Goal: Communication & Community: Answer question/provide support

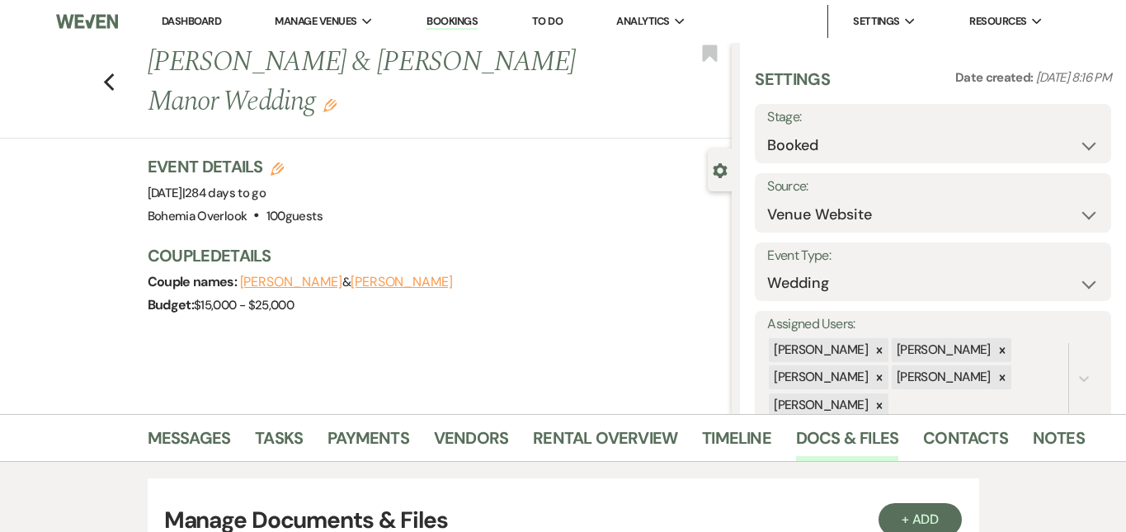
select select "5"
click at [205, 20] on link "Dashboard" at bounding box center [191, 21] width 59 height 14
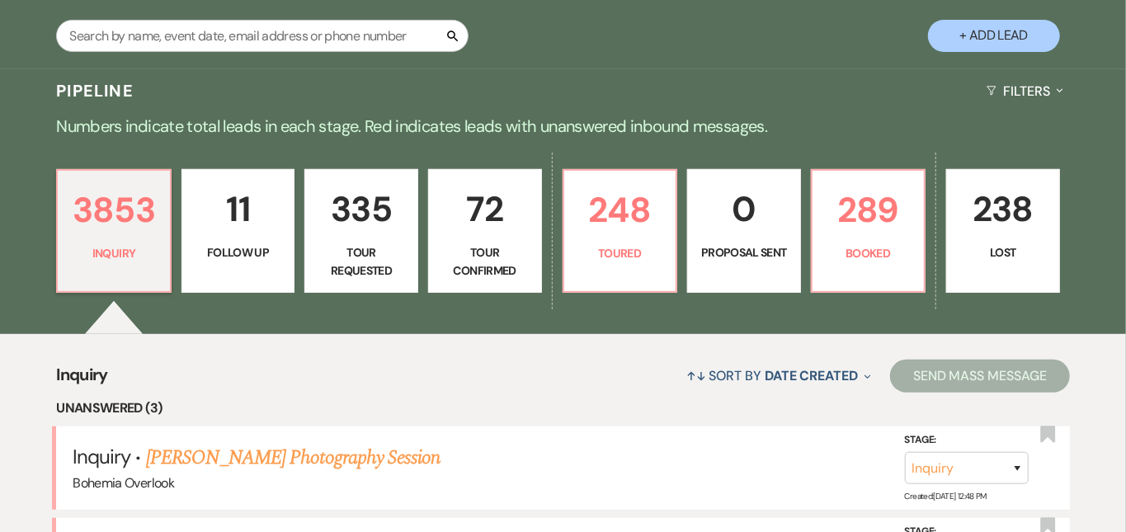
scroll to position [313, 0]
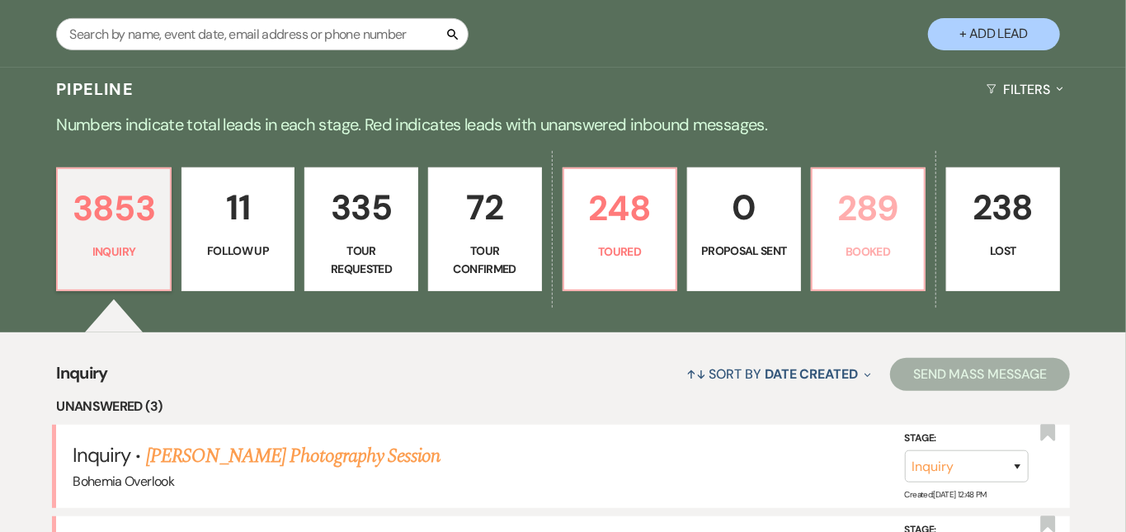
click at [915, 199] on p "289" at bounding box center [868, 208] width 92 height 55
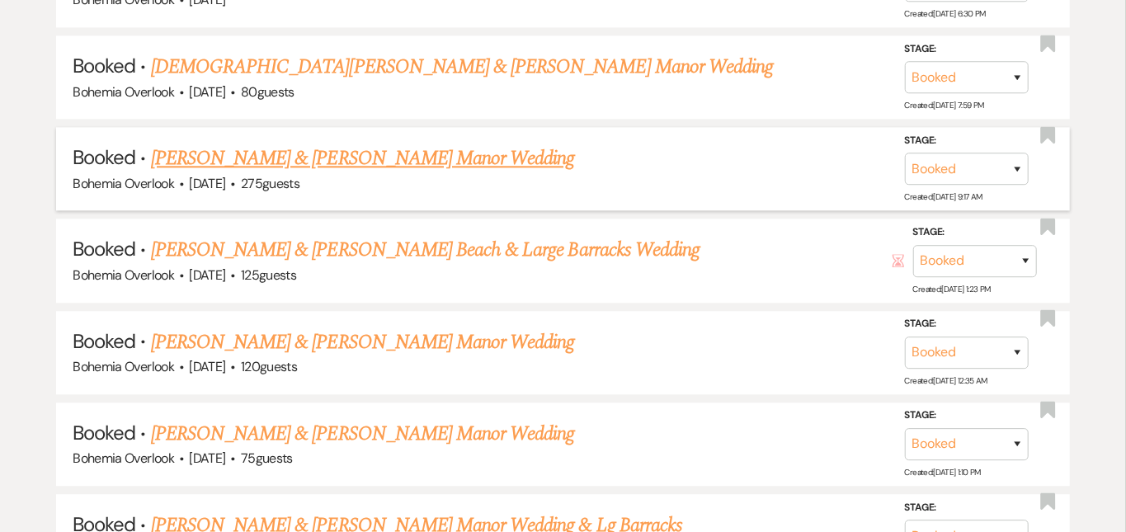
scroll to position [5495, 0]
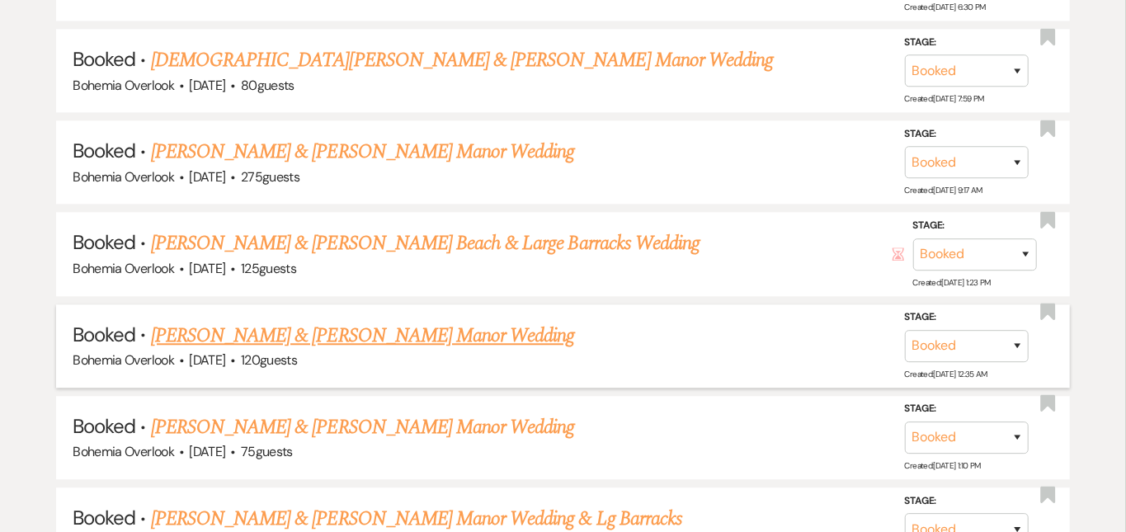
click at [508, 321] on link "[PERSON_NAME] & [PERSON_NAME] Manor Wedding" at bounding box center [363, 336] width 424 height 30
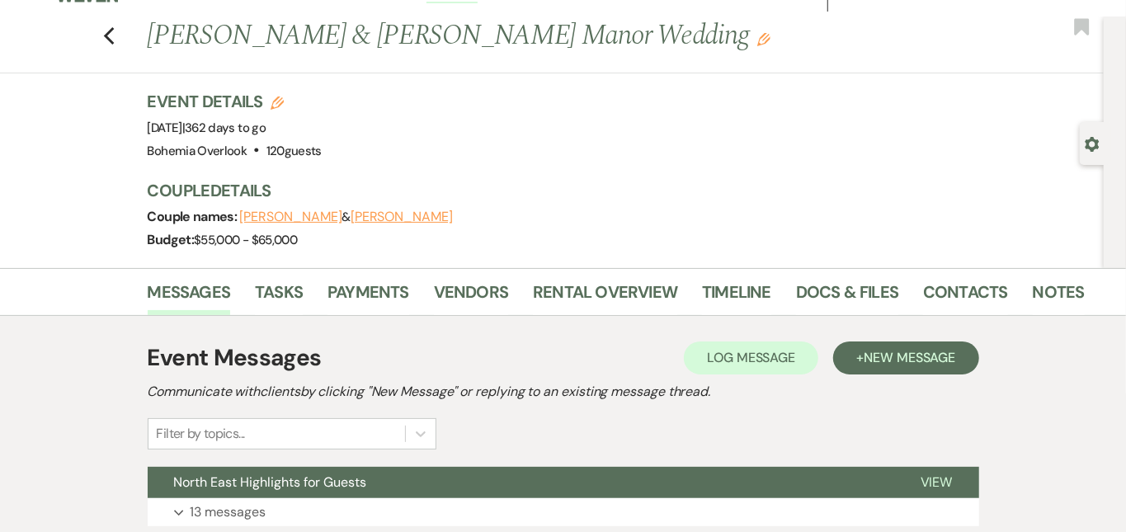
scroll to position [20, 0]
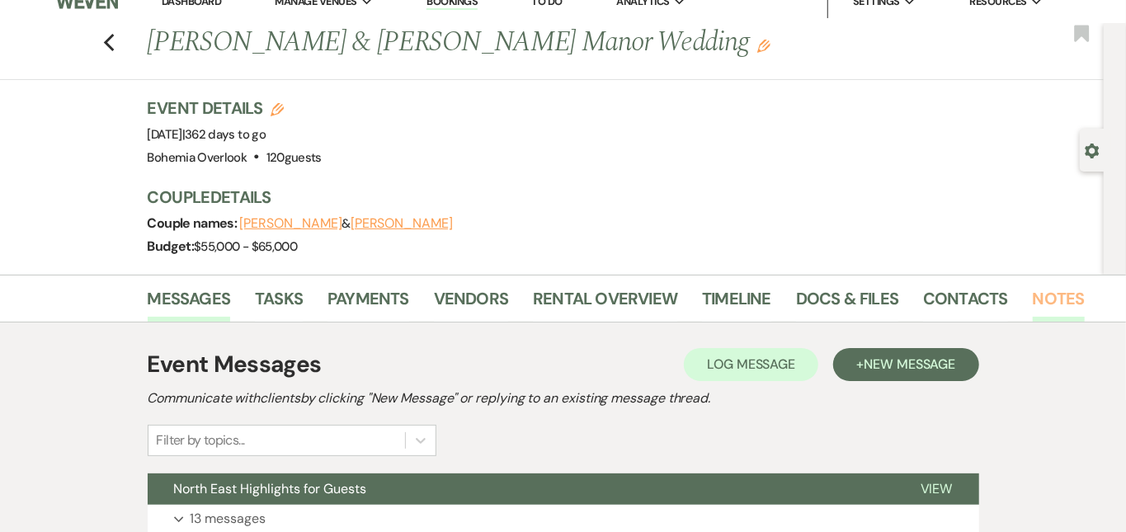
click at [1033, 298] on link "Notes" at bounding box center [1059, 303] width 52 height 36
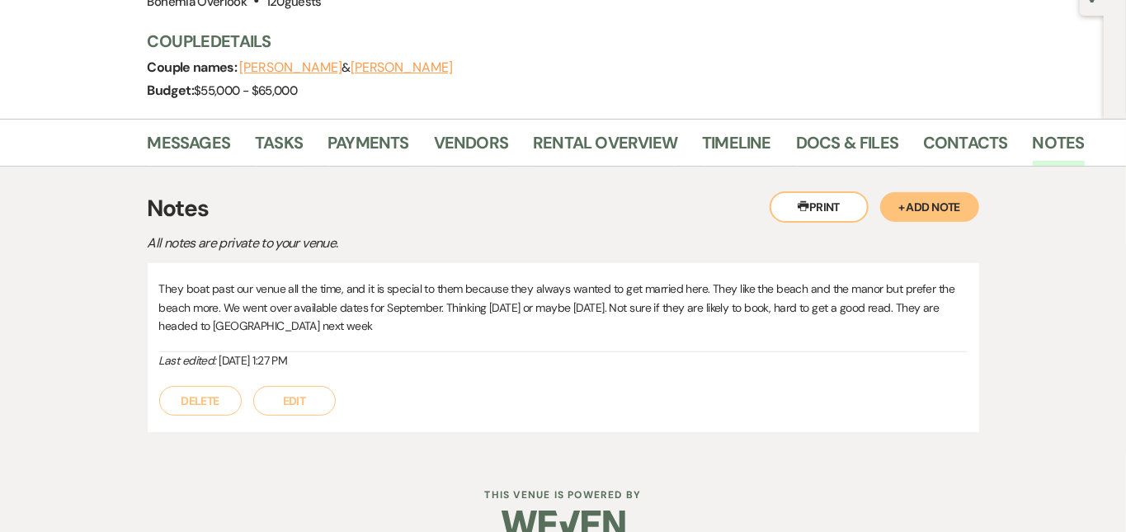
scroll to position [178, 0]
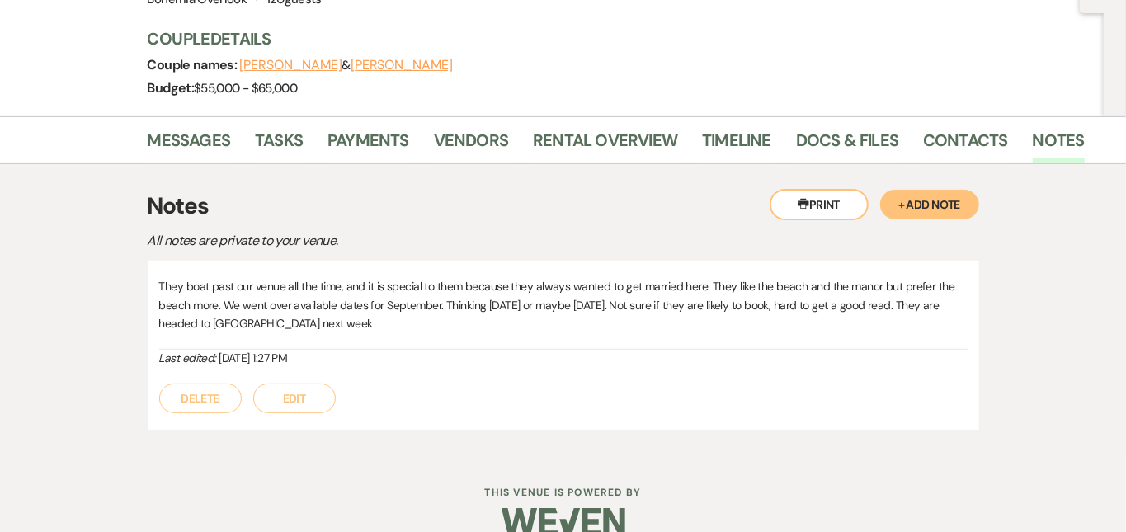
click at [1066, 248] on div "Messages Tasks Payments Vendors Rental Overview Timeline Docs & Files Contacts …" at bounding box center [563, 285] width 1126 height 339
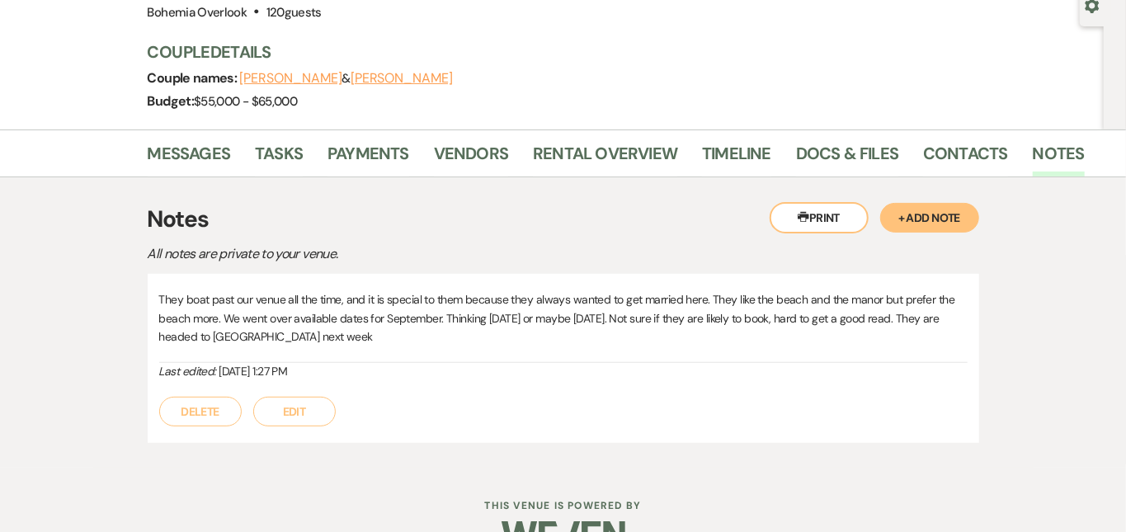
scroll to position [215, 0]
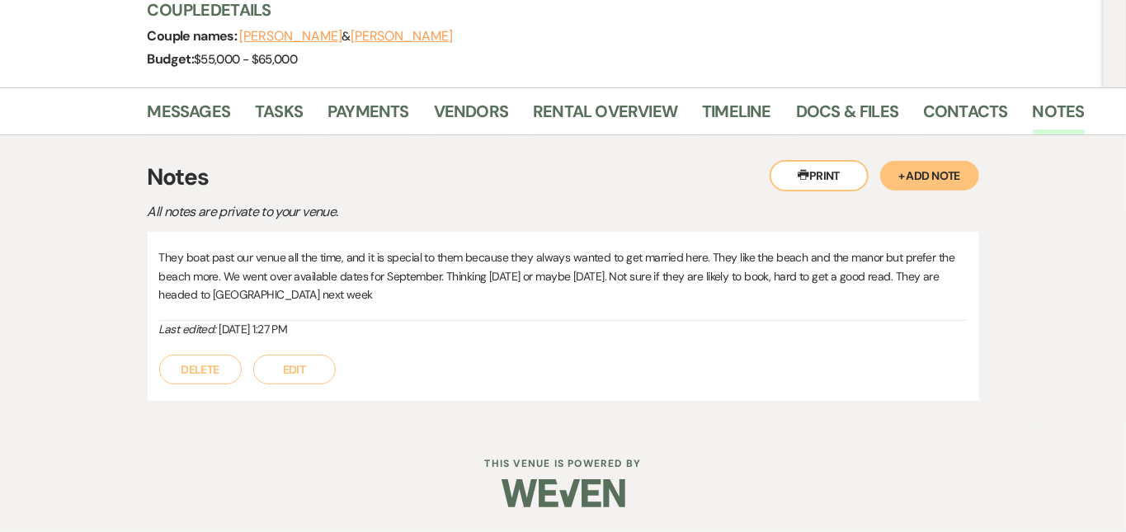
click at [979, 161] on button "+ Add Note" at bounding box center [929, 176] width 99 height 30
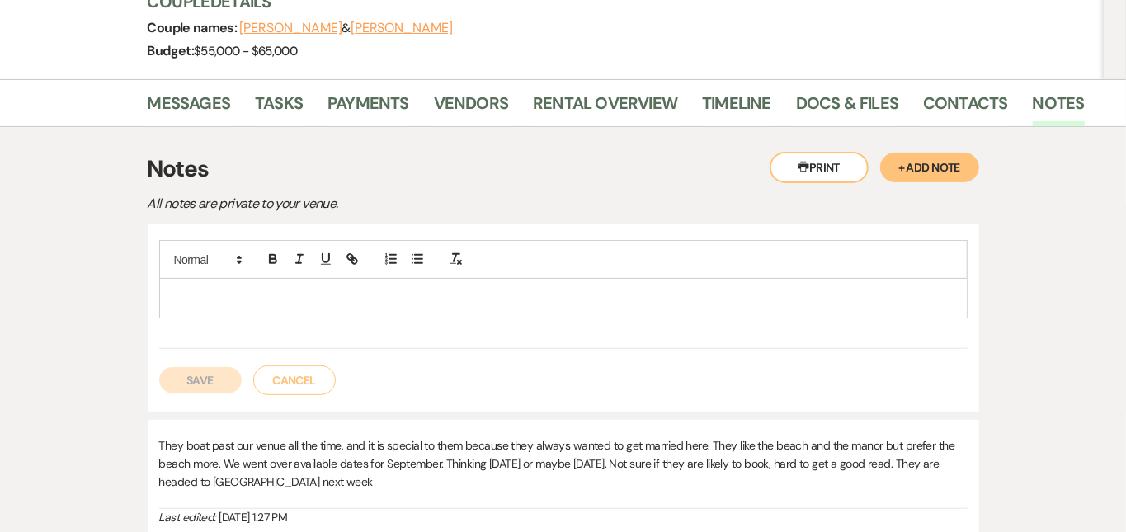
click at [577, 306] on p at bounding box center [563, 298] width 782 height 18
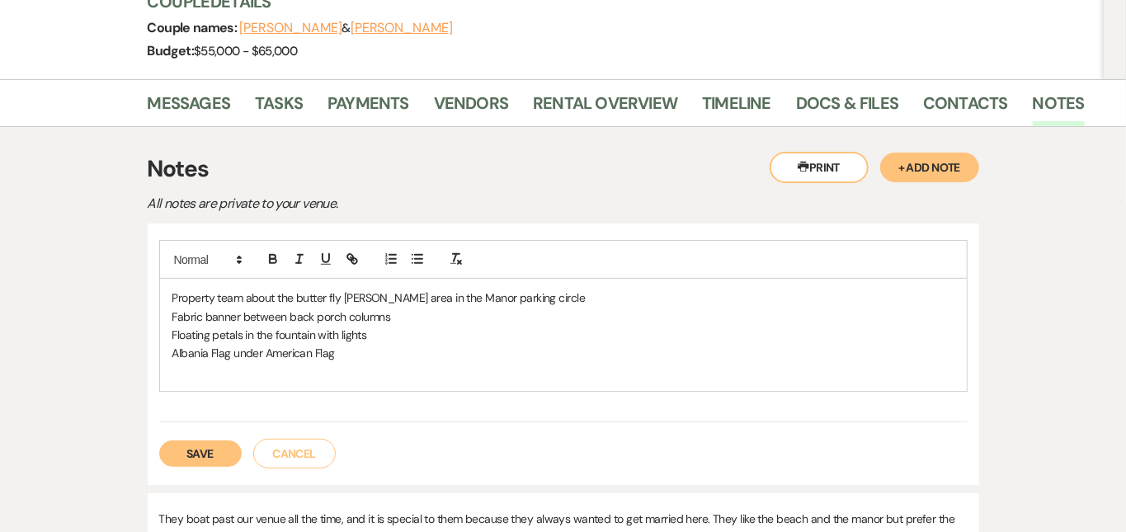
click at [182, 356] on p "Albania Flag under American Flag" at bounding box center [563, 353] width 782 height 18
click at [390, 361] on p "Albania Flag & Italian Flag under American Flag" at bounding box center [563, 353] width 782 height 18
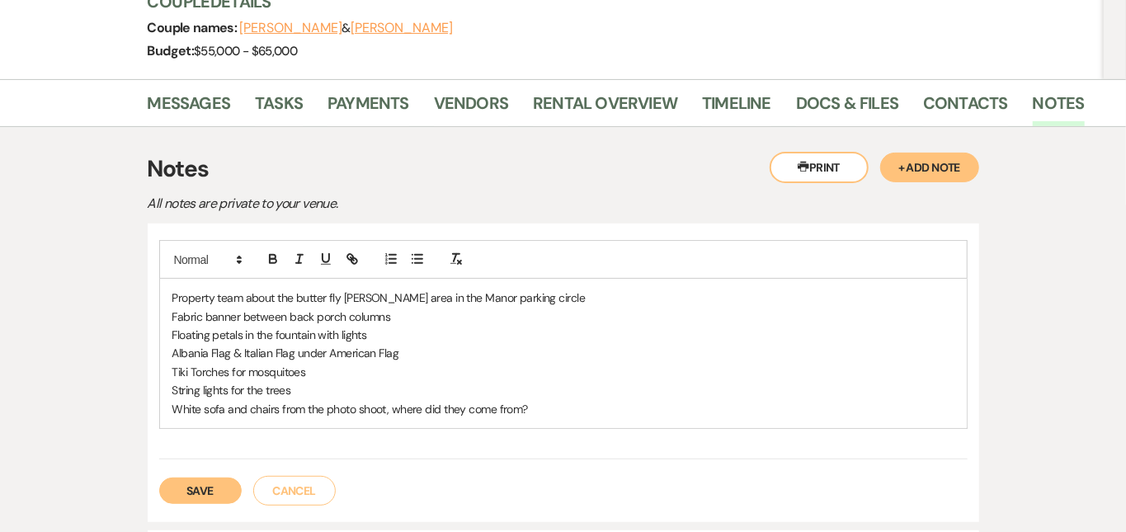
click at [641, 200] on p "All notes are private to your venue." at bounding box center [436, 203] width 577 height 21
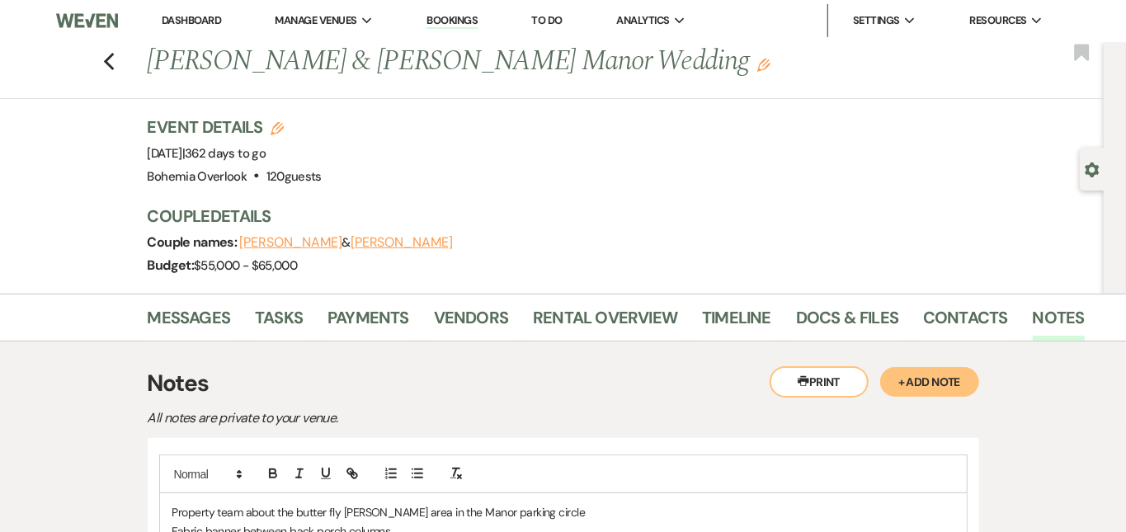
scroll to position [-1, 0]
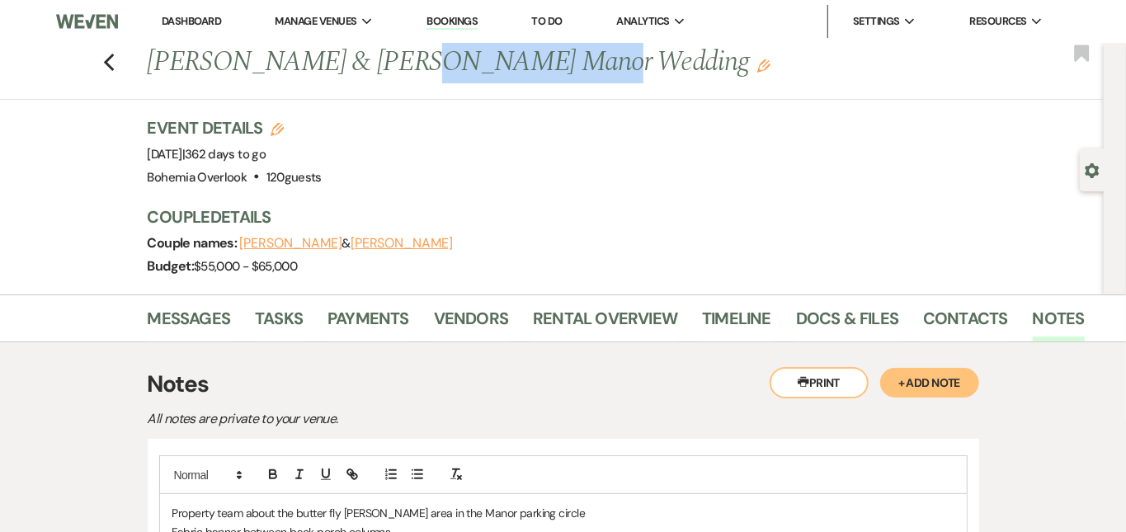
drag, startPoint x: 480, startPoint y: 65, endPoint x: 332, endPoint y: 67, distance: 148.5
click at [332, 67] on h1 "[PERSON_NAME] & [PERSON_NAME] Manor Wedding Edit" at bounding box center [517, 63] width 739 height 40
copy h1 "[PERSON_NAME]"
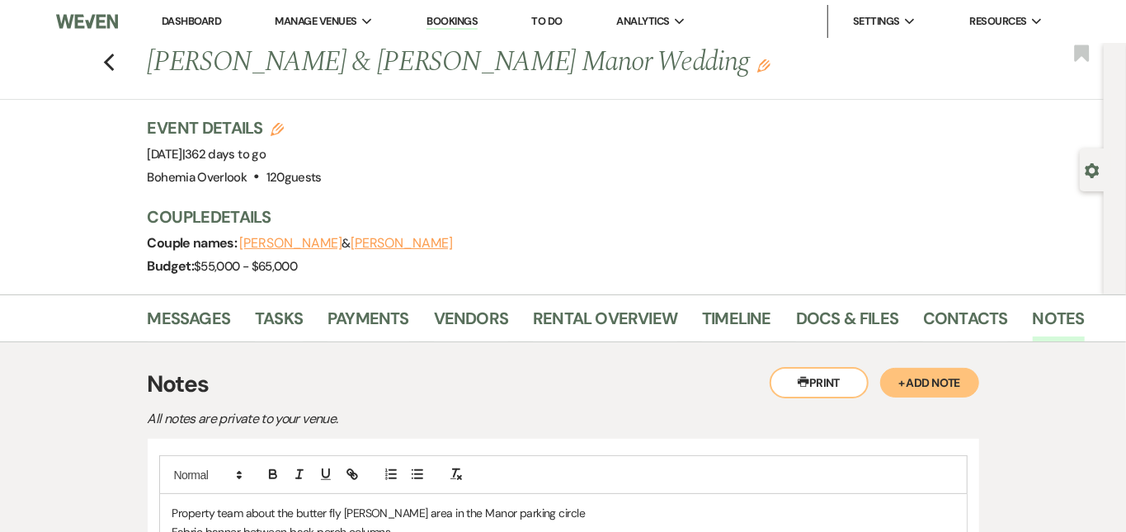
click at [645, 235] on div "Couple names: [PERSON_NAME] & [PERSON_NAME]" at bounding box center [610, 243] width 924 height 23
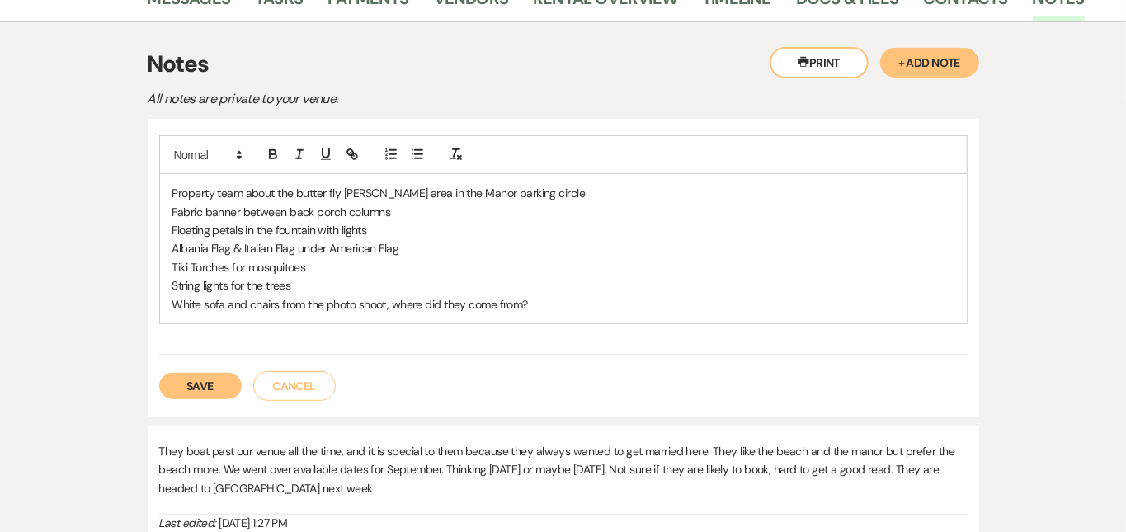
scroll to position [321, 0]
click at [159, 382] on button "Save" at bounding box center [200, 385] width 82 height 26
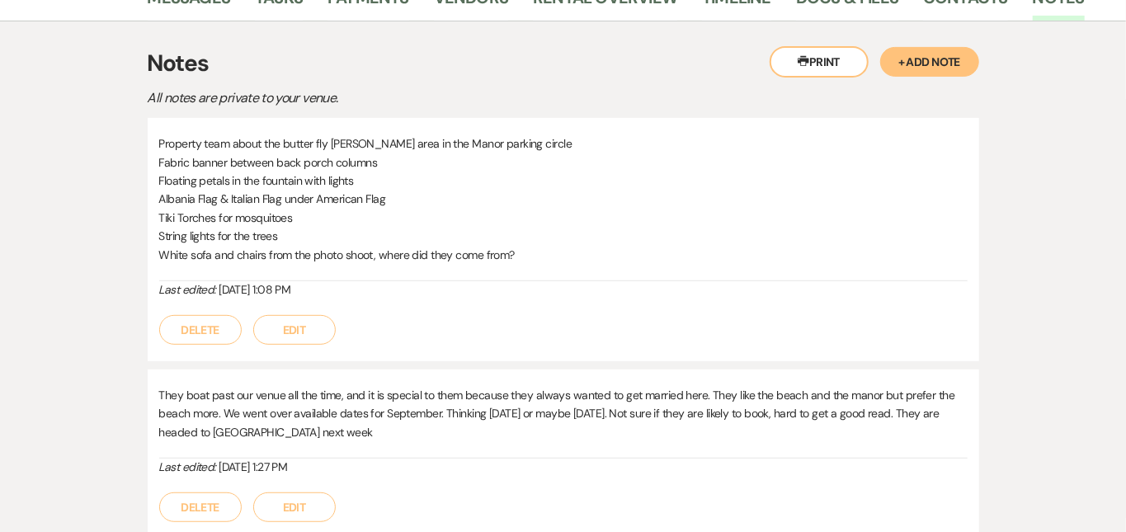
click at [1076, 206] on div "Messages Tasks Payments Vendors Rental Overview Timeline Docs & Files Contacts …" at bounding box center [563, 269] width 1126 height 591
click at [253, 332] on button "Edit" at bounding box center [294, 330] width 82 height 30
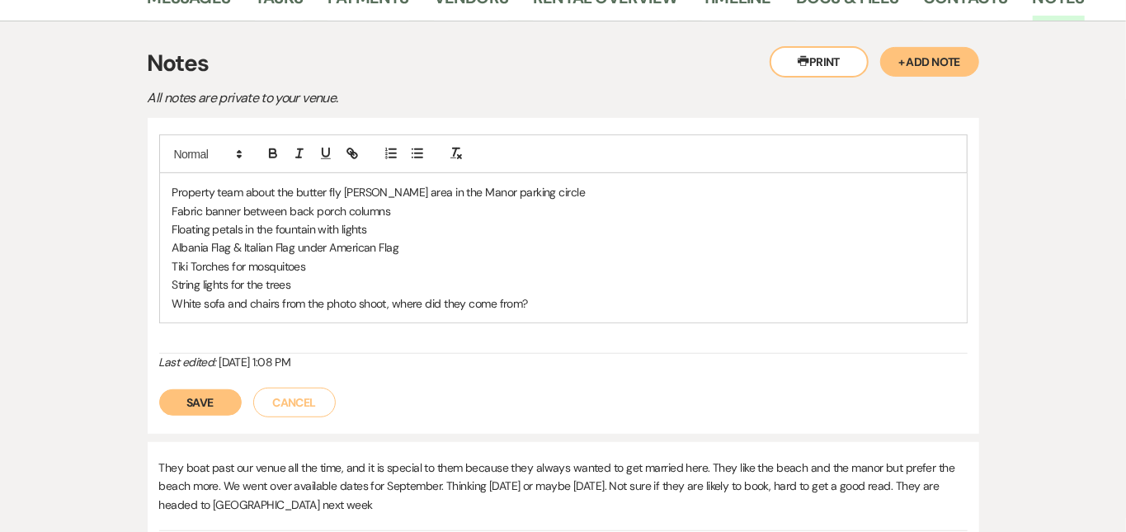
click at [551, 294] on p "String lights for the trees" at bounding box center [563, 285] width 782 height 18
click at [555, 306] on p "White sofa and chairs from the photo shoot, where did they come from?" at bounding box center [563, 303] width 782 height 18
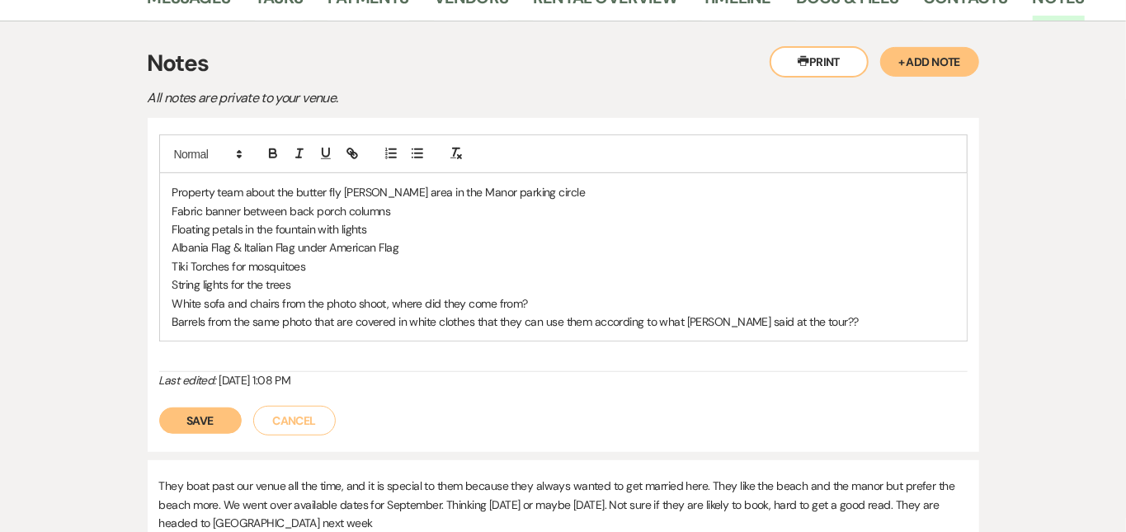
click at [159, 428] on button "Save" at bounding box center [200, 421] width 82 height 26
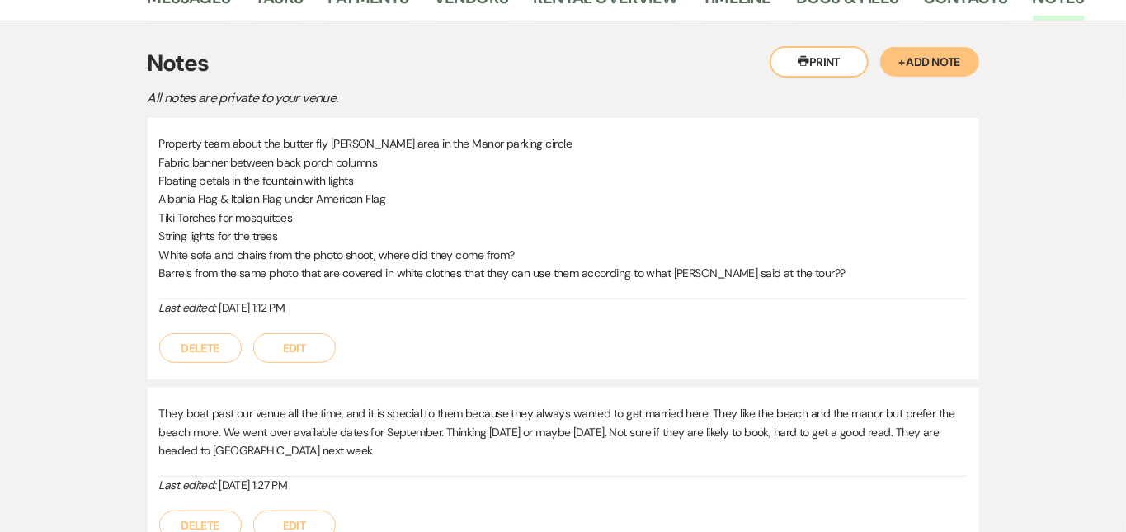
click at [1103, 193] on div "Messages Tasks Payments Vendors Rental Overview Timeline Docs & Files Contacts …" at bounding box center [563, 278] width 1126 height 609
click at [253, 346] on button "Edit" at bounding box center [294, 348] width 82 height 30
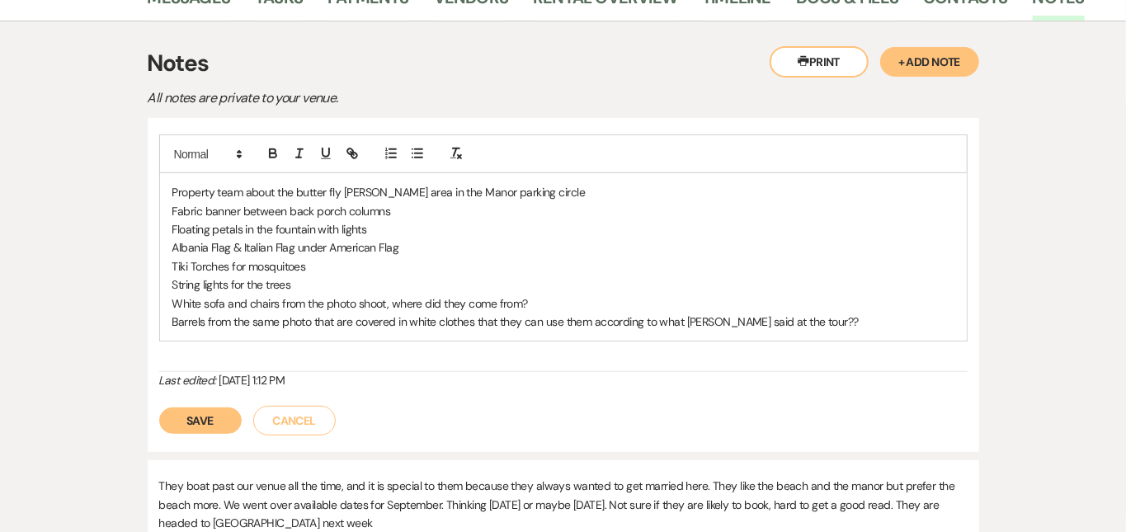
click at [813, 319] on p "Barrels from the same photo that are covered in white clothes that they can use…" at bounding box center [563, 322] width 782 height 18
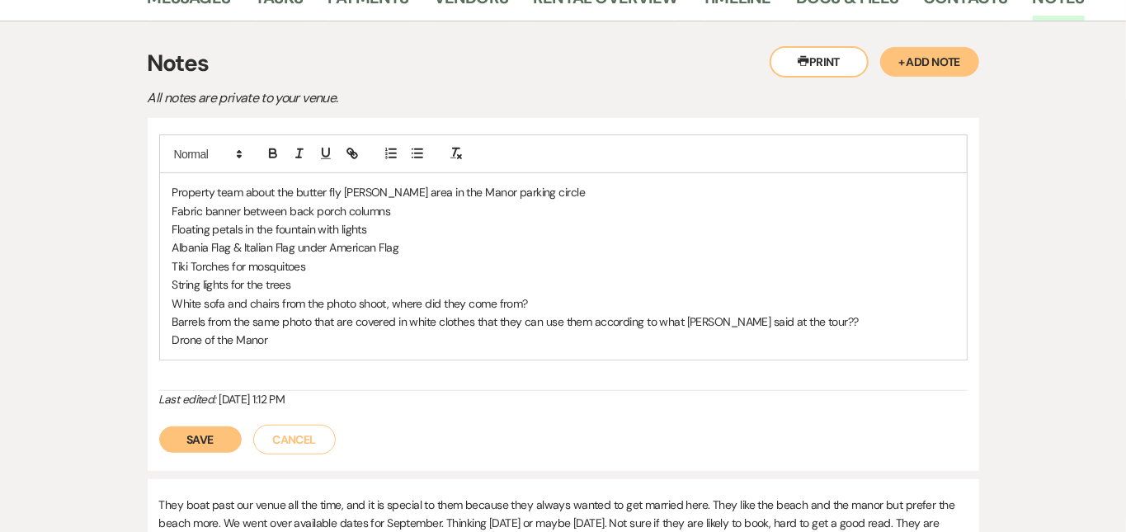
click at [172, 349] on p "Drone of the Manor" at bounding box center [563, 340] width 782 height 18
click at [307, 345] on p "Drone video/ photo of the Manor" at bounding box center [563, 340] width 782 height 18
click at [159, 435] on button "Save" at bounding box center [200, 439] width 82 height 26
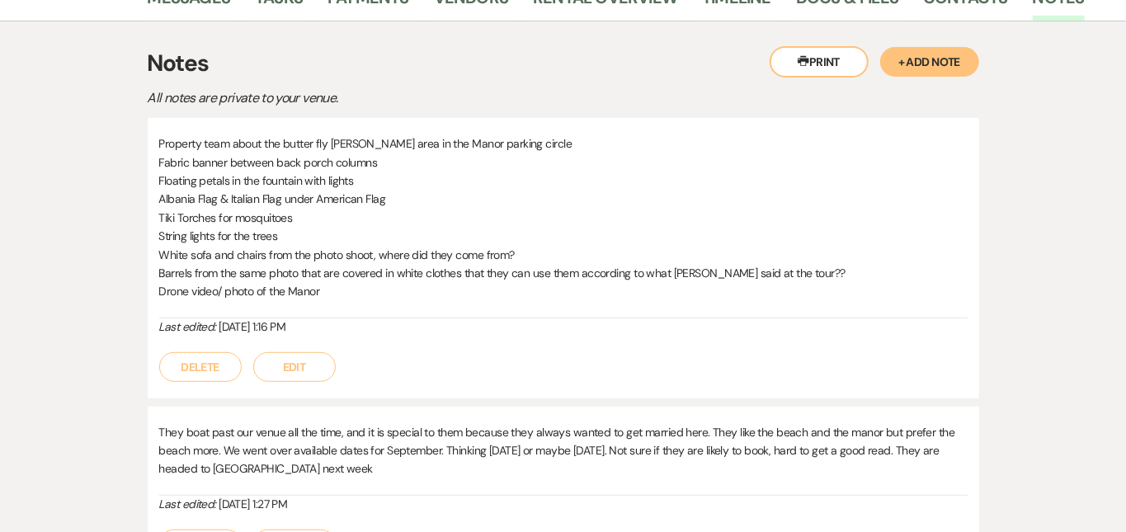
click at [1076, 216] on div "Messages Tasks Payments Vendors Rental Overview Timeline Docs & Files Contacts …" at bounding box center [563, 287] width 1126 height 627
click at [1079, 215] on div "Messages Tasks Payments Vendors Rental Overview Timeline Docs & Files Contacts …" at bounding box center [563, 287] width 1126 height 627
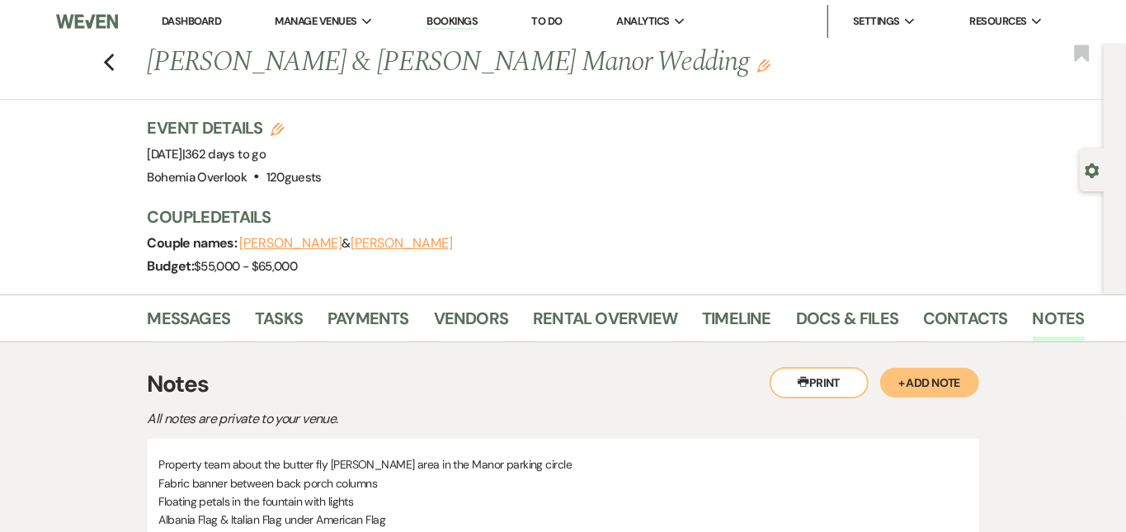
scroll to position [-16, 0]
click at [327, 330] on link "Payments" at bounding box center [368, 323] width 82 height 36
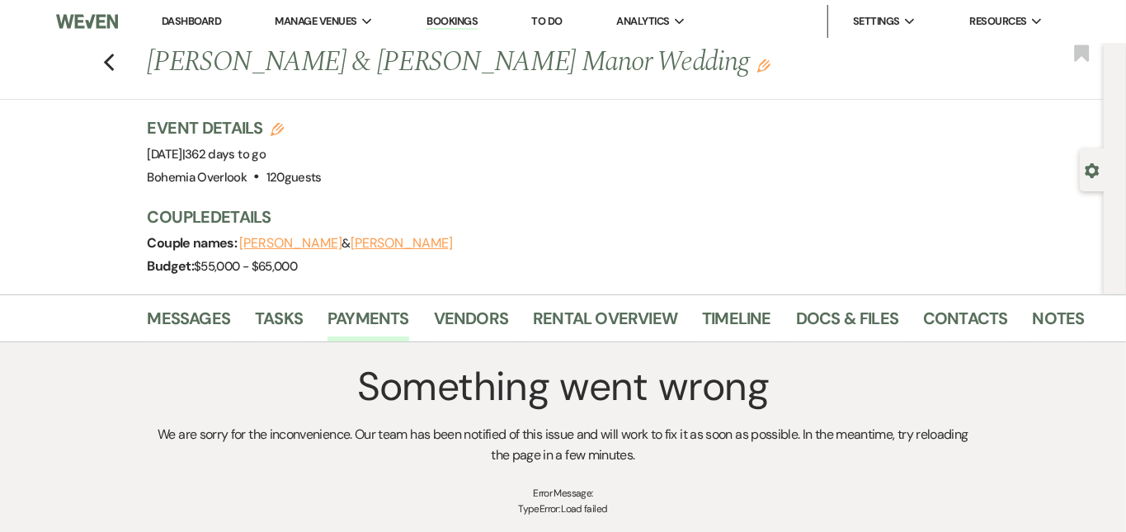
click at [182, 17] on link "Dashboard" at bounding box center [191, 21] width 59 height 14
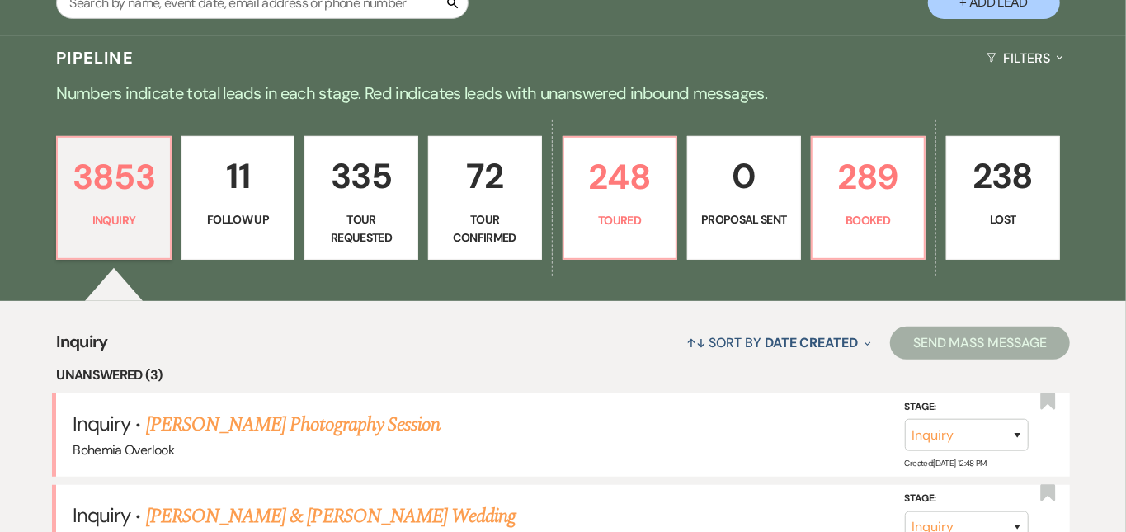
scroll to position [344, 0]
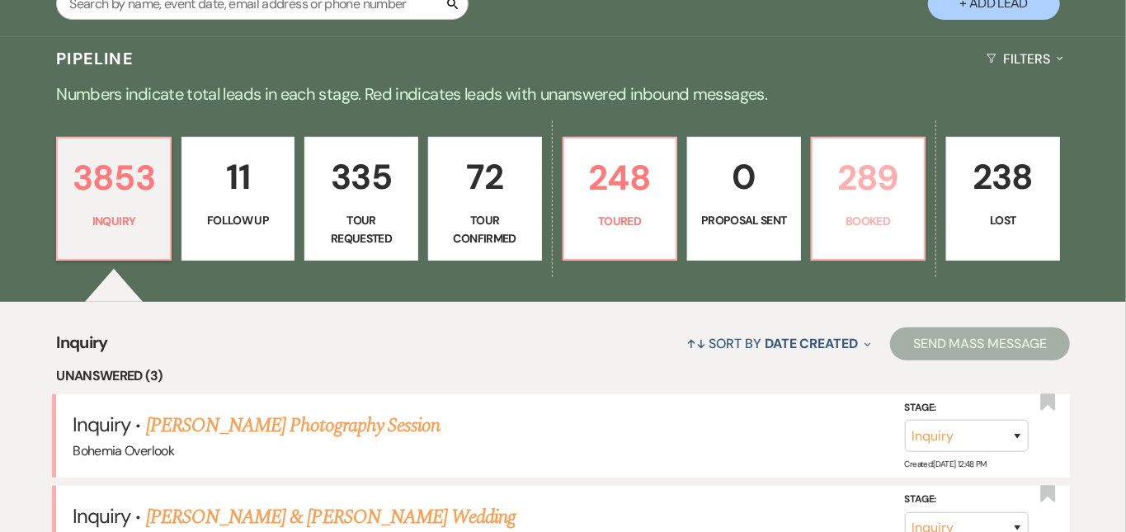
click at [915, 204] on p "289" at bounding box center [868, 177] width 92 height 55
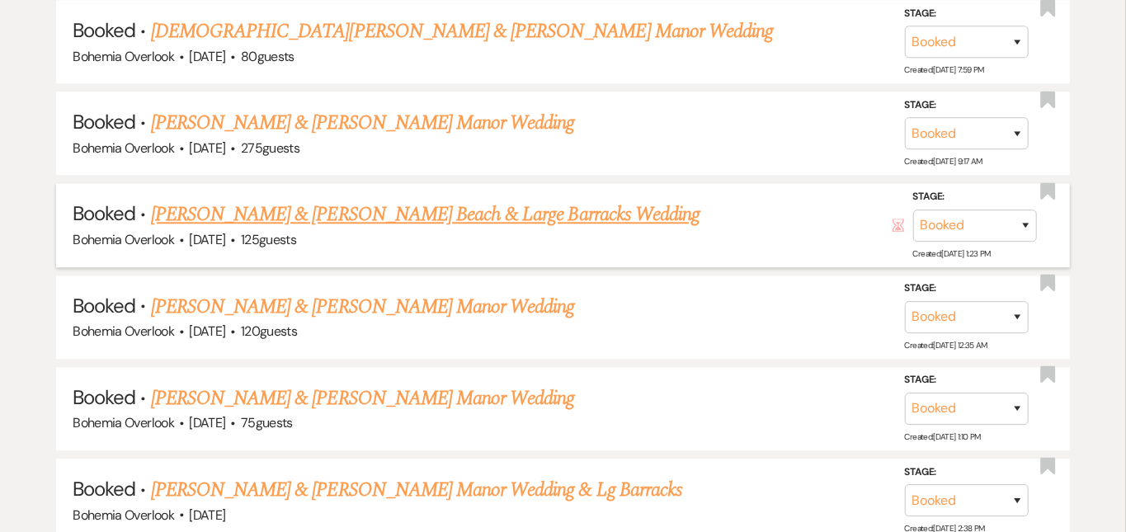
scroll to position [5528, 0]
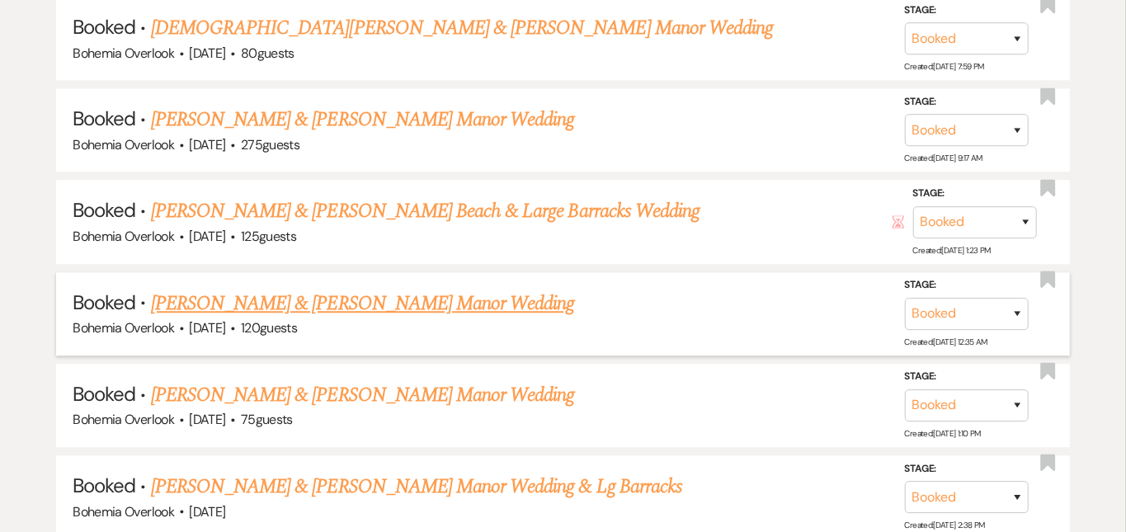
click at [549, 289] on link "[PERSON_NAME] & [PERSON_NAME] Manor Wedding" at bounding box center [363, 304] width 424 height 30
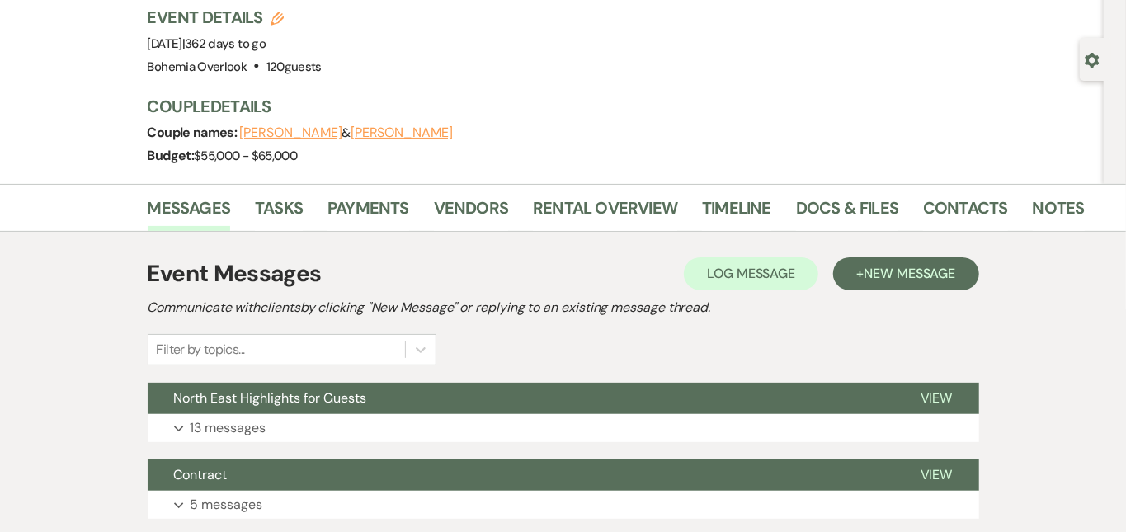
scroll to position [106, 0]
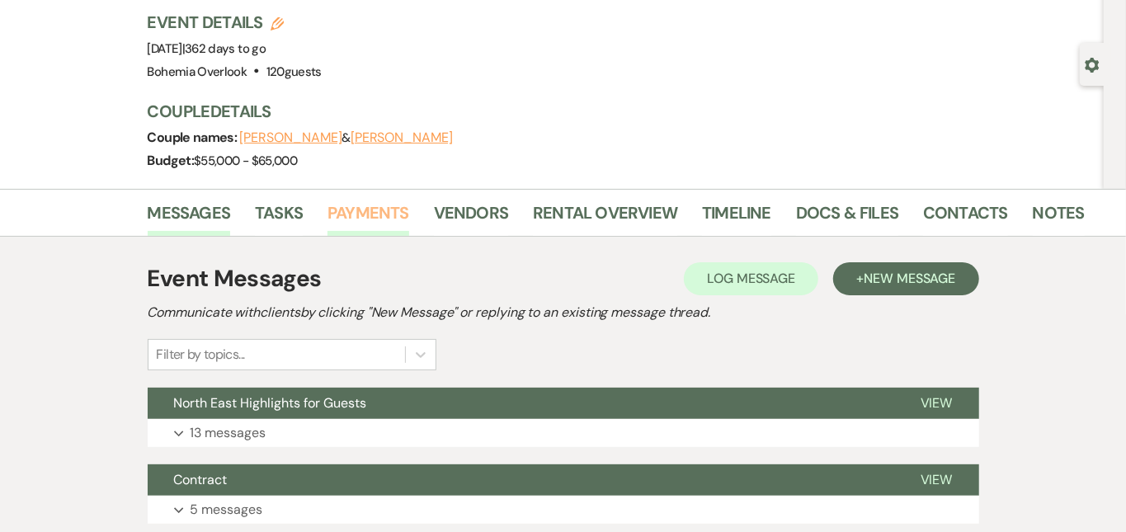
click at [327, 208] on link "Payments" at bounding box center [368, 218] width 82 height 36
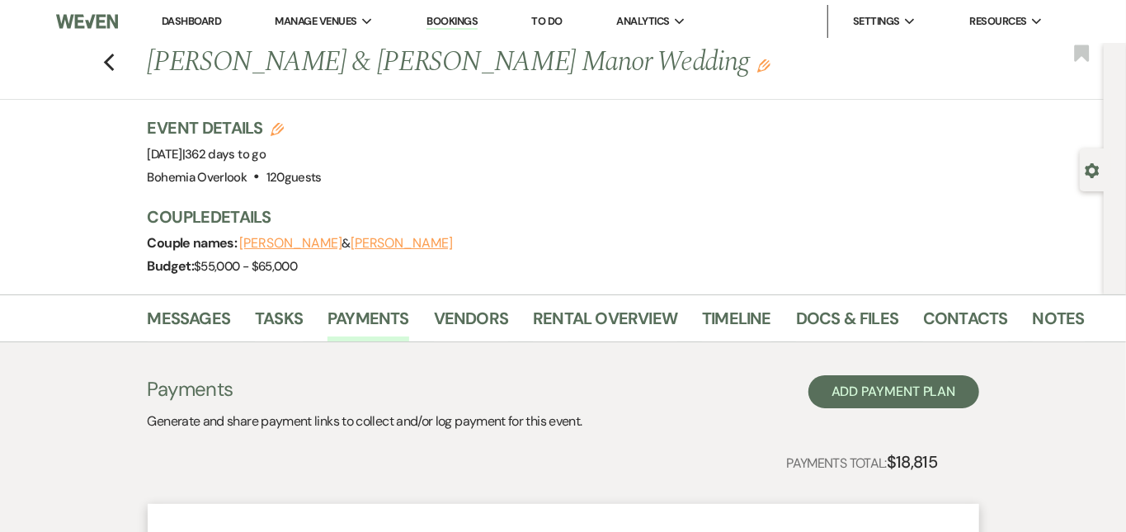
click at [176, 17] on link "Dashboard" at bounding box center [191, 21] width 59 height 14
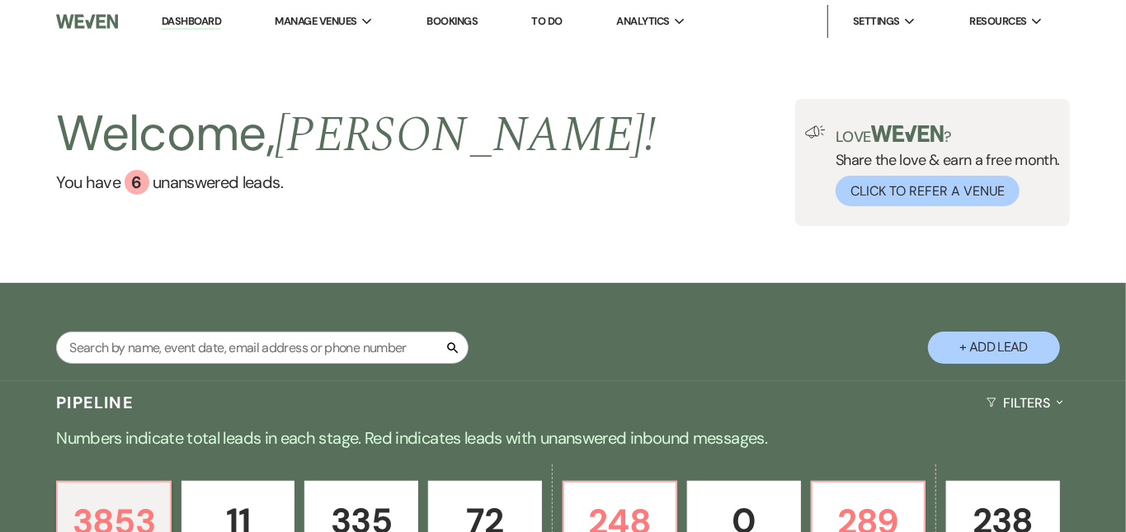
click at [176, 17] on link "Dashboard" at bounding box center [191, 22] width 59 height 16
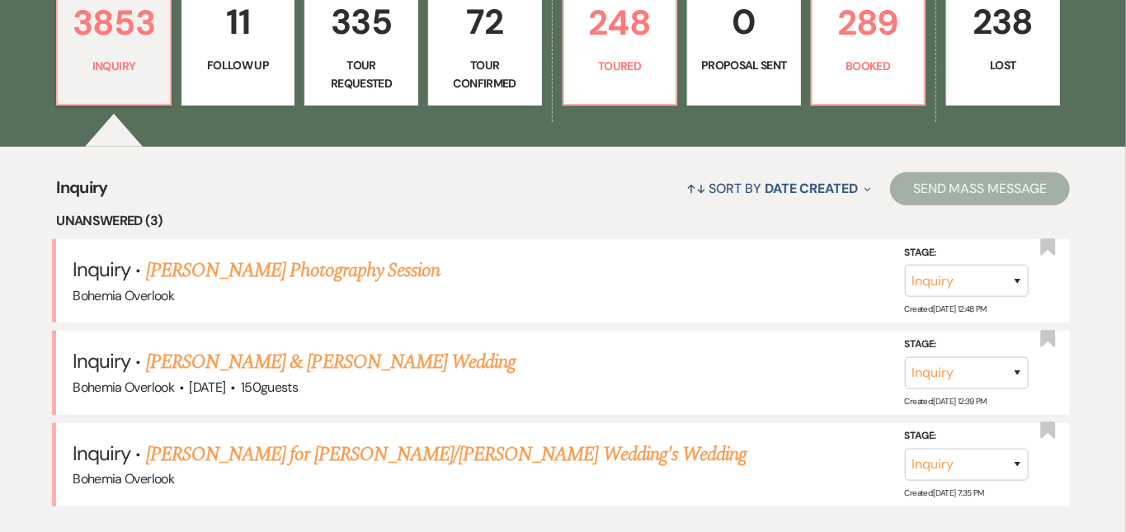
scroll to position [508, 0]
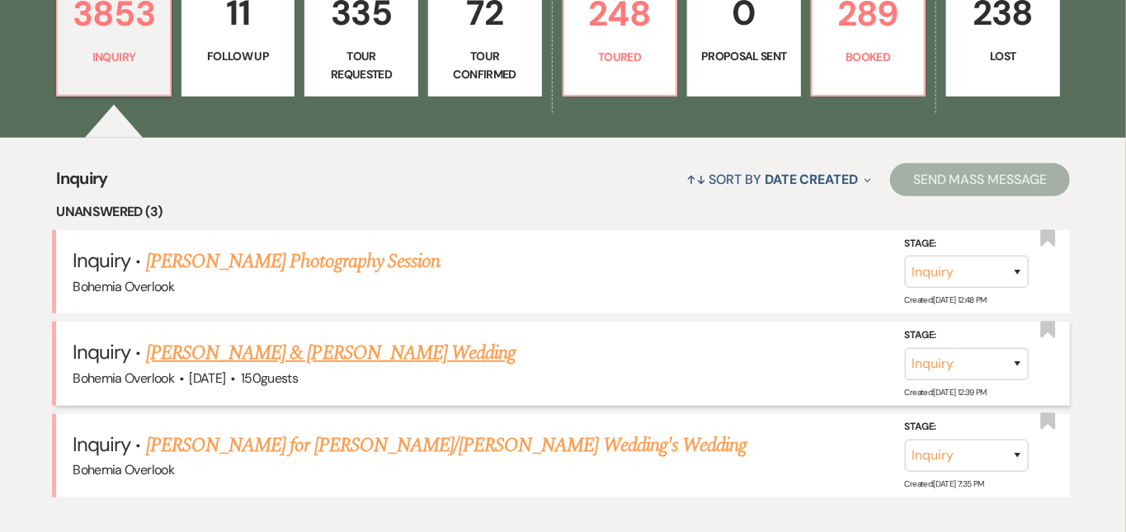
click at [376, 338] on link "[PERSON_NAME] & [PERSON_NAME] Wedding" at bounding box center [331, 353] width 370 height 30
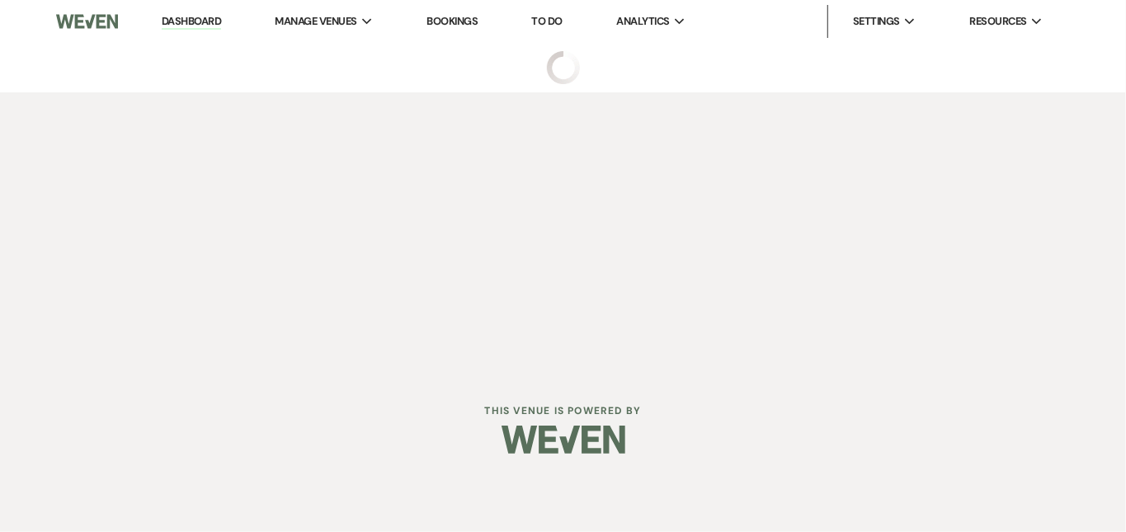
select select "5"
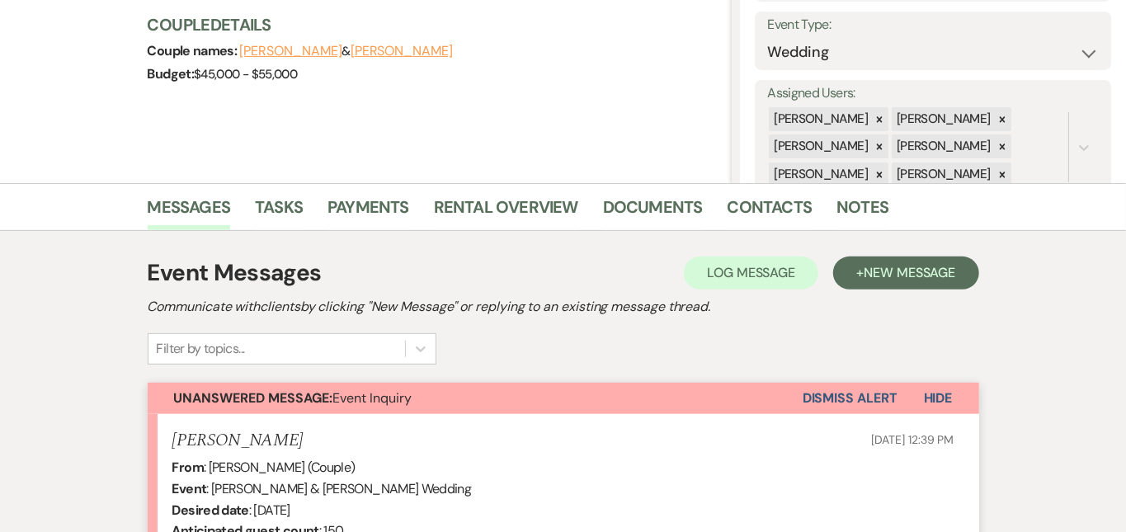
scroll to position [222, 0]
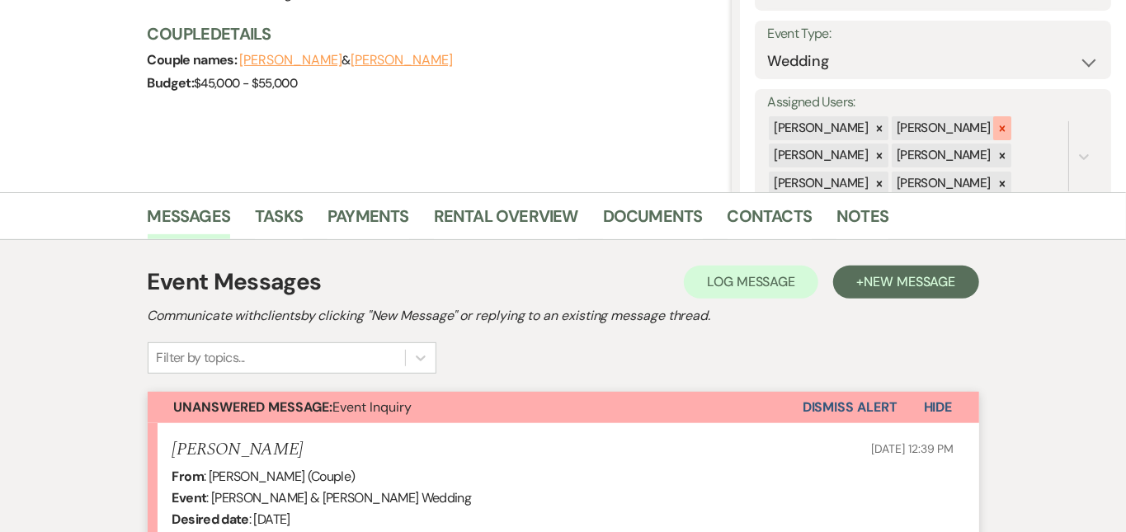
click at [1008, 123] on icon at bounding box center [1002, 129] width 12 height 12
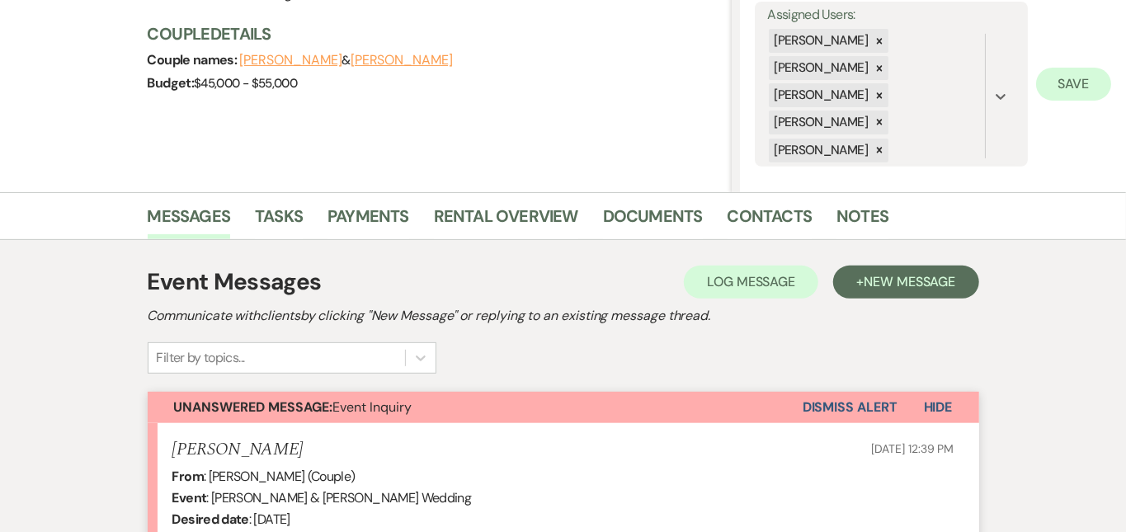
click at [1069, 84] on button "Save" at bounding box center [1073, 84] width 75 height 33
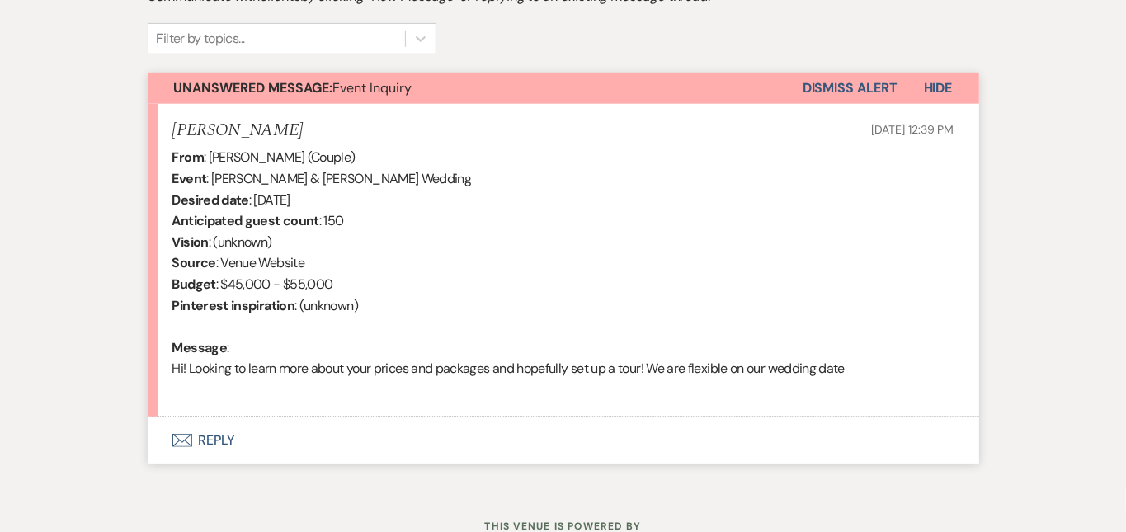
scroll to position [544, 0]
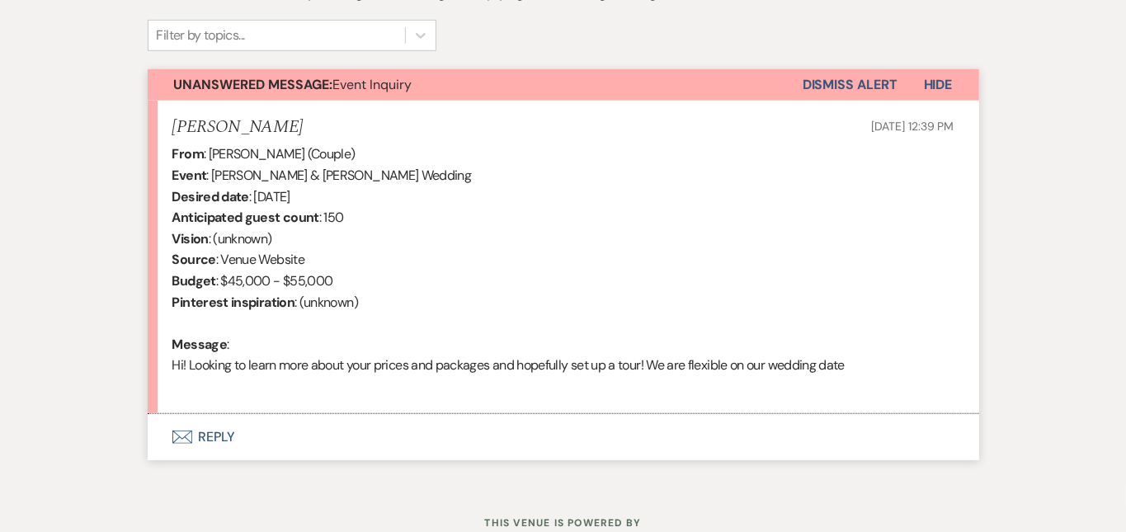
click at [318, 442] on button "Envelope Reply" at bounding box center [563, 437] width 831 height 46
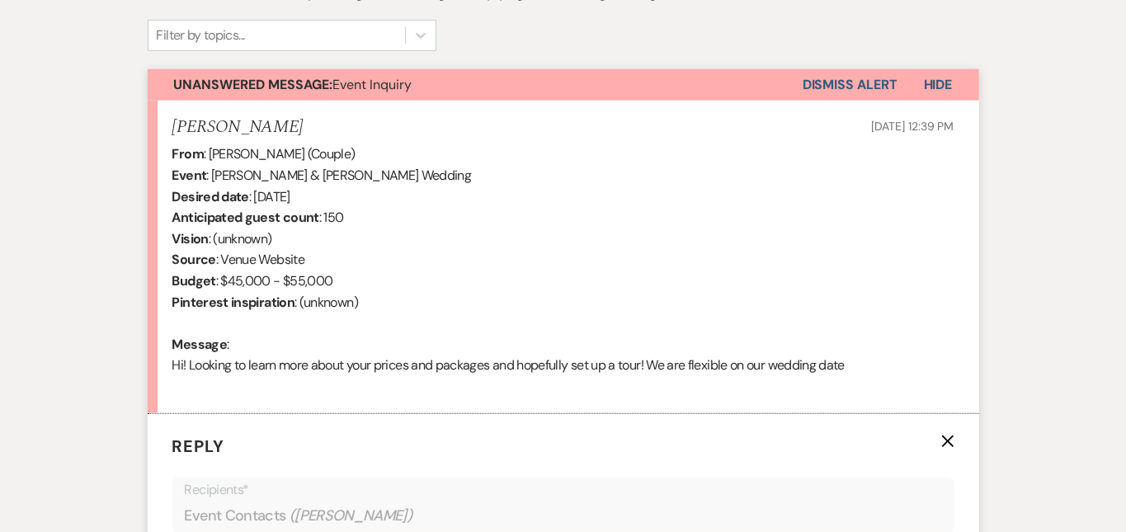
scroll to position [935, 0]
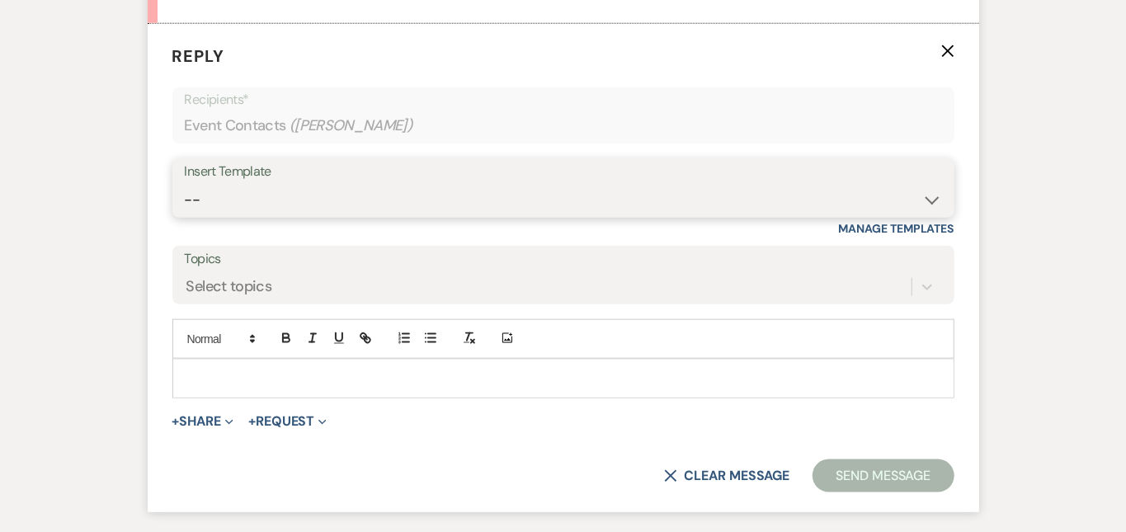
select select "6161"
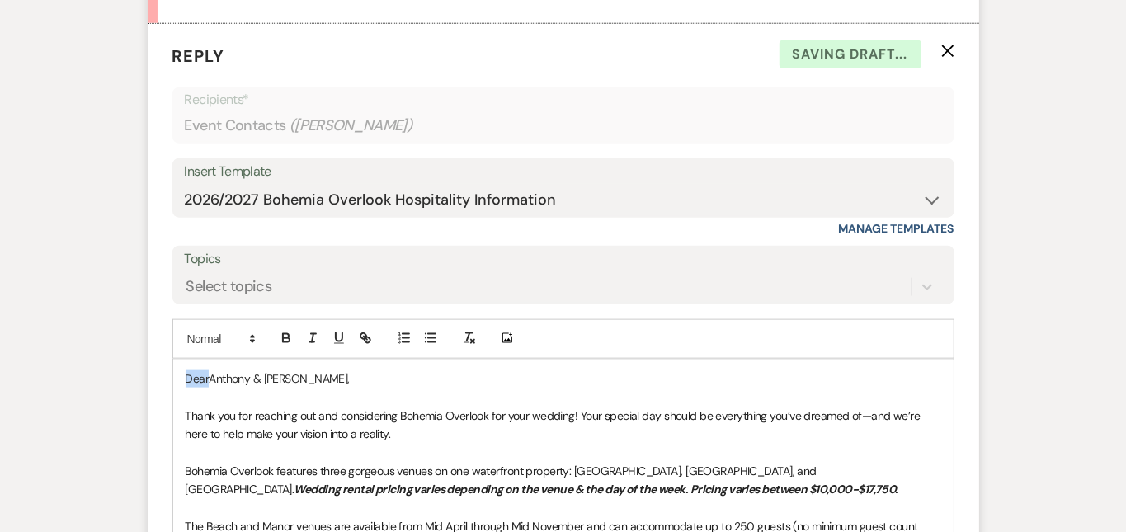
drag, startPoint x: 155, startPoint y: 375, endPoint x: 107, endPoint y: 339, distance: 59.6
click at [148, 339] on form "Reply X Saving draft... Recipients* Event Contacts ( [PERSON_NAME] ) Insert Tem…" at bounding box center [563, 470] width 831 height 892
click at [1094, 285] on div "Messages Tasks Payments Rental Overview Documents Contacts Notes Event Messages…" at bounding box center [563, 220] width 1126 height 1482
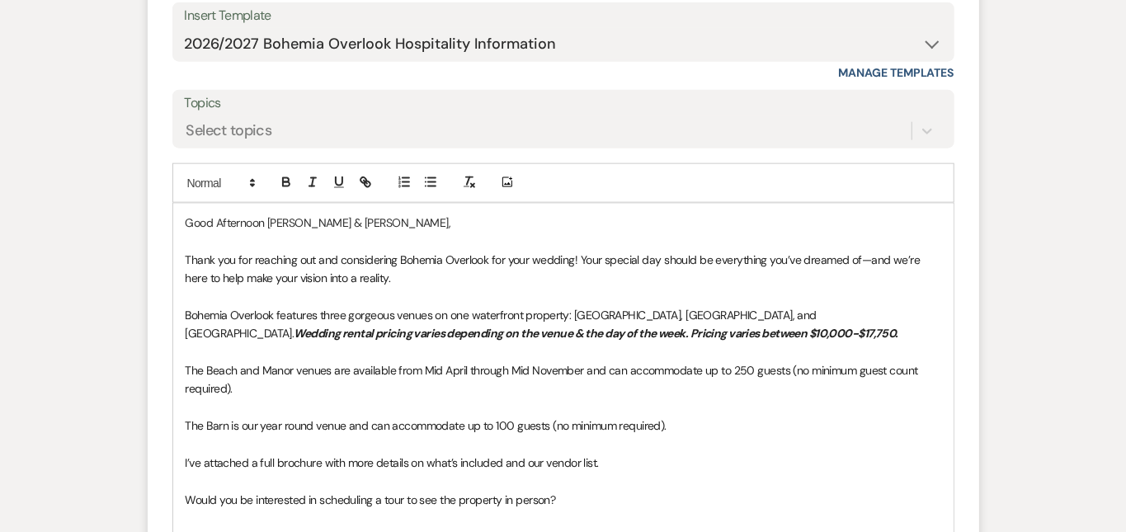
scroll to position [1175, 0]
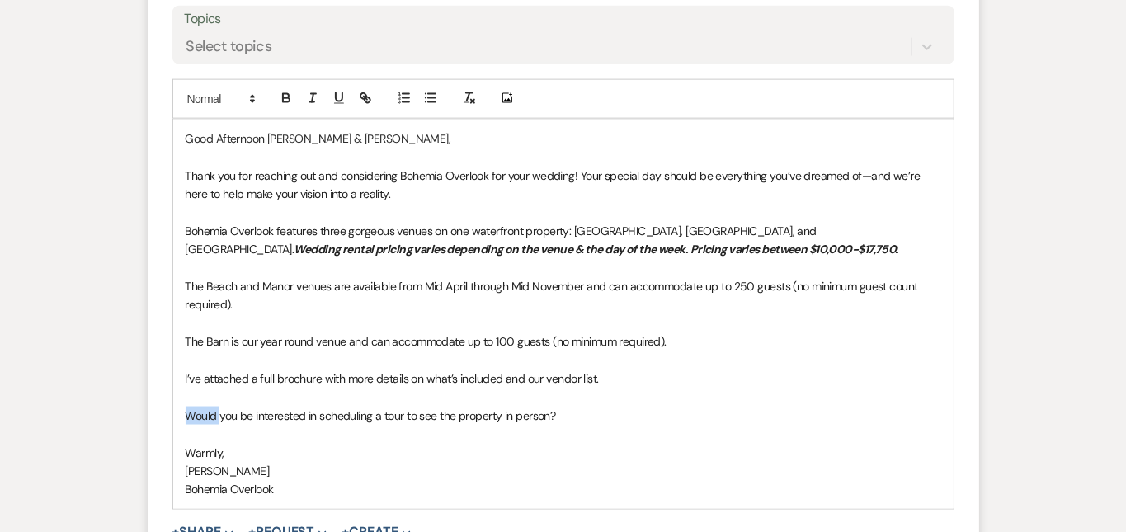
drag, startPoint x: 166, startPoint y: 396, endPoint x: 122, endPoint y: 393, distance: 43.8
click at [173, 393] on div "Good Afternoon [PERSON_NAME] & [PERSON_NAME], Thank you for reaching out and co…" at bounding box center [563, 314] width 780 height 389
click at [714, 388] on p at bounding box center [564, 397] width 756 height 18
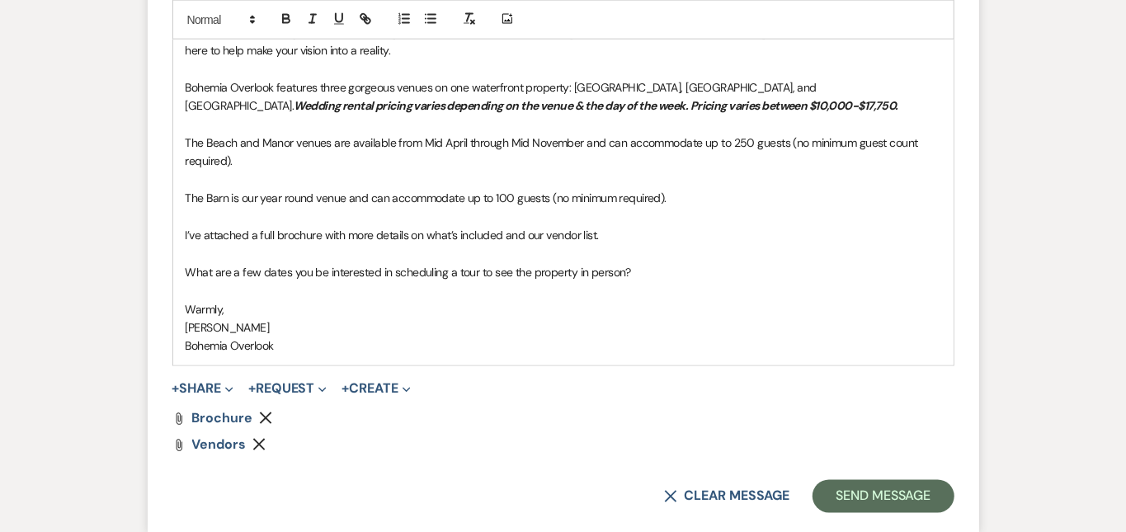
scroll to position [1442, 0]
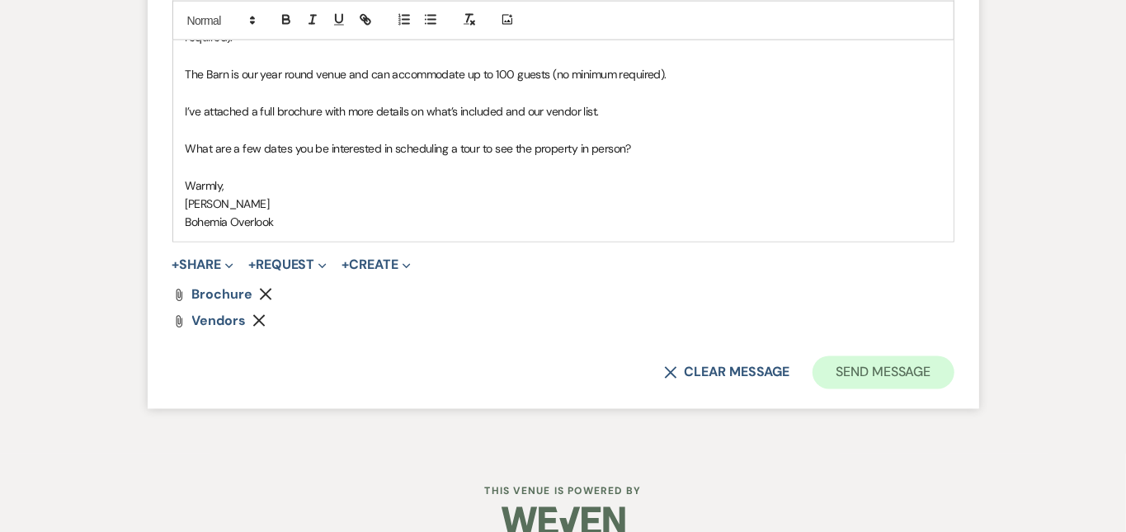
click at [954, 357] on button "Send Message" at bounding box center [883, 372] width 141 height 33
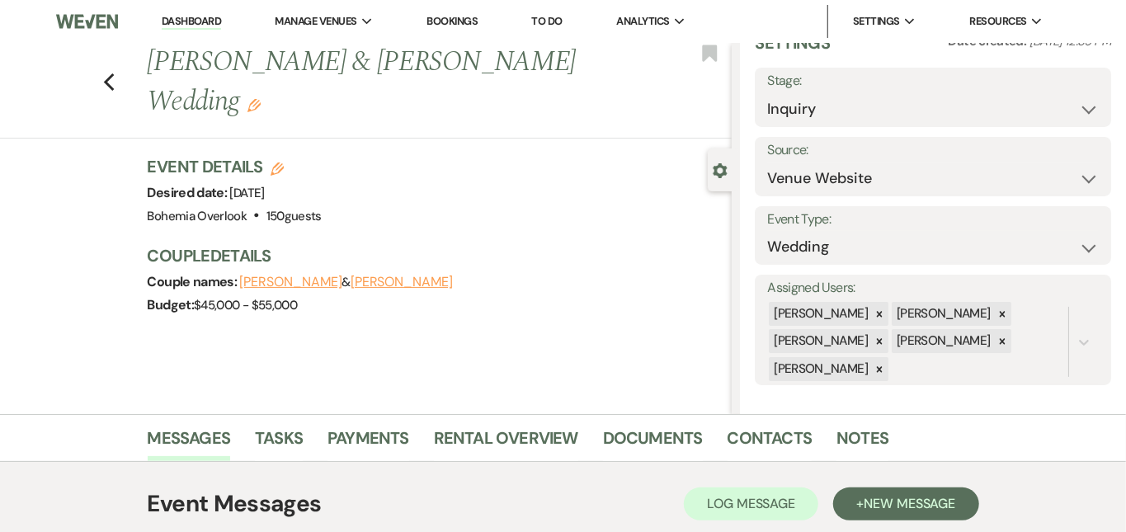
scroll to position [0, 0]
click at [190, 21] on link "Dashboard" at bounding box center [191, 22] width 59 height 16
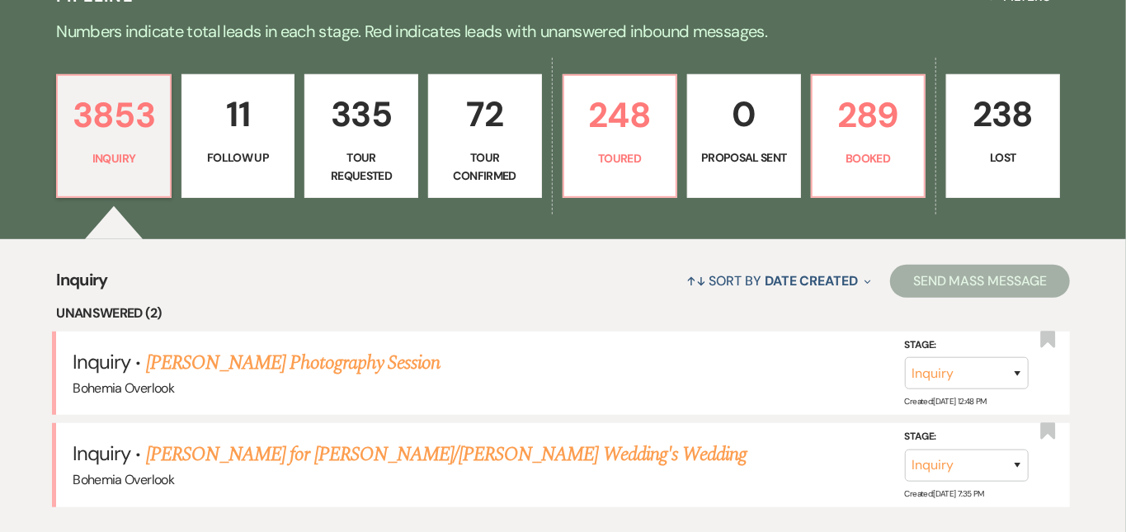
scroll to position [410, 0]
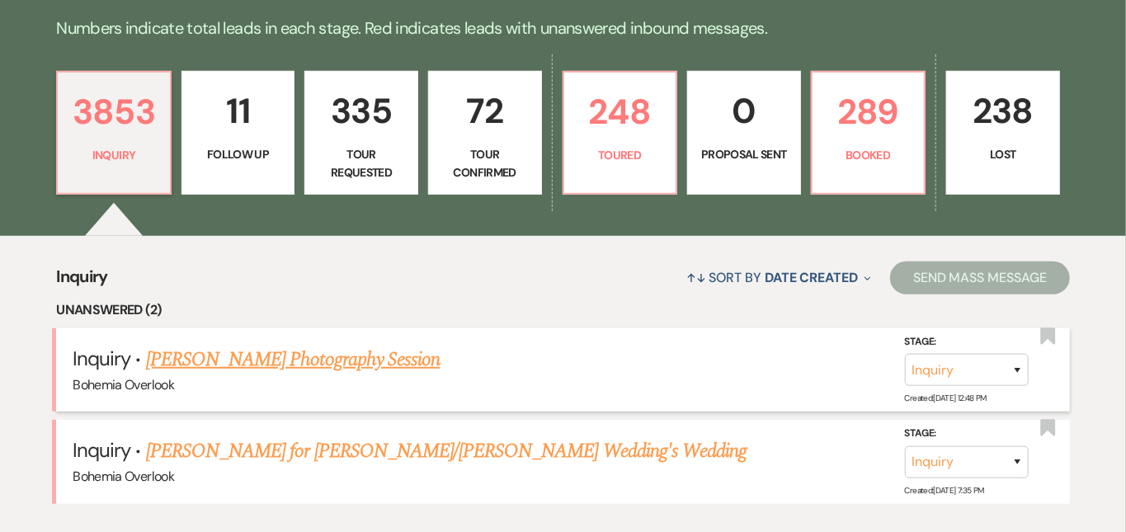
click at [324, 345] on link "[PERSON_NAME] Photography Session" at bounding box center [293, 360] width 294 height 30
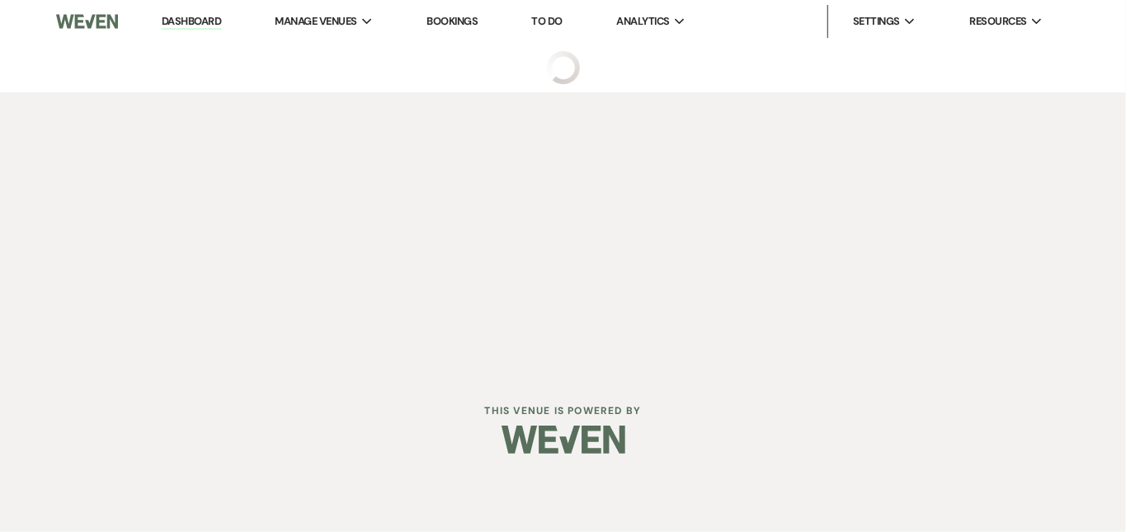
select select "5"
select select "13"
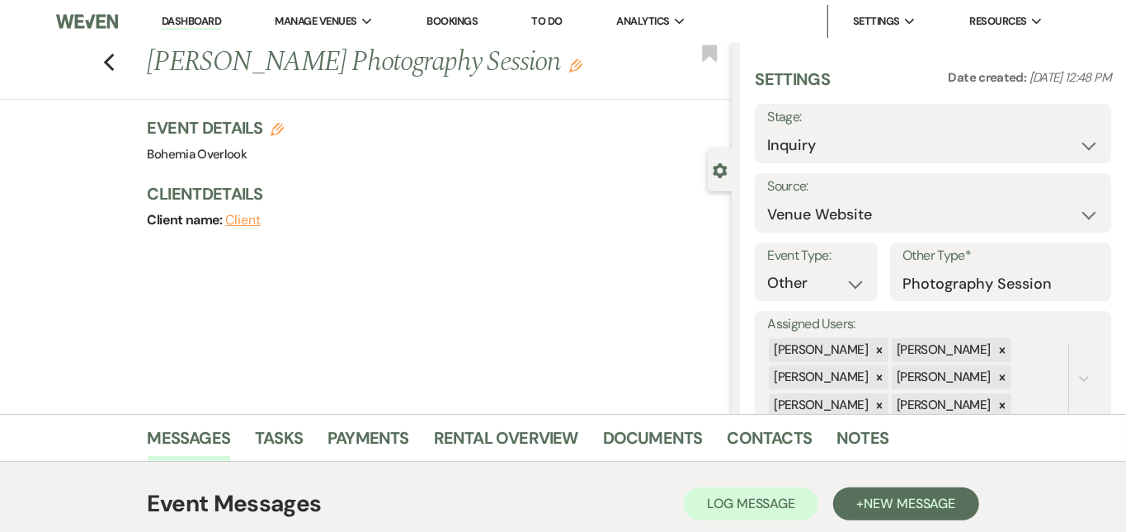
click at [209, 21] on link "Dashboard" at bounding box center [191, 22] width 59 height 16
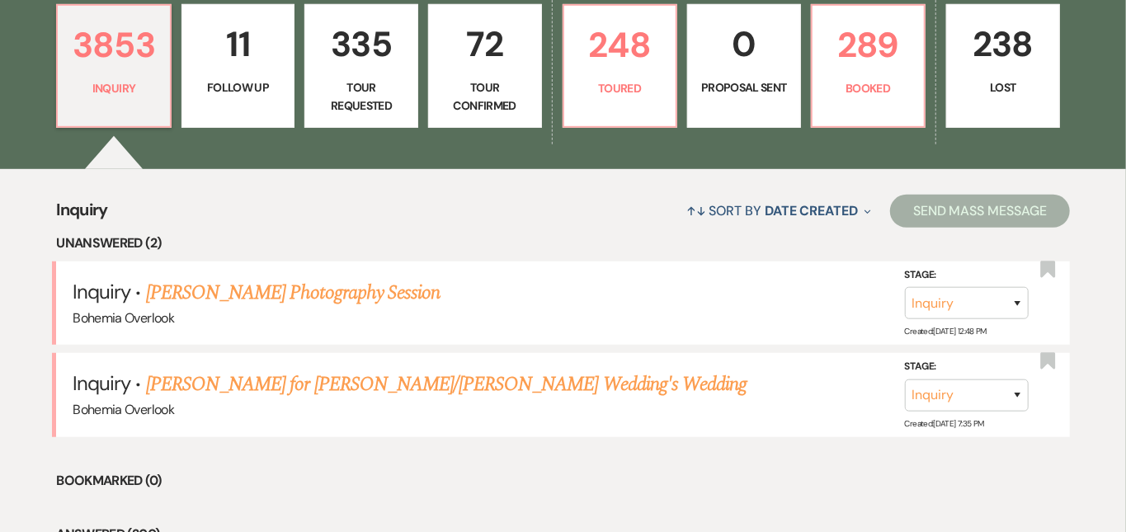
scroll to position [500, 0]
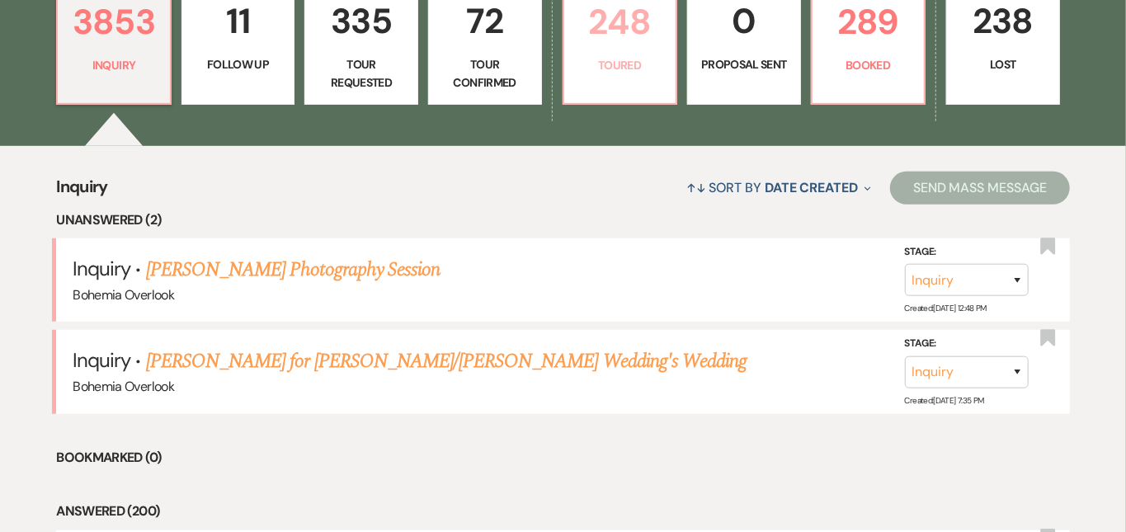
click at [635, 47] on p "248" at bounding box center [620, 21] width 92 height 55
select select "5"
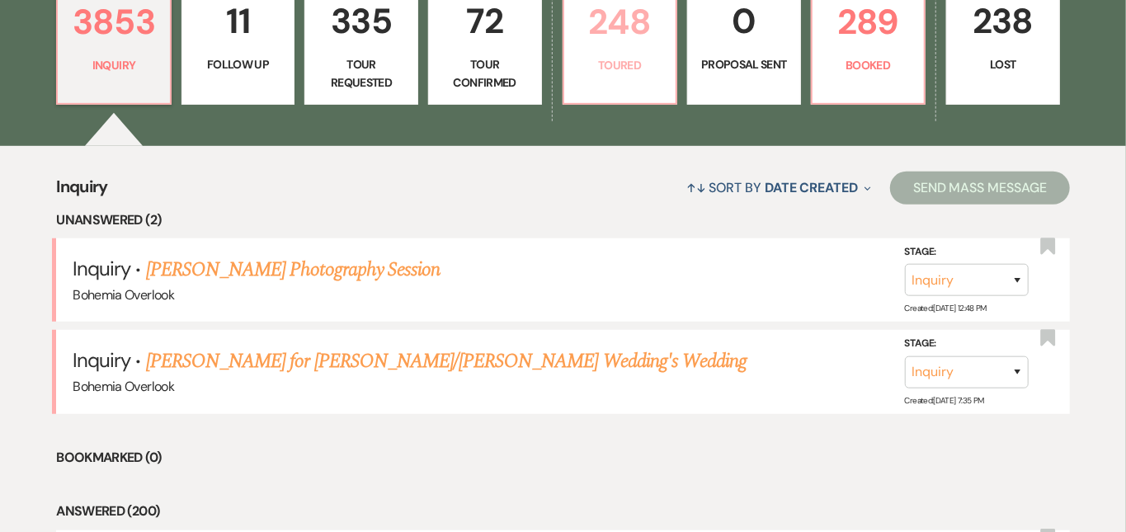
select select "5"
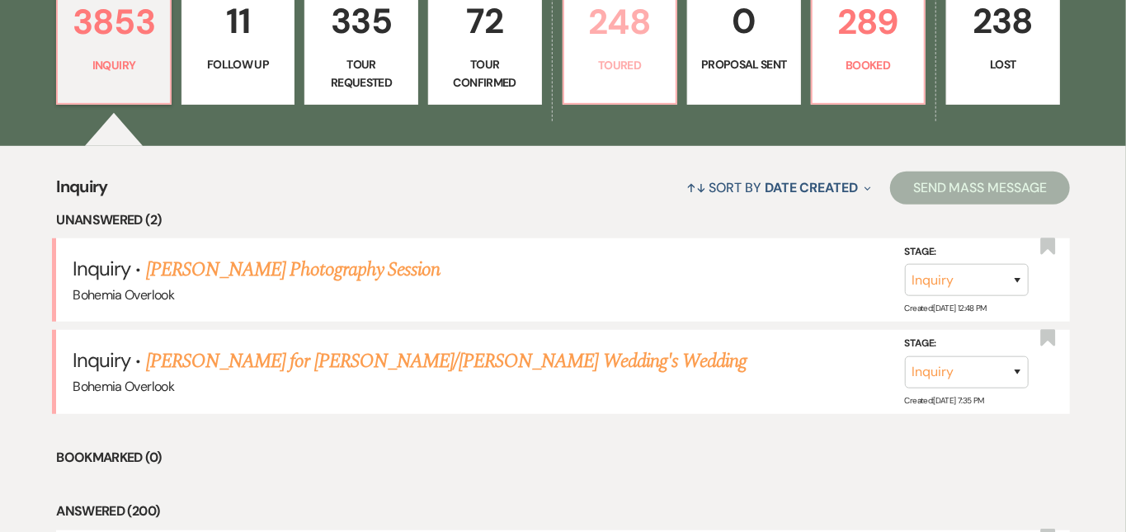
select select "5"
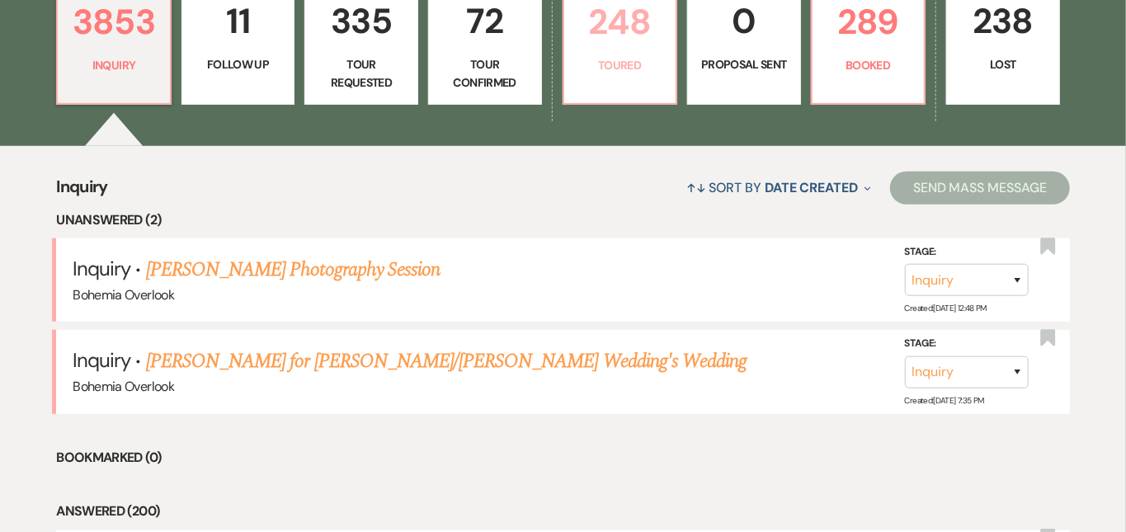
select select "5"
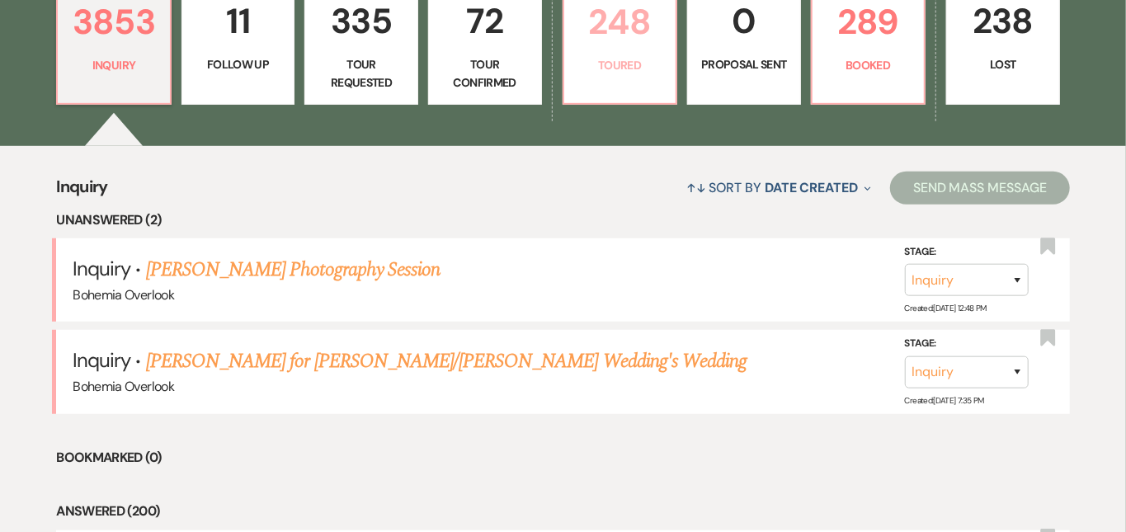
select select "5"
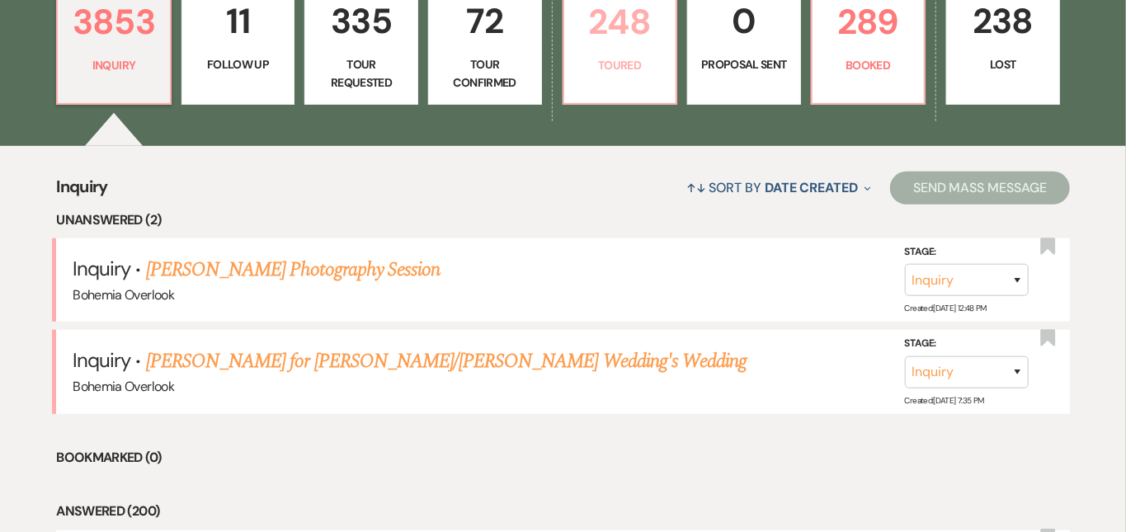
select select "5"
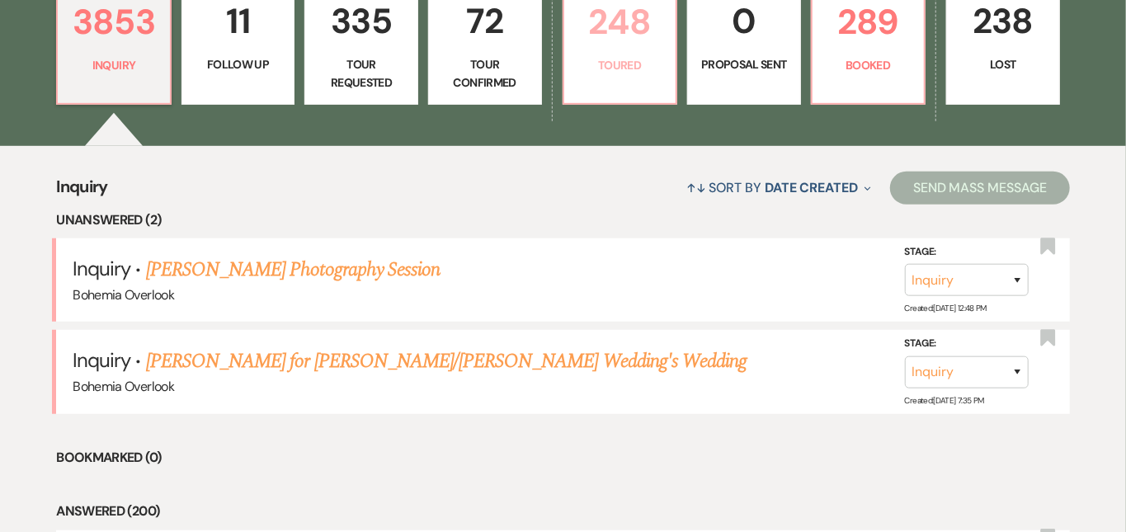
select select "5"
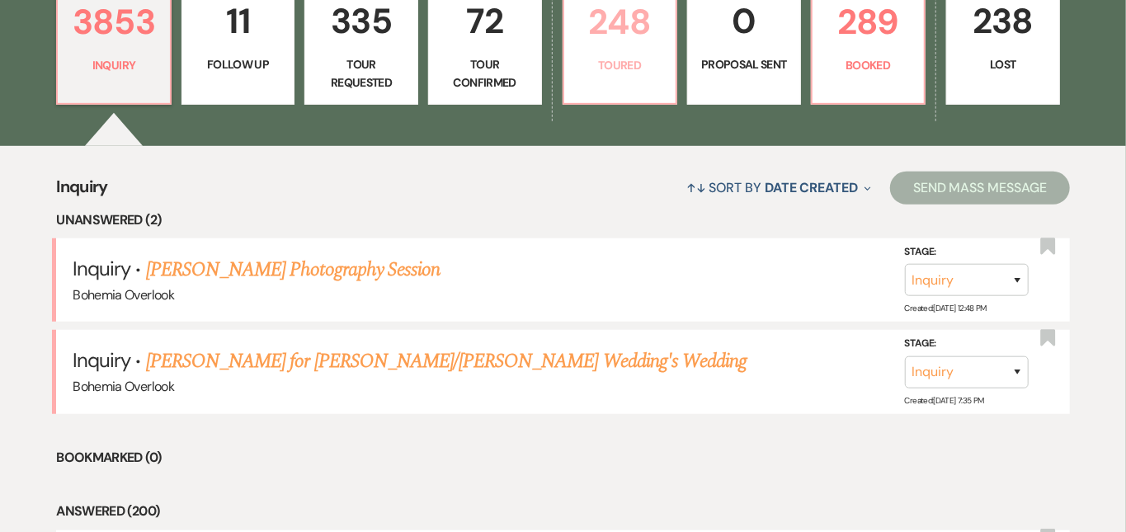
select select "5"
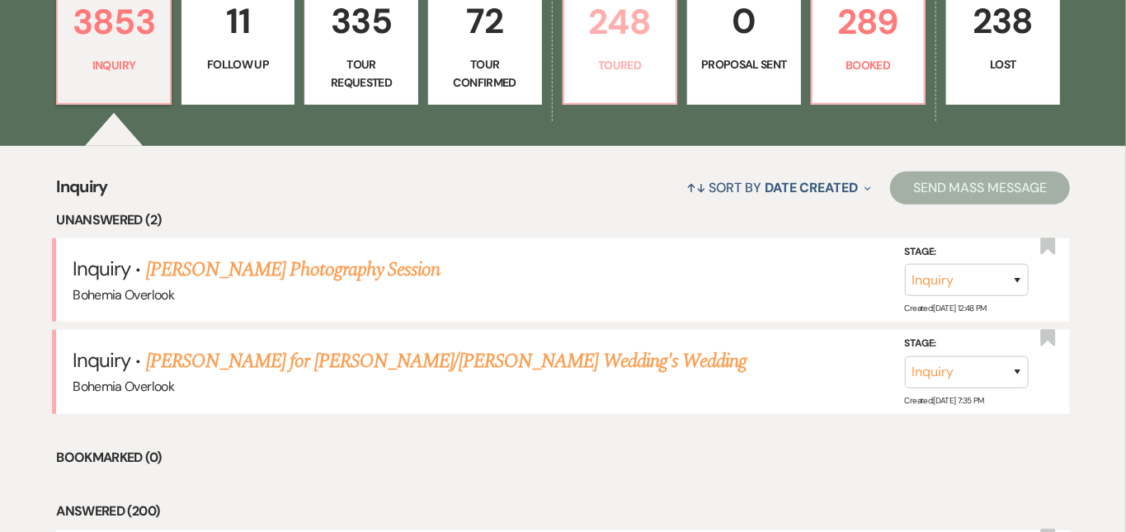
select select "5"
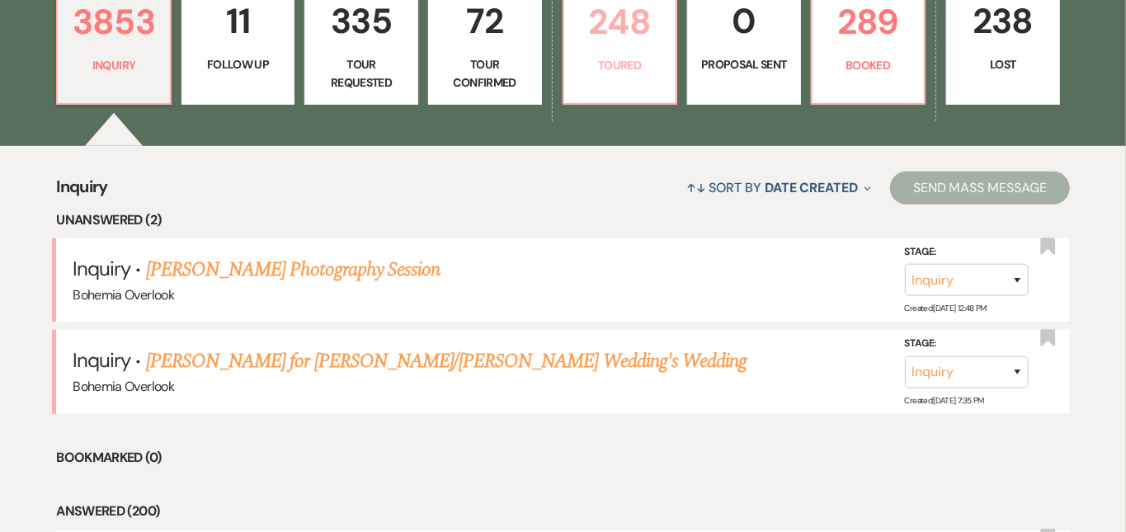
select select "5"
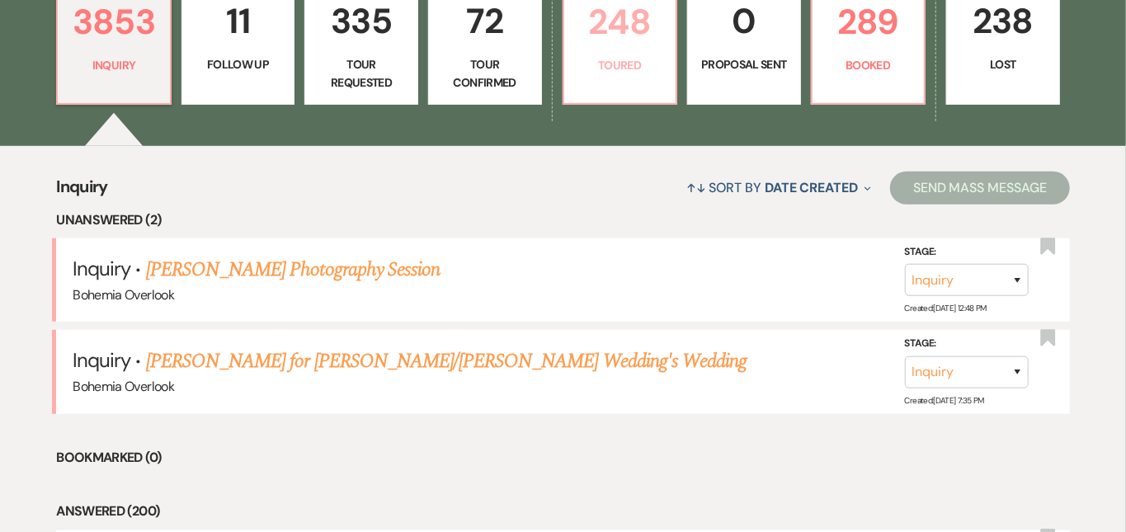
select select "5"
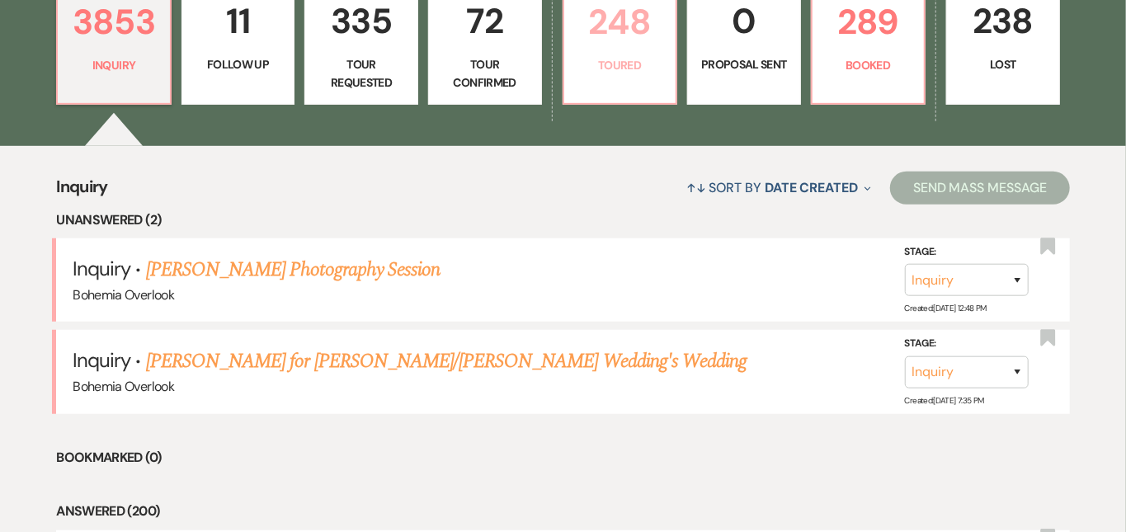
select select "5"
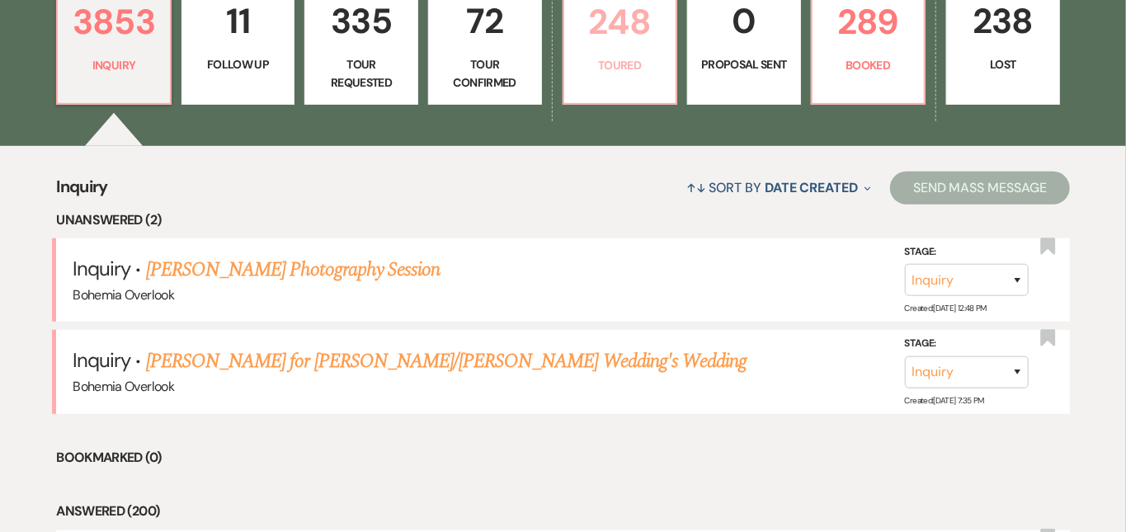
select select "5"
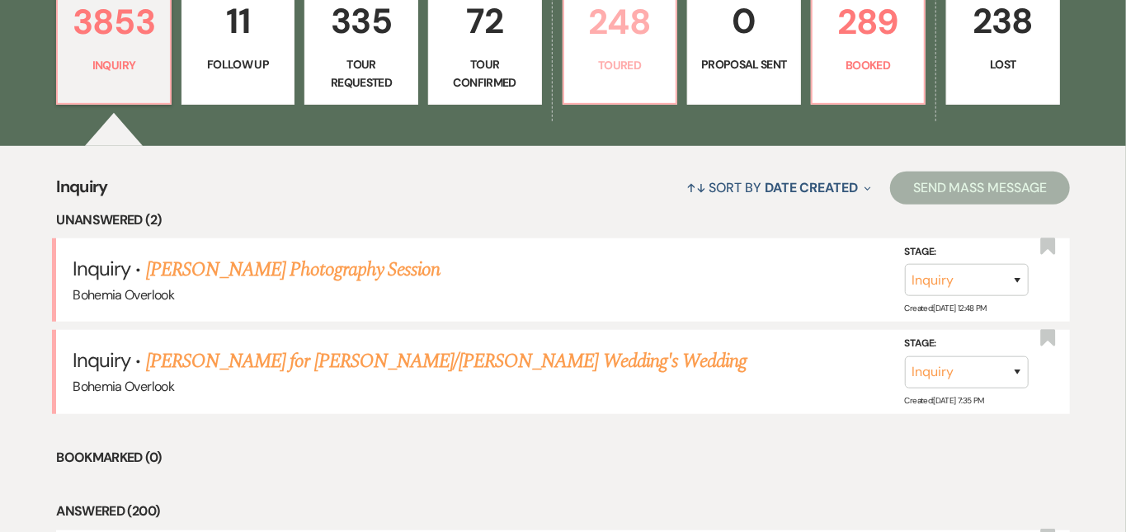
select select "5"
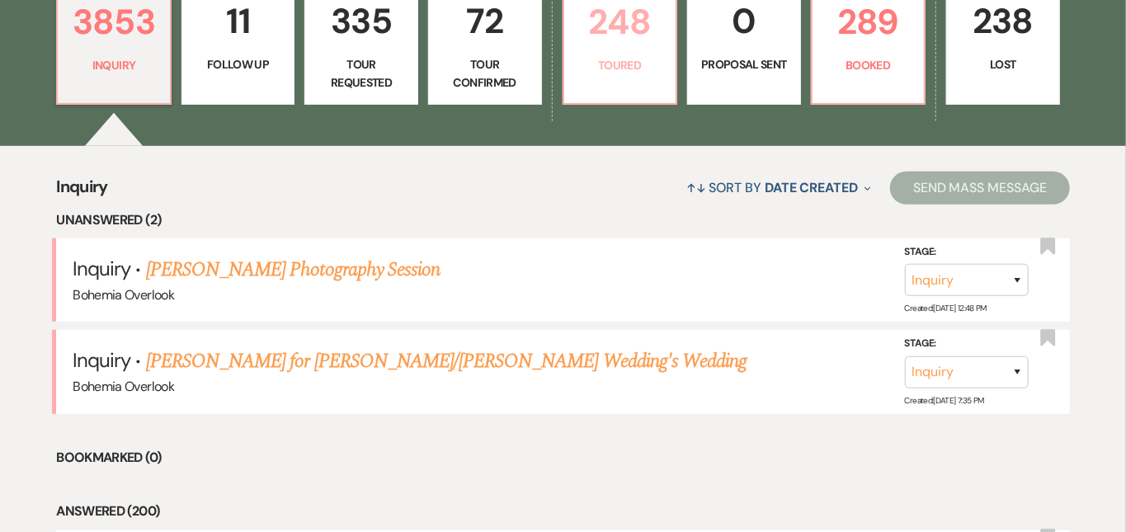
select select "5"
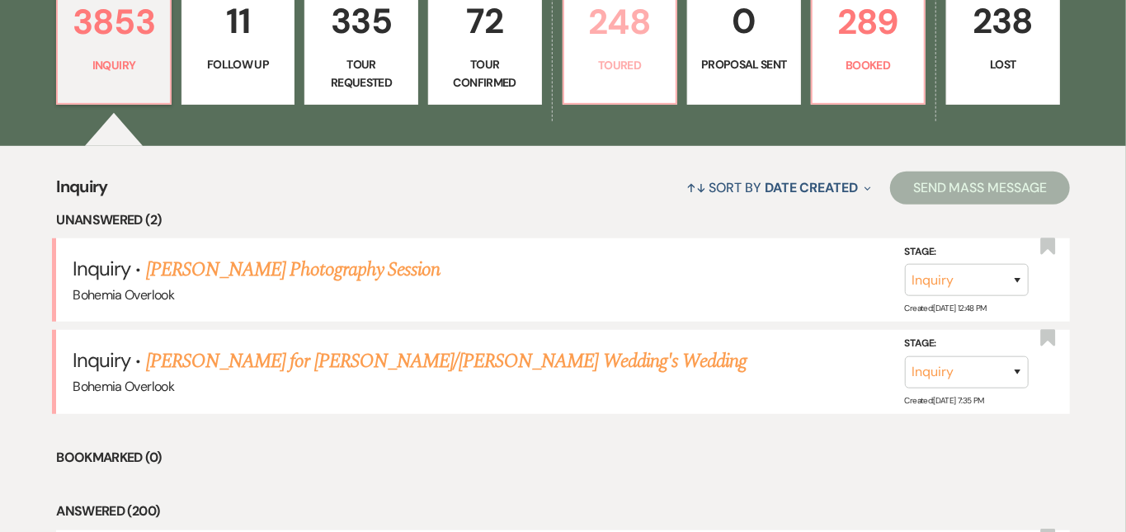
select select "5"
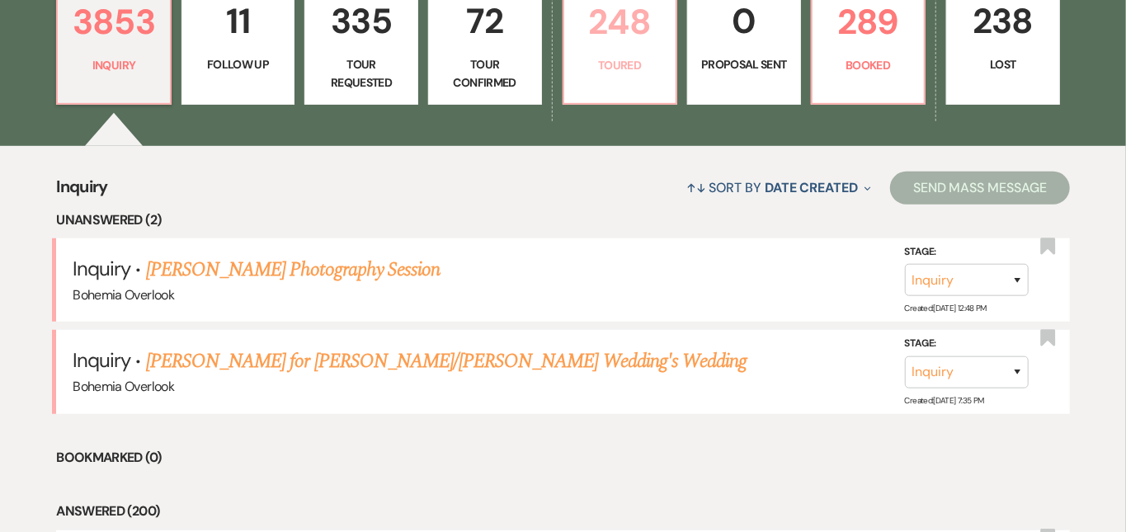
select select "5"
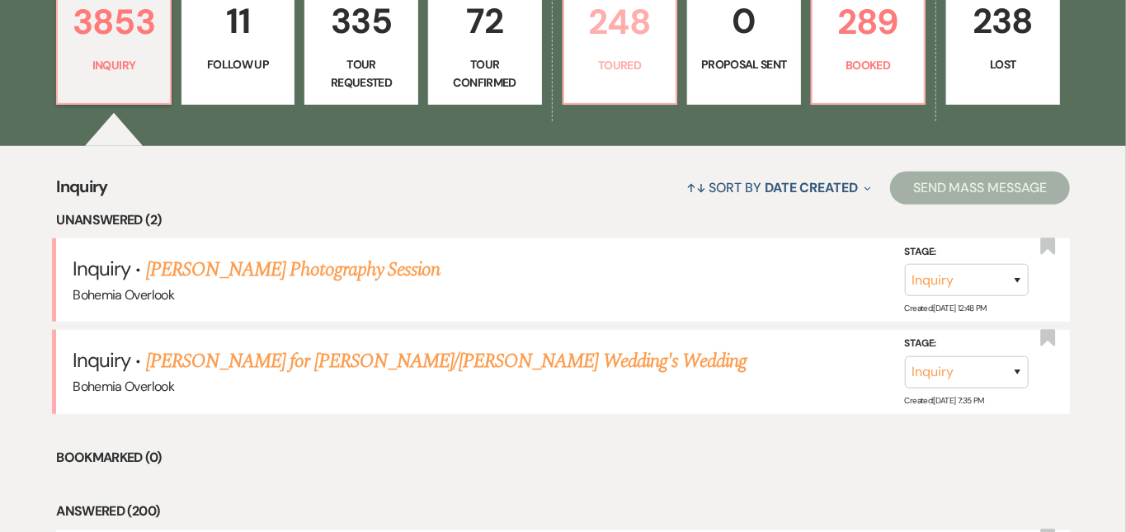
select select "5"
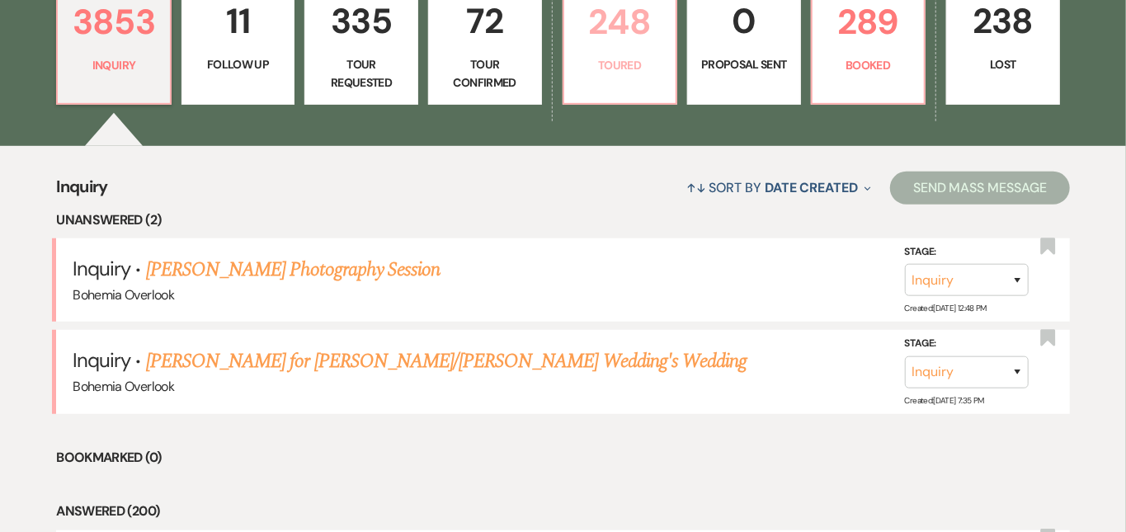
select select "5"
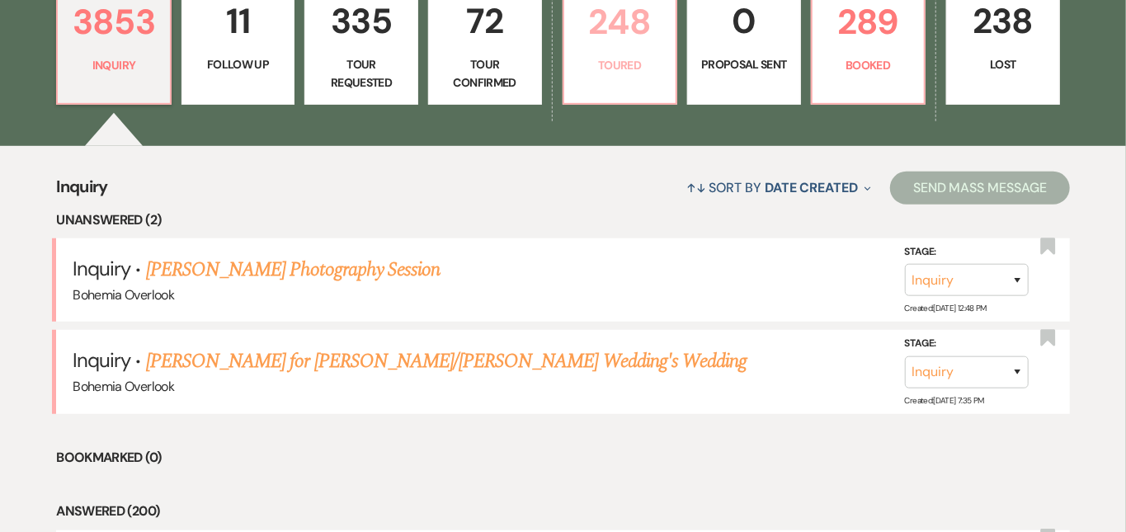
select select "5"
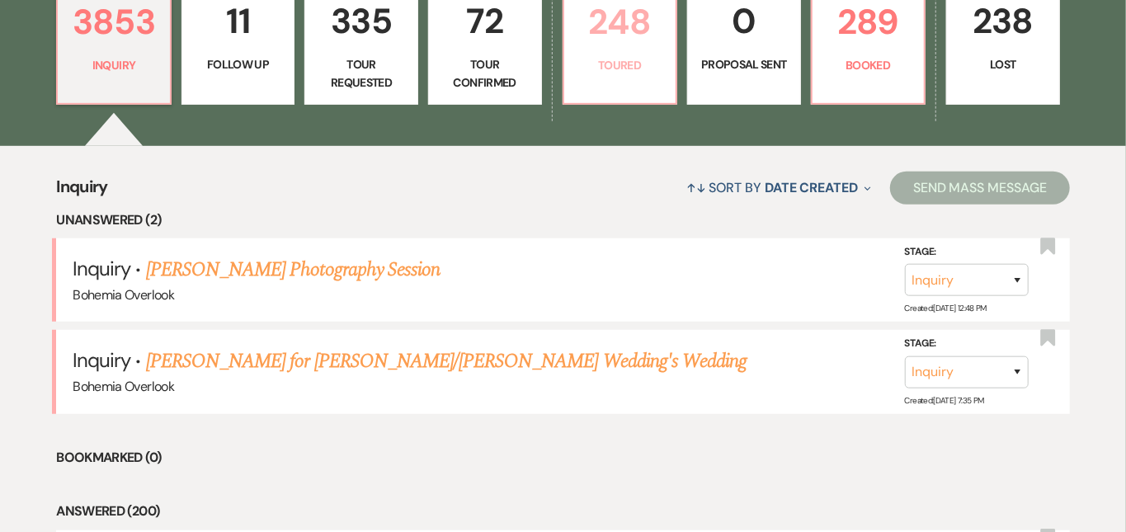
select select "5"
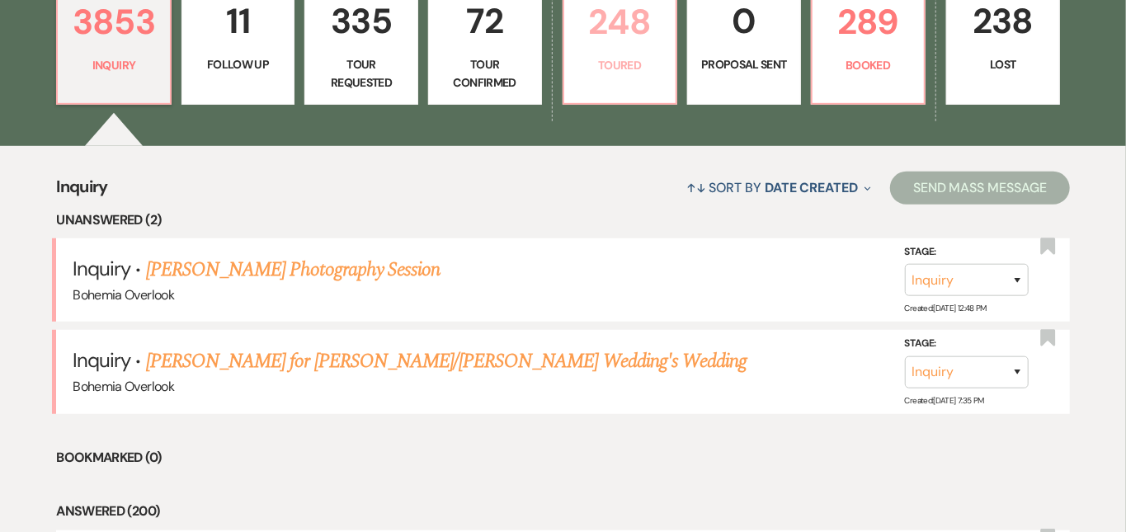
select select "5"
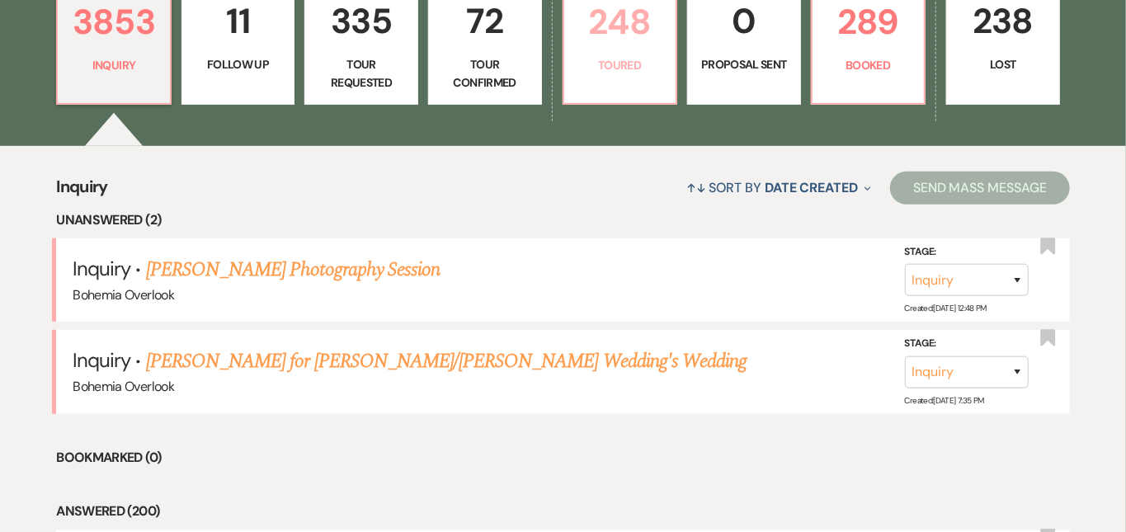
select select "5"
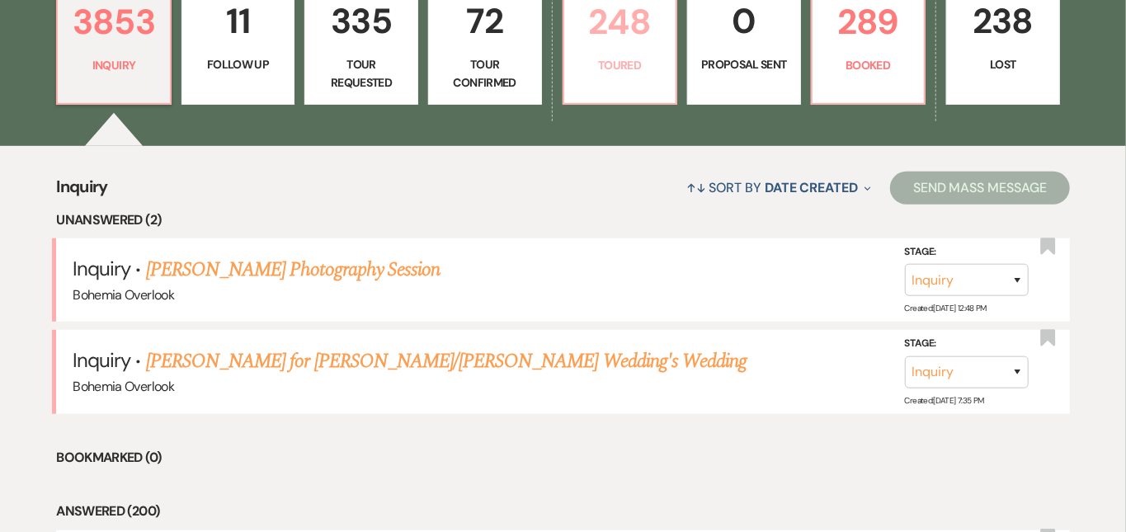
select select "5"
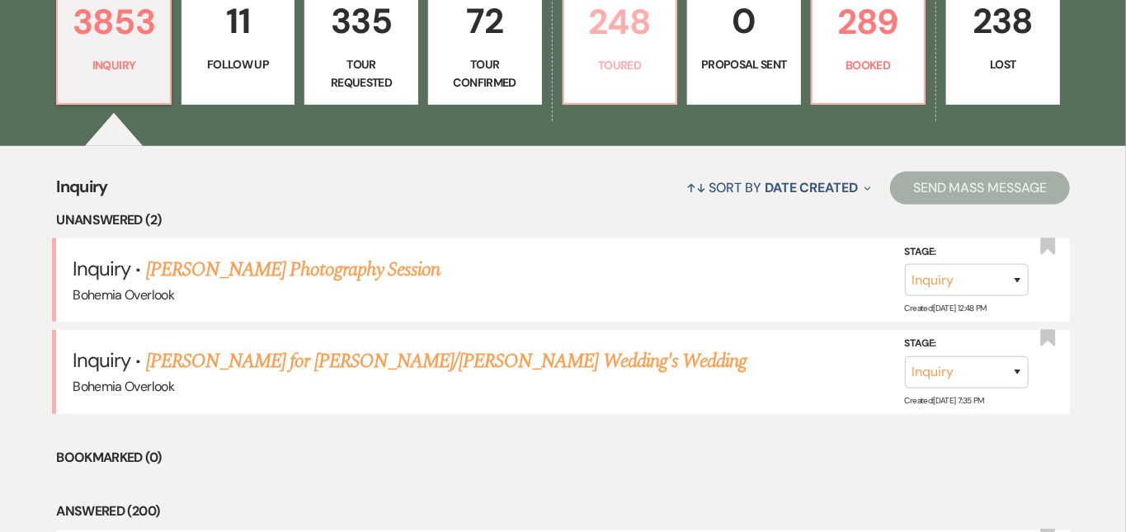
select select "5"
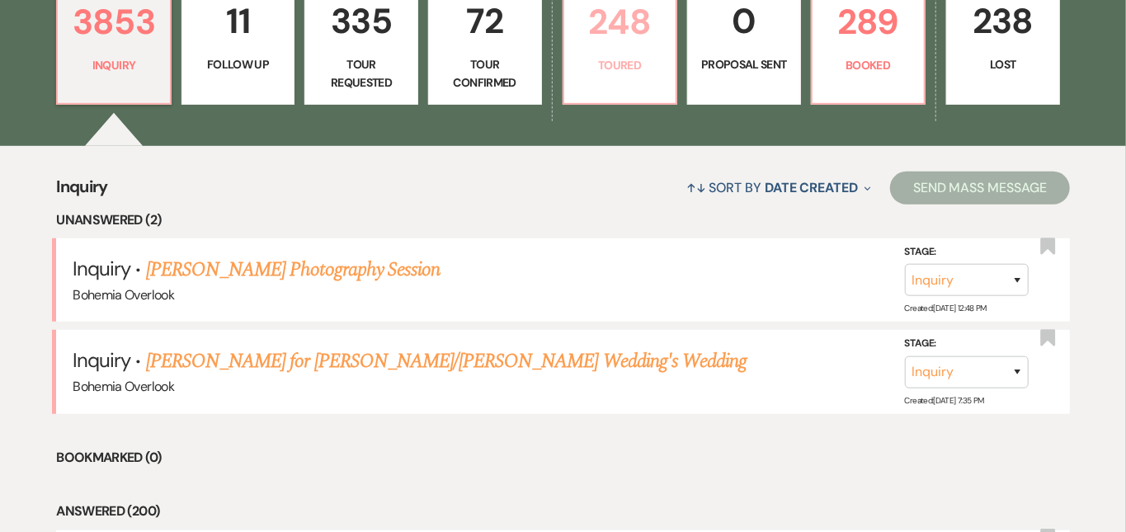
select select "5"
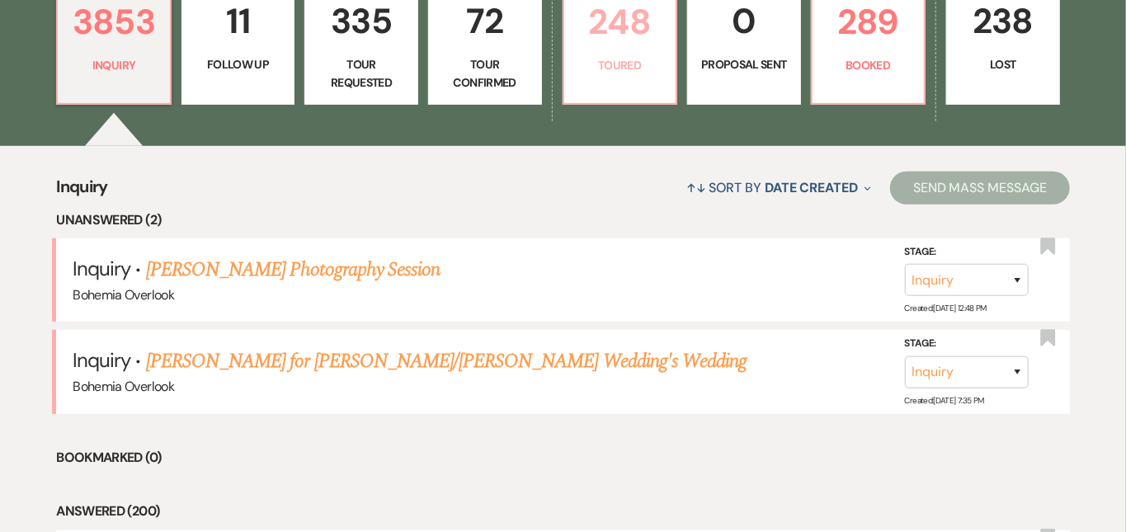
select select "5"
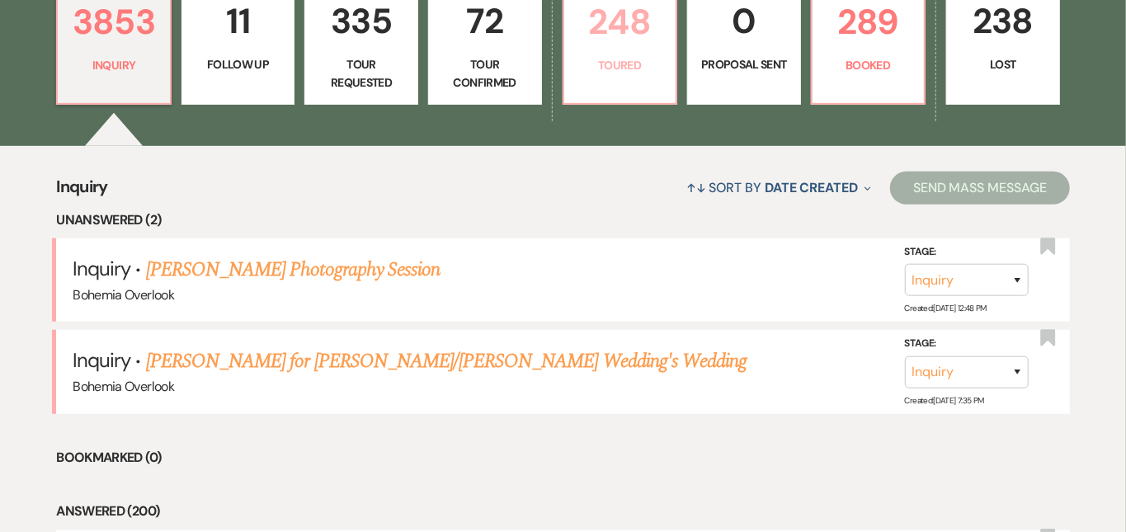
select select "5"
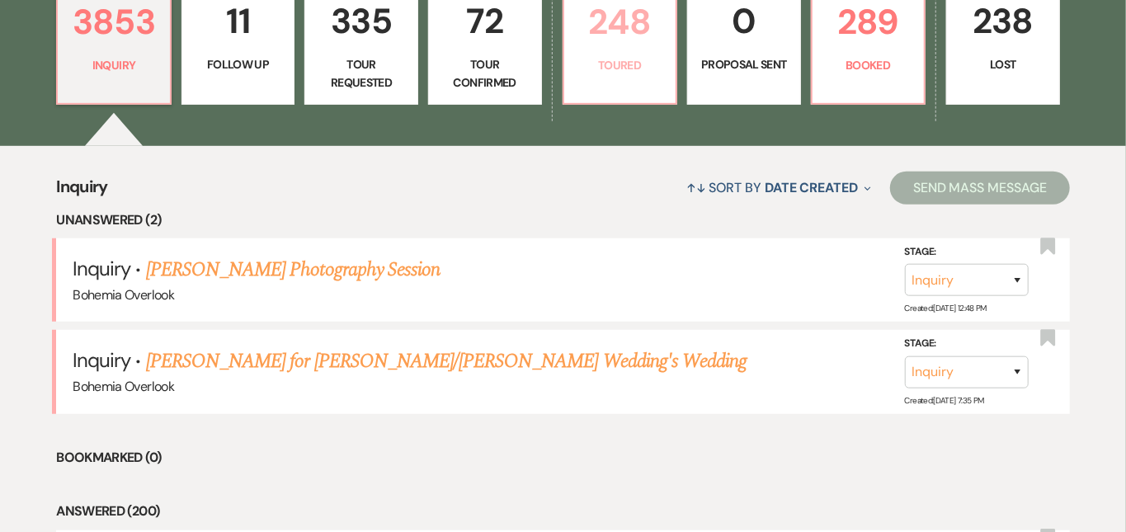
select select "5"
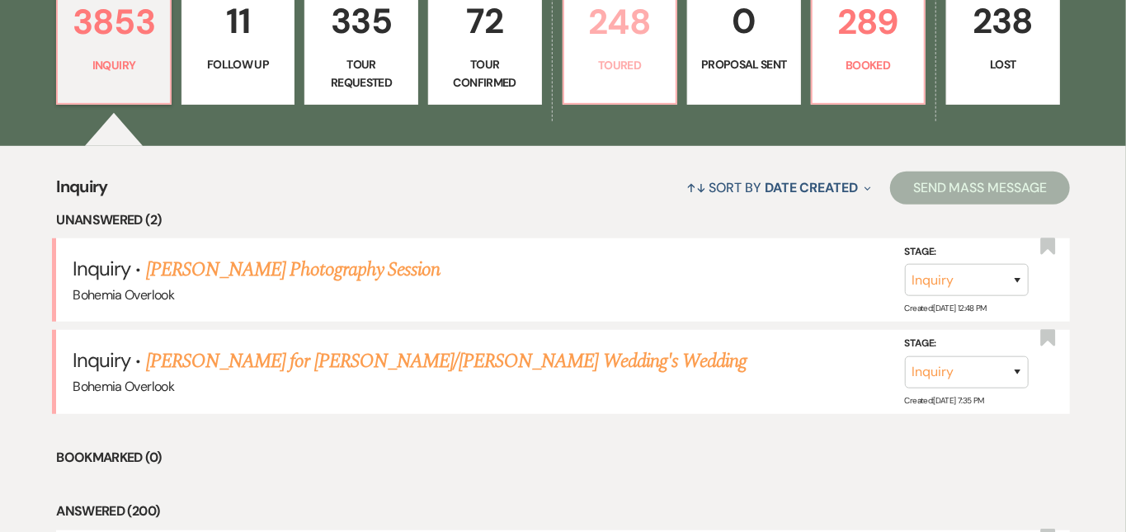
select select "5"
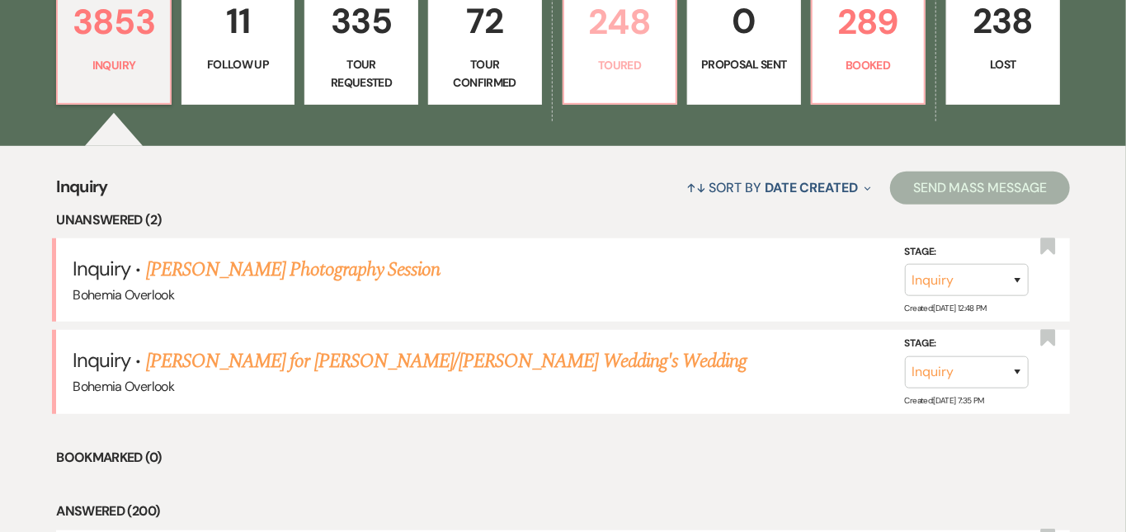
select select "5"
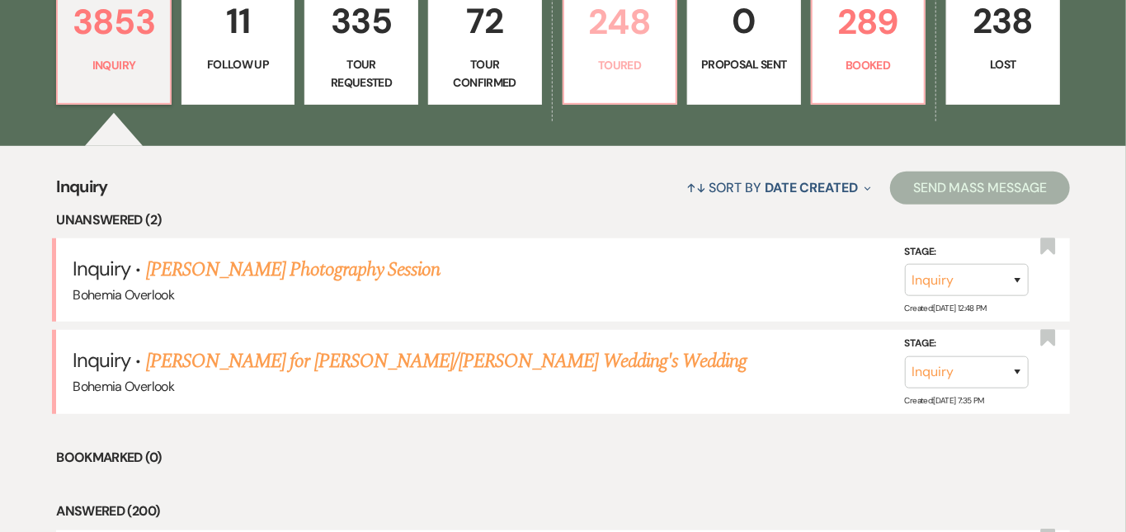
select select "5"
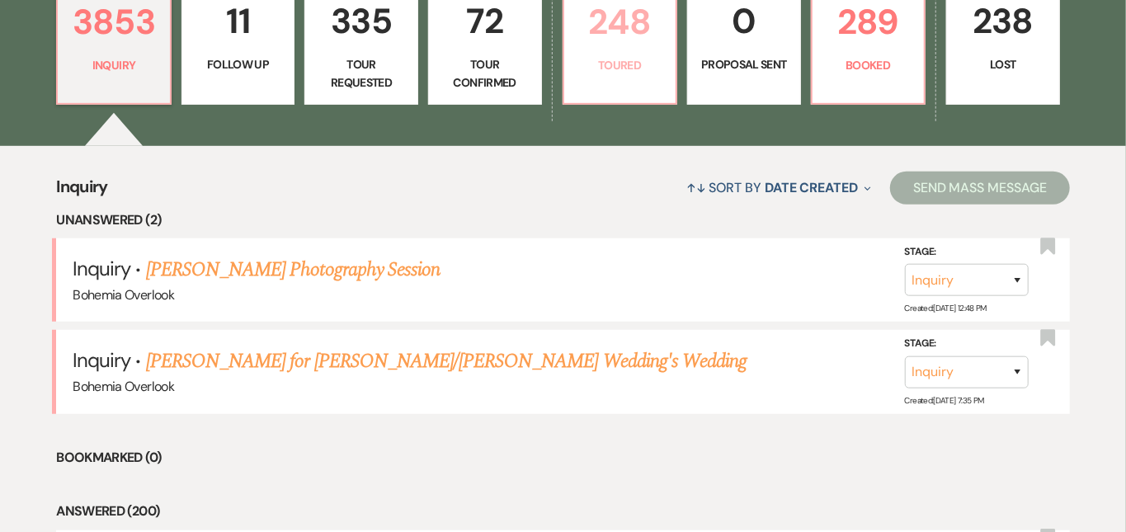
select select "5"
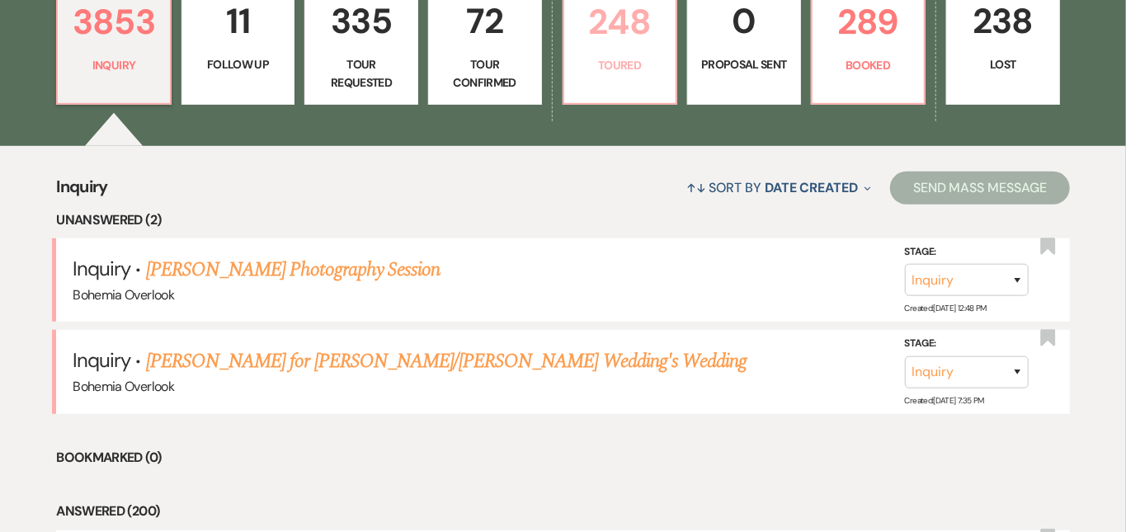
select select "5"
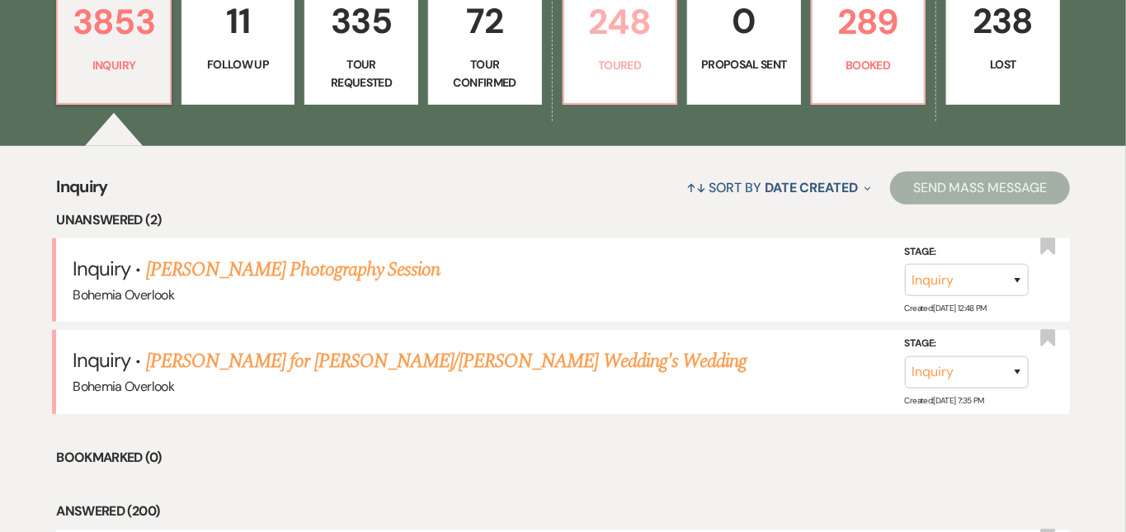
select select "5"
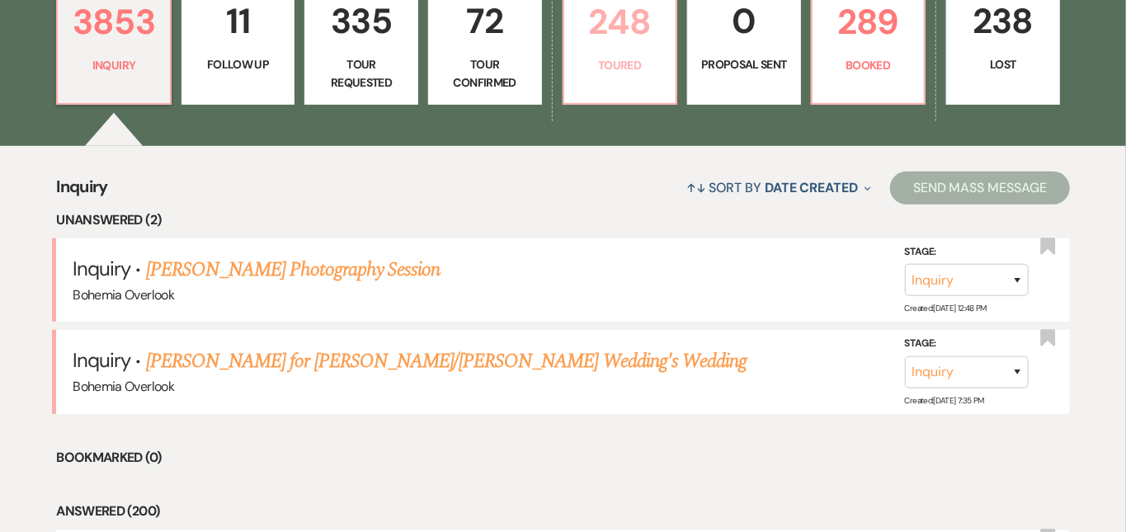
select select "5"
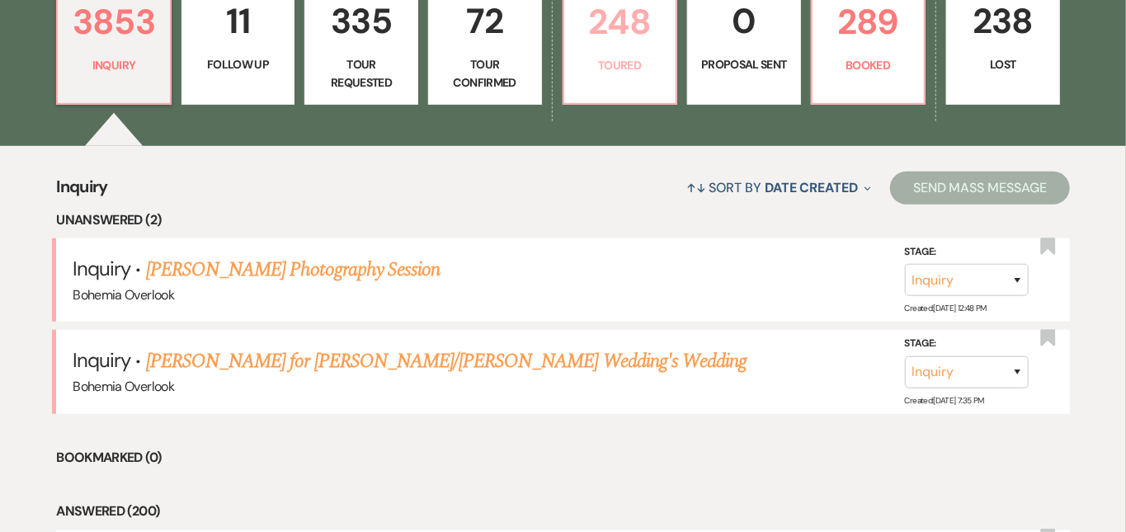
select select "5"
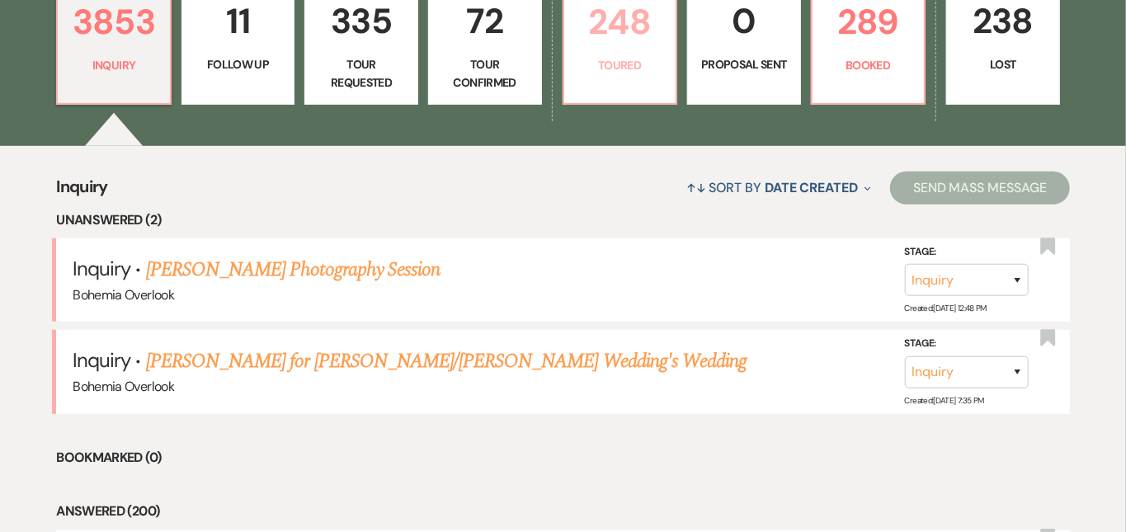
select select "5"
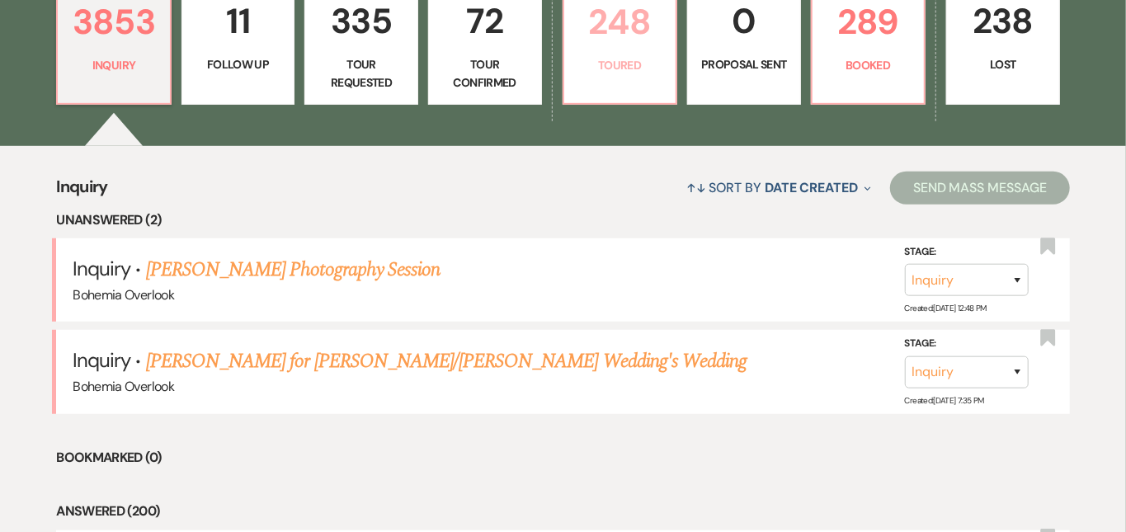
select select "5"
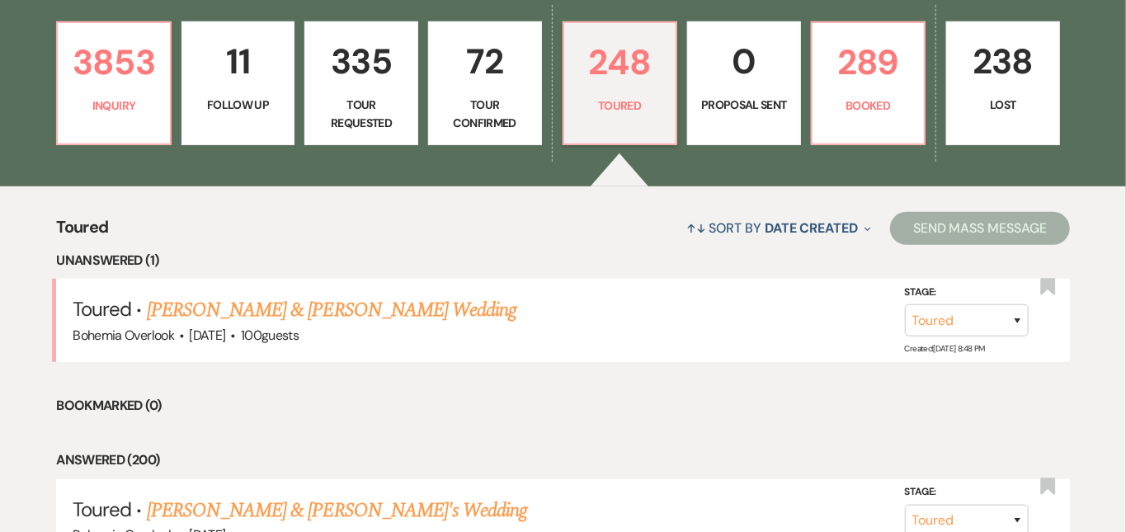
scroll to position [412, 0]
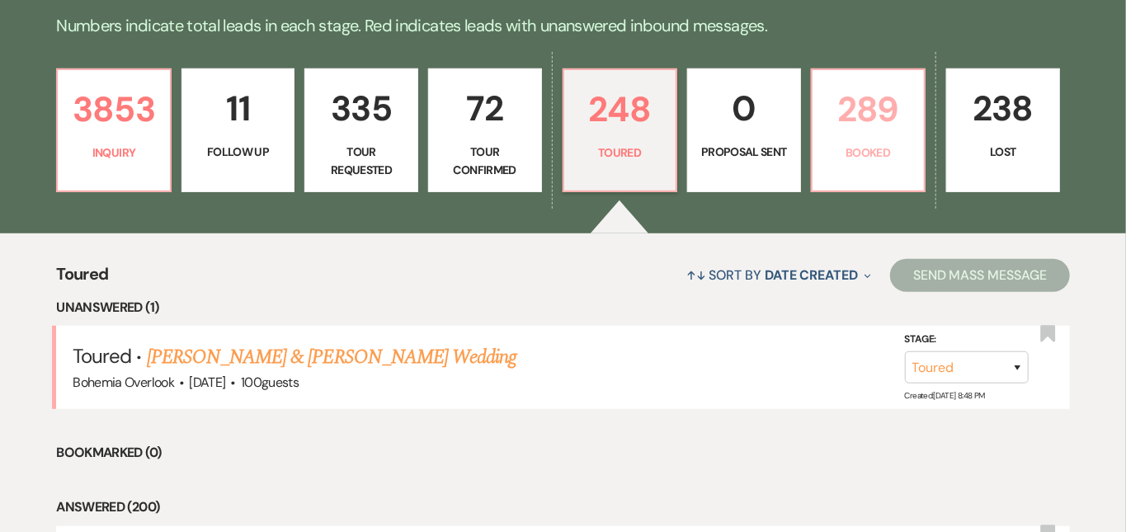
click at [915, 116] on p "289" at bounding box center [868, 109] width 92 height 55
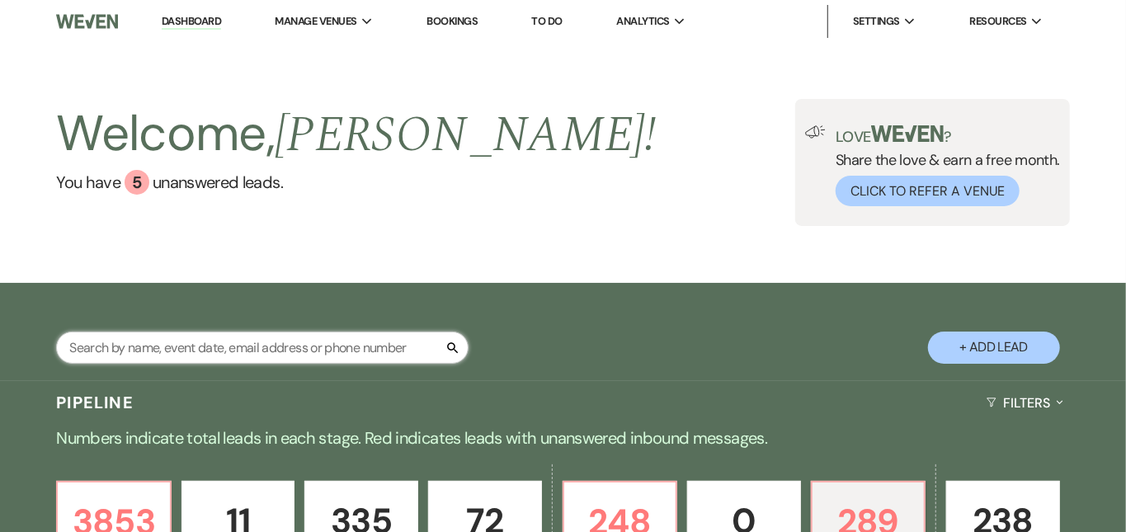
click at [167, 351] on input "text" at bounding box center [262, 348] width 412 height 32
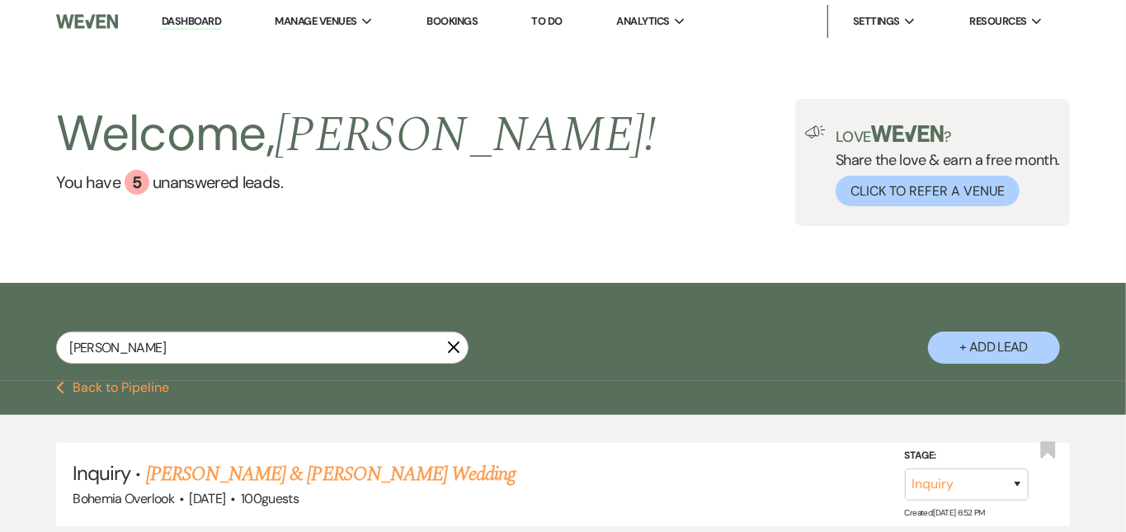
click at [632, 223] on div "Welcome, [PERSON_NAME] ! You have 5 unanswered lead s . Love ? Share the love &…" at bounding box center [563, 162] width 1126 height 127
drag, startPoint x: 267, startPoint y: 351, endPoint x: 173, endPoint y: 297, distance: 108.7
click at [173, 297] on div "[PERSON_NAME] X + Add Lead" at bounding box center [563, 334] width 1126 height 86
click at [430, 235] on div "Welcome, [PERSON_NAME] ! You have 5 unanswered lead s . Love ? Share the love &…" at bounding box center [563, 163] width 1126 height 240
click at [202, 17] on link "Dashboard" at bounding box center [191, 22] width 59 height 16
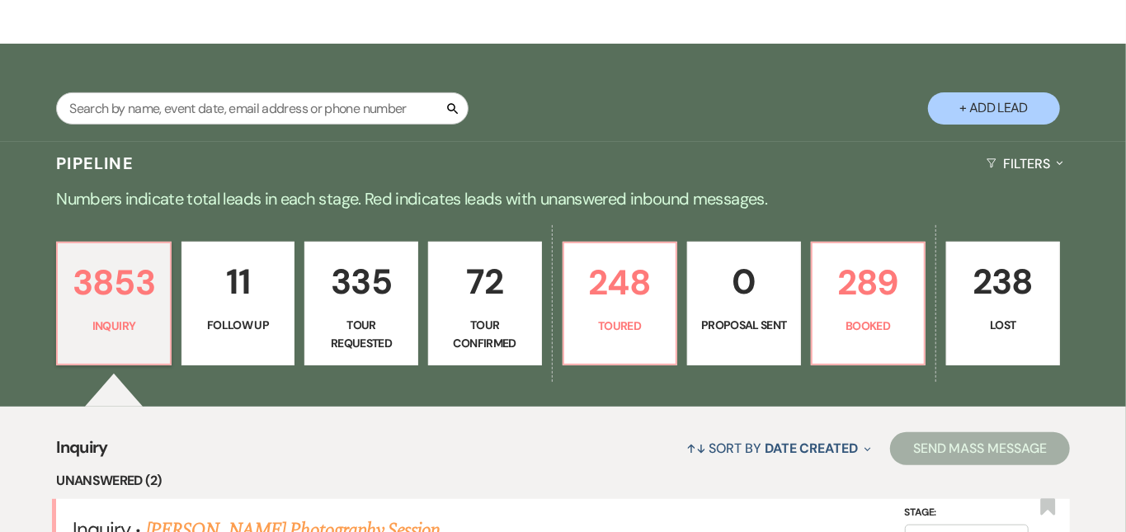
scroll to position [257, 0]
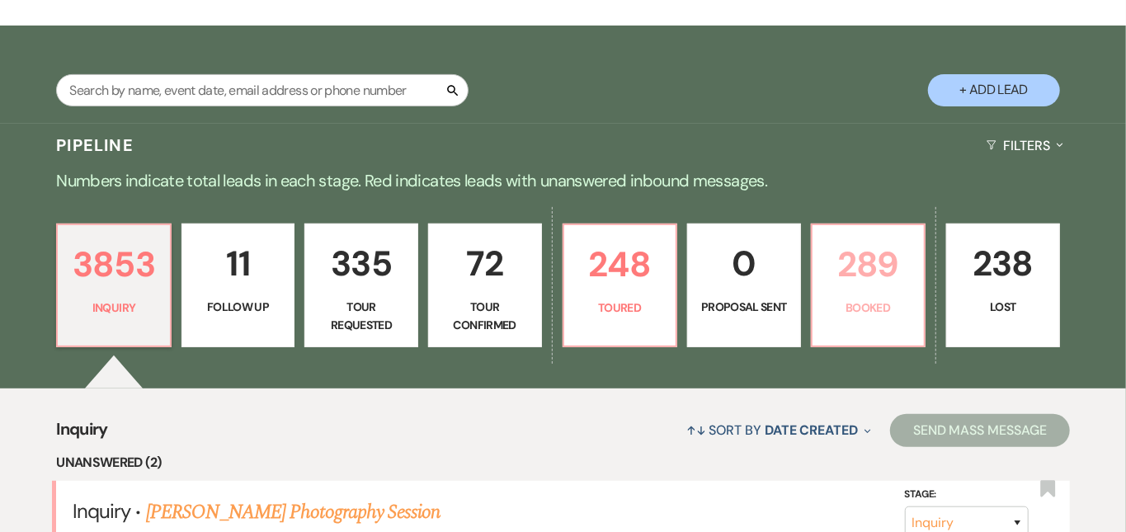
click at [915, 257] on p "289" at bounding box center [868, 264] width 92 height 55
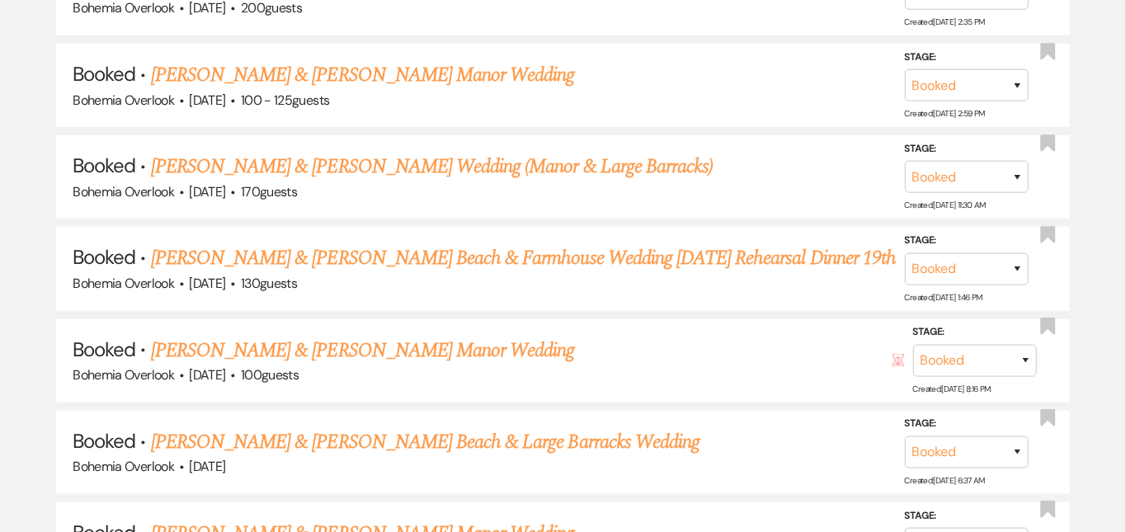
scroll to position [4023, 0]
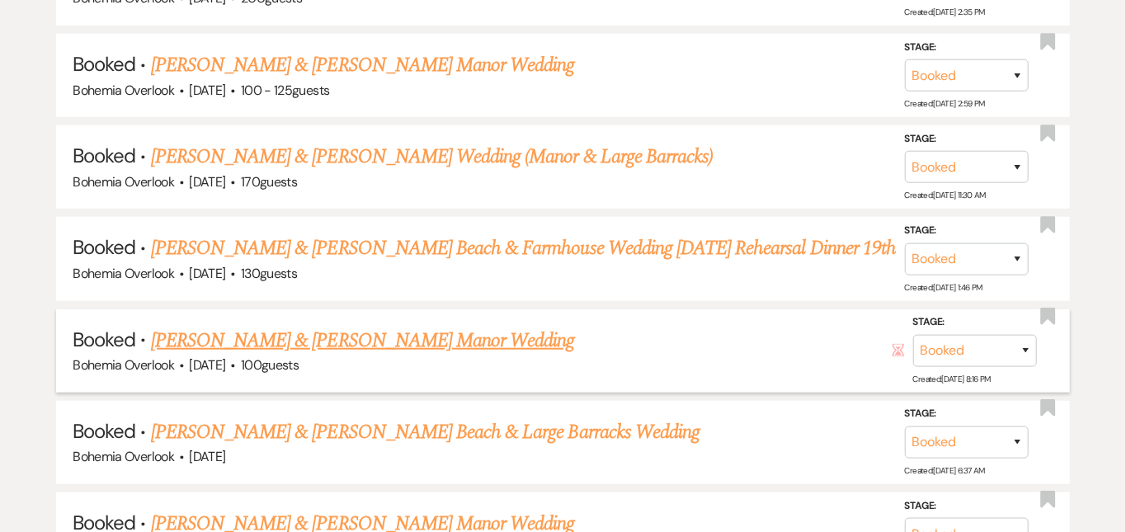
click at [532, 326] on link "[PERSON_NAME] & [PERSON_NAME] Manor Wedding" at bounding box center [363, 341] width 424 height 30
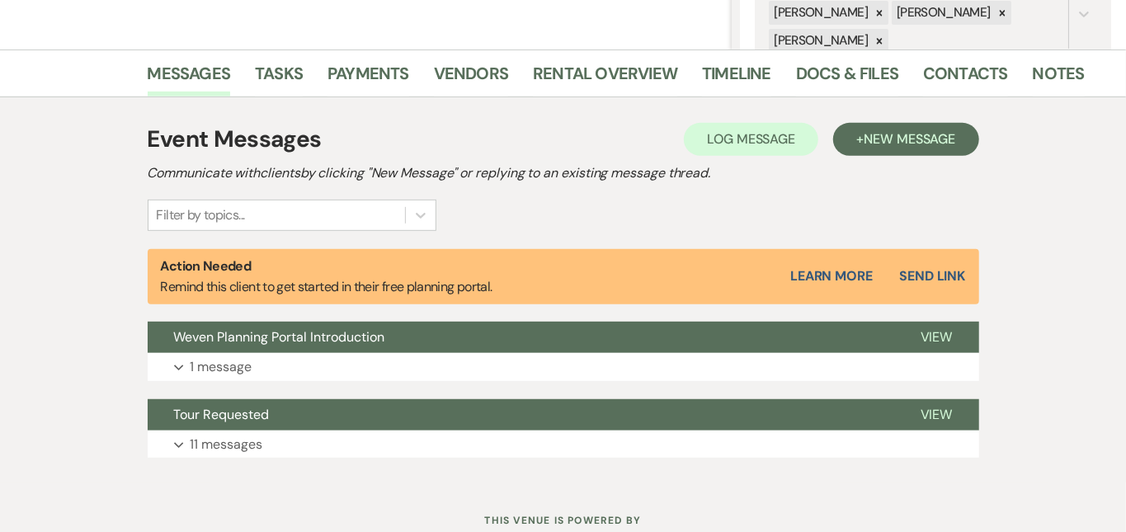
scroll to position [368, 0]
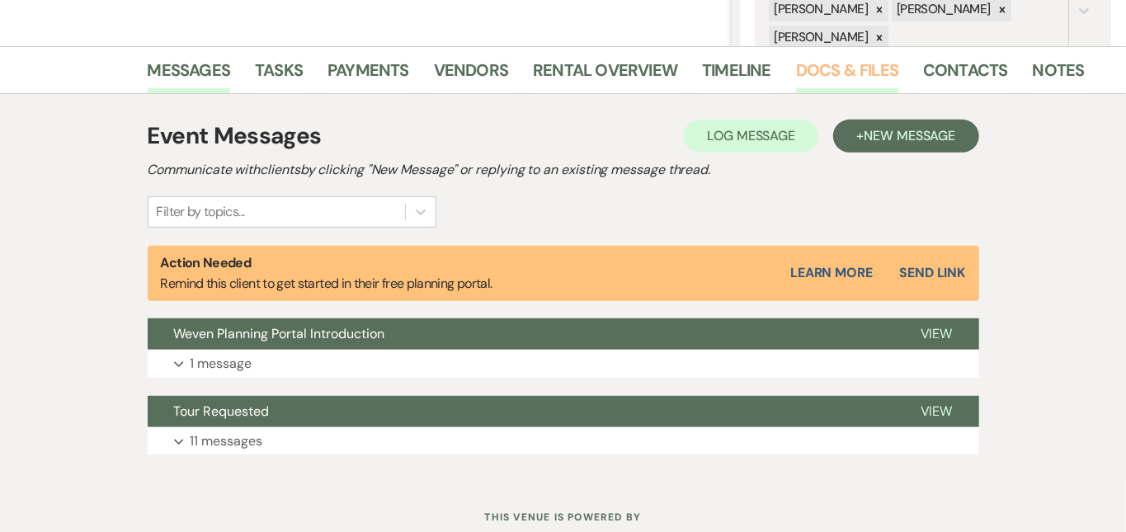
click at [816, 71] on link "Docs & Files" at bounding box center [847, 75] width 102 height 36
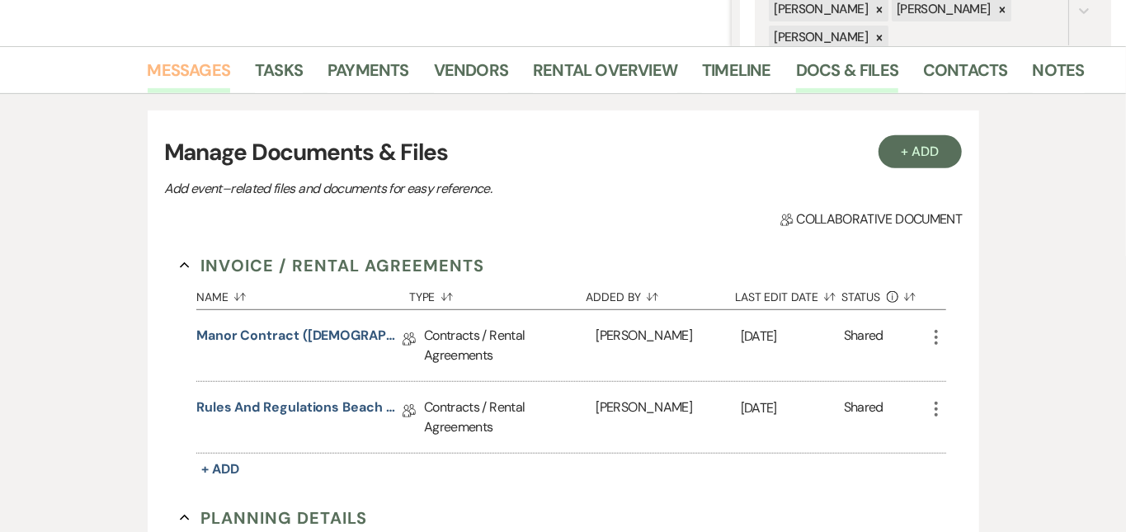
click at [148, 59] on link "Messages" at bounding box center [189, 75] width 83 height 36
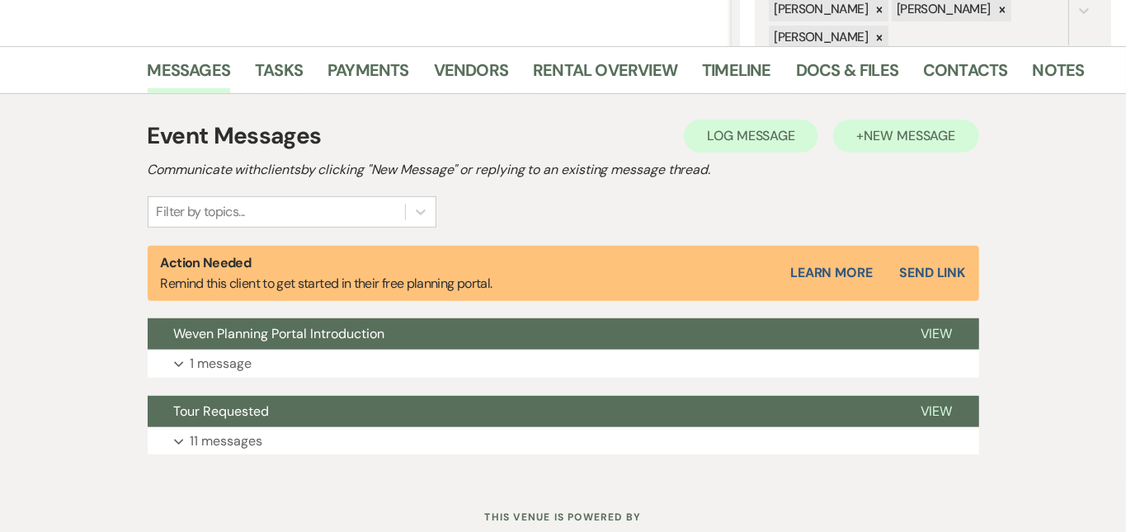
click at [952, 144] on span "New Message" at bounding box center [910, 135] width 92 height 17
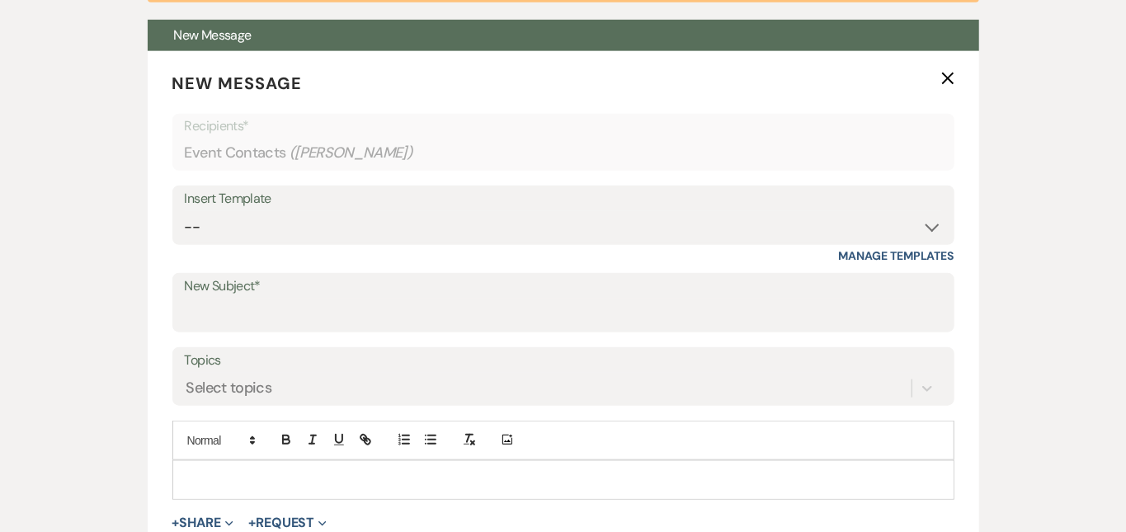
scroll to position [667, 0]
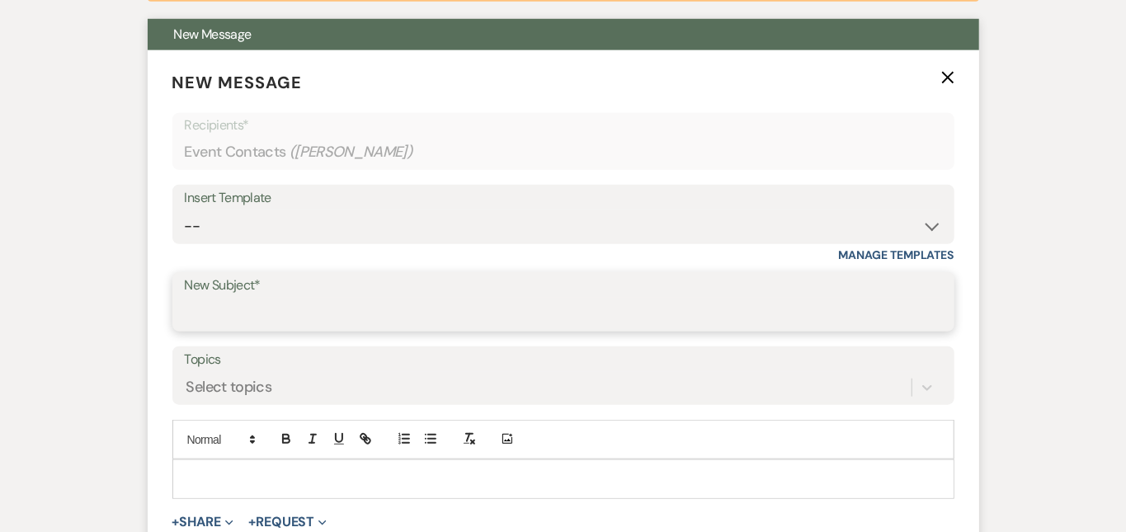
click at [716, 313] on input "New Subject*" at bounding box center [563, 314] width 757 height 32
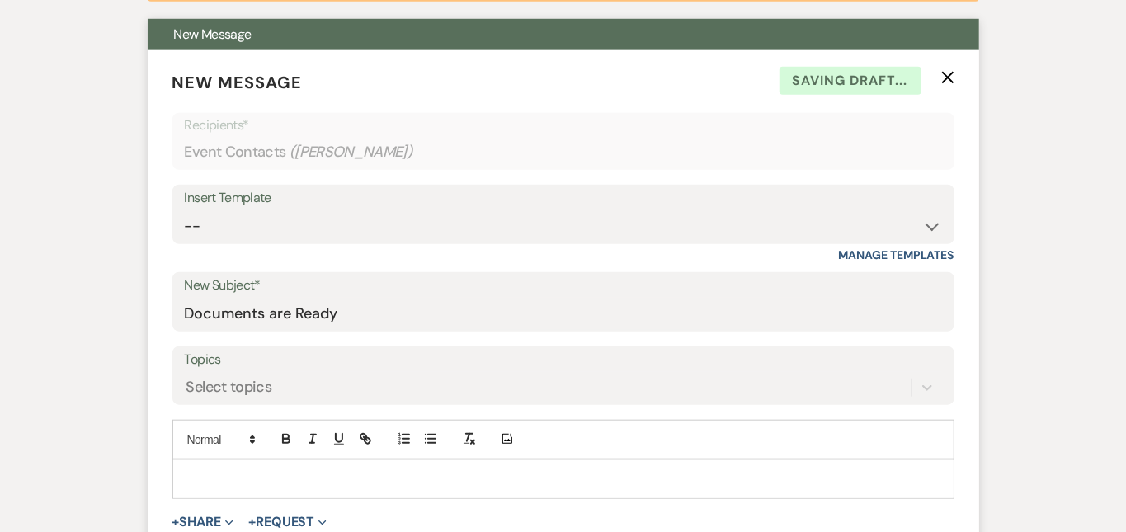
click at [617, 478] on p at bounding box center [564, 479] width 756 height 18
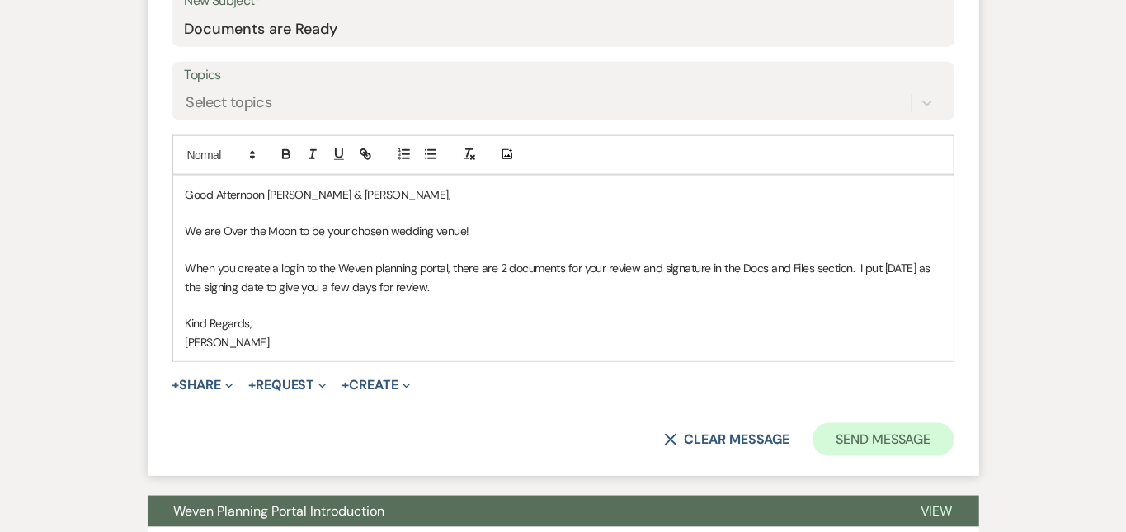
click at [954, 427] on button "Send Message" at bounding box center [883, 439] width 141 height 33
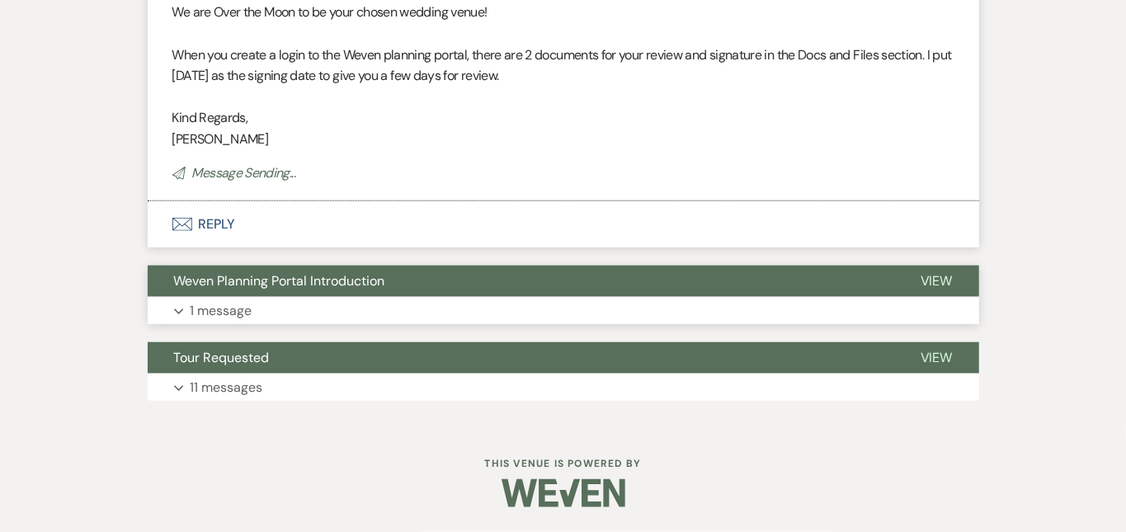
scroll to position [812, 0]
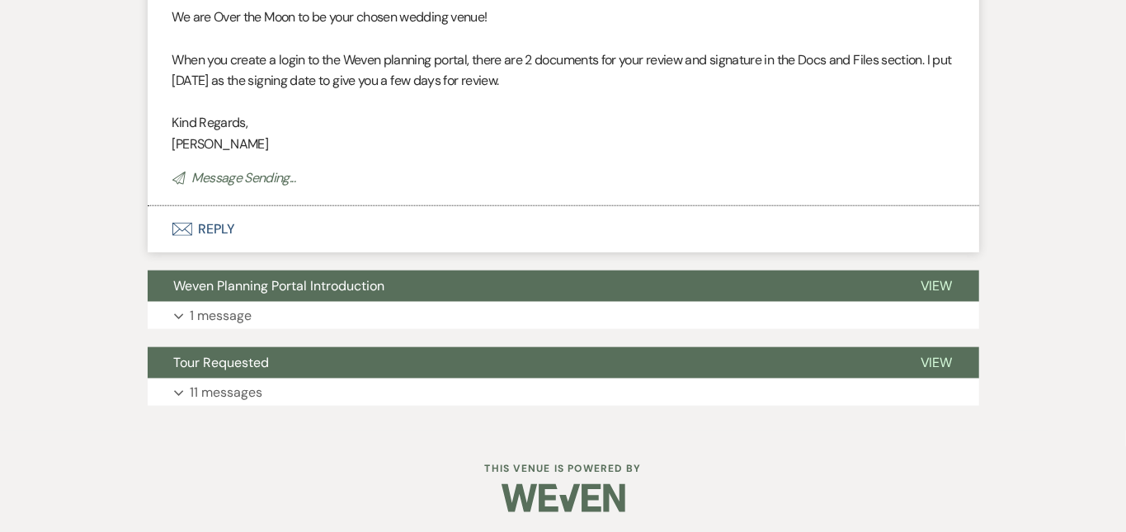
click at [1095, 143] on div "Messages Tasks Payments Vendors Rental Overview Timeline Docs & Files Contacts …" at bounding box center [563, 16] width 1126 height 828
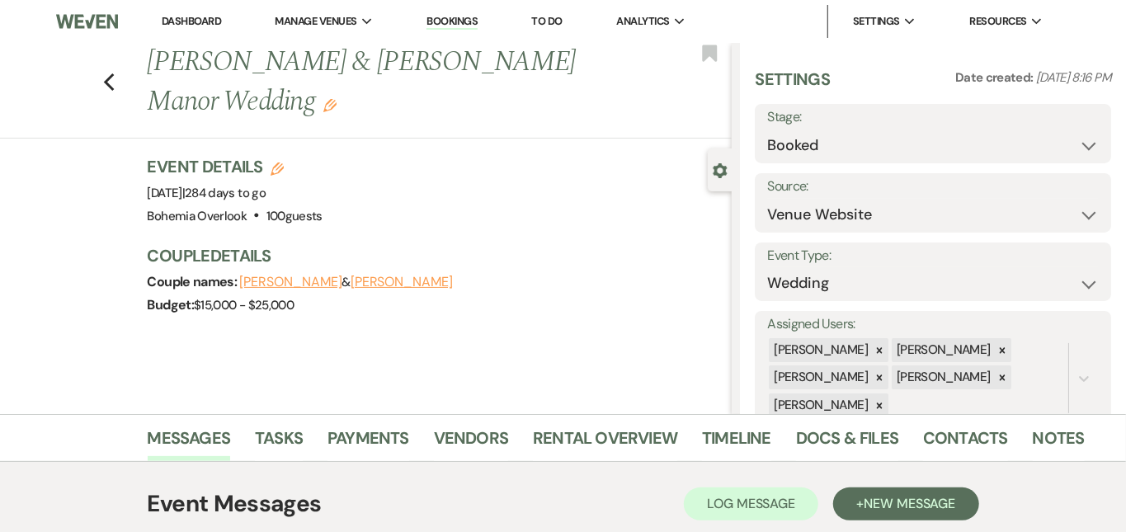
scroll to position [0, 0]
drag, startPoint x: 609, startPoint y: 64, endPoint x: 89, endPoint y: 68, distance: 519.7
click at [148, 68] on h1 "[PERSON_NAME] & [PERSON_NAME] Manor Wedding Edit" at bounding box center [378, 82] width 461 height 78
click at [323, 155] on div "Event Details Edit Event Date: [DATE] | 284 days to go Venue: [GEOGRAPHIC_DATA]…" at bounding box center [432, 191] width 568 height 73
click at [210, 23] on link "Dashboard" at bounding box center [191, 21] width 59 height 14
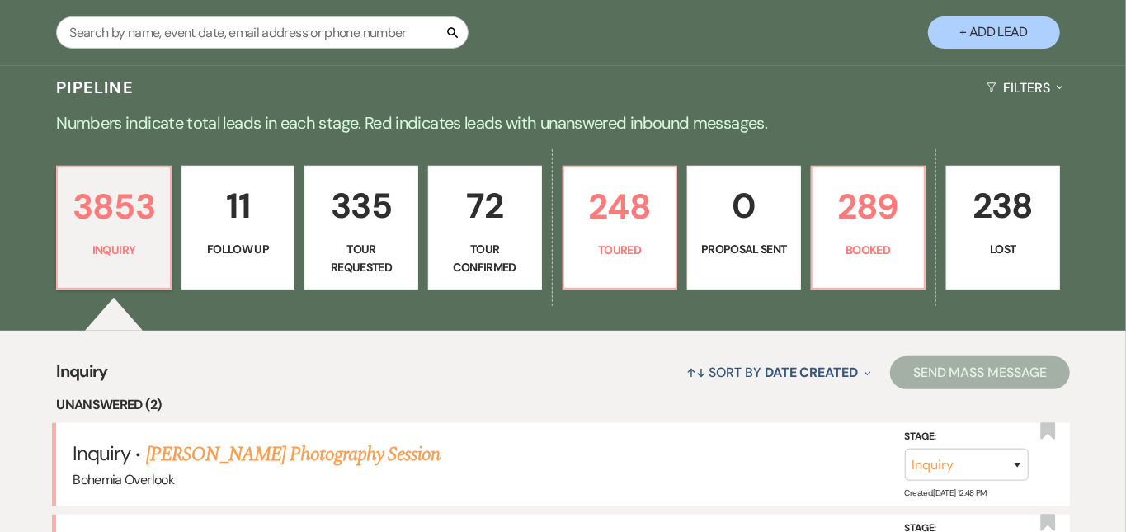
scroll to position [325, 0]
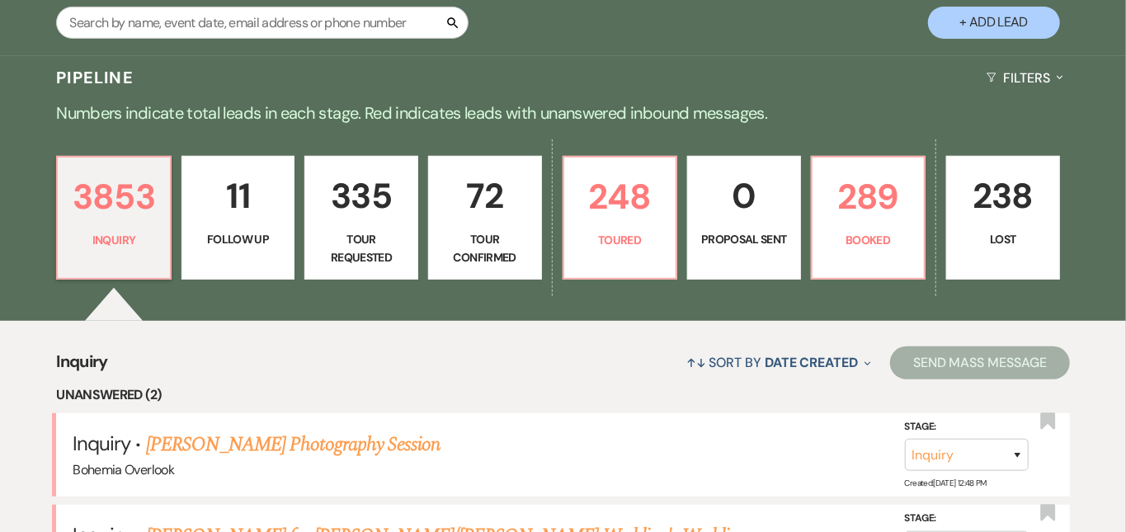
click at [472, 197] on p "72" at bounding box center [485, 195] width 92 height 55
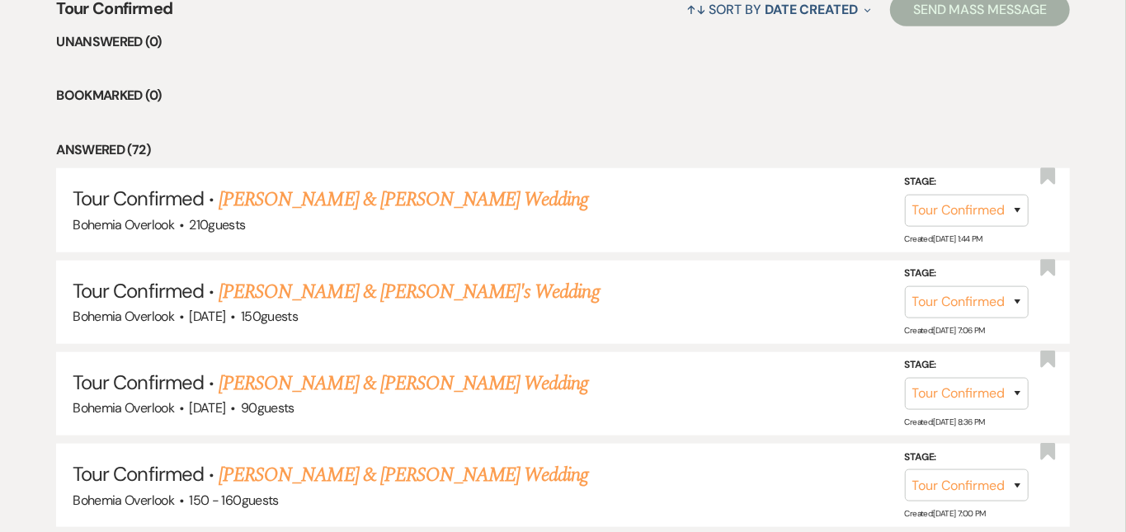
scroll to position [693, 0]
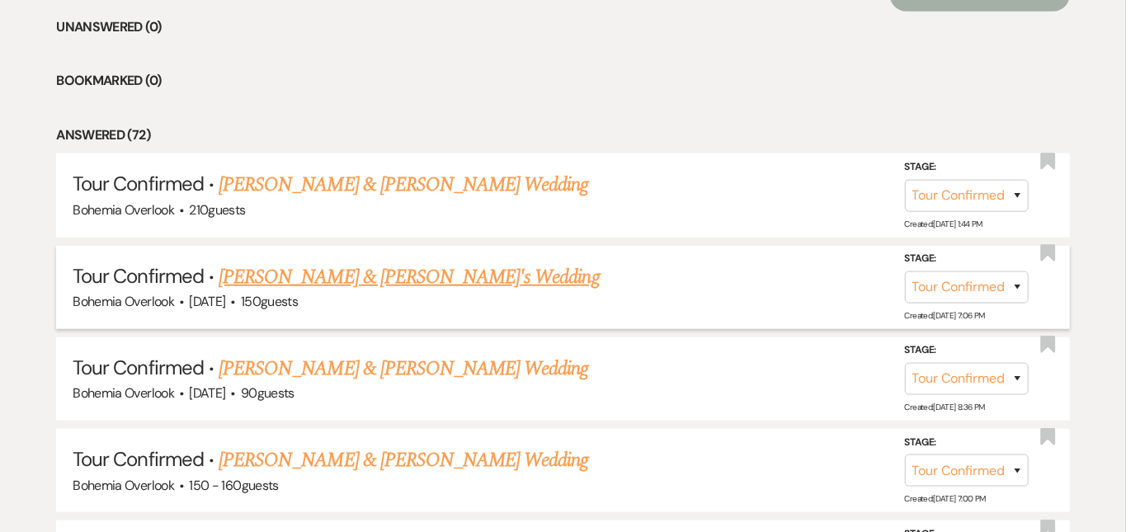
click at [367, 262] on link "[PERSON_NAME] & [PERSON_NAME]'s Wedding" at bounding box center [409, 277] width 381 height 30
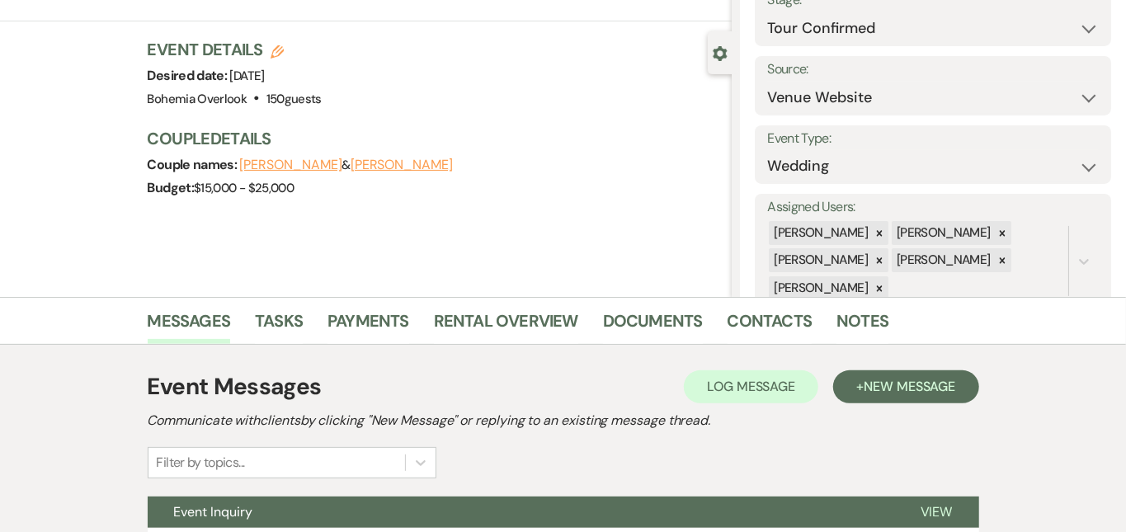
scroll to position [271, 0]
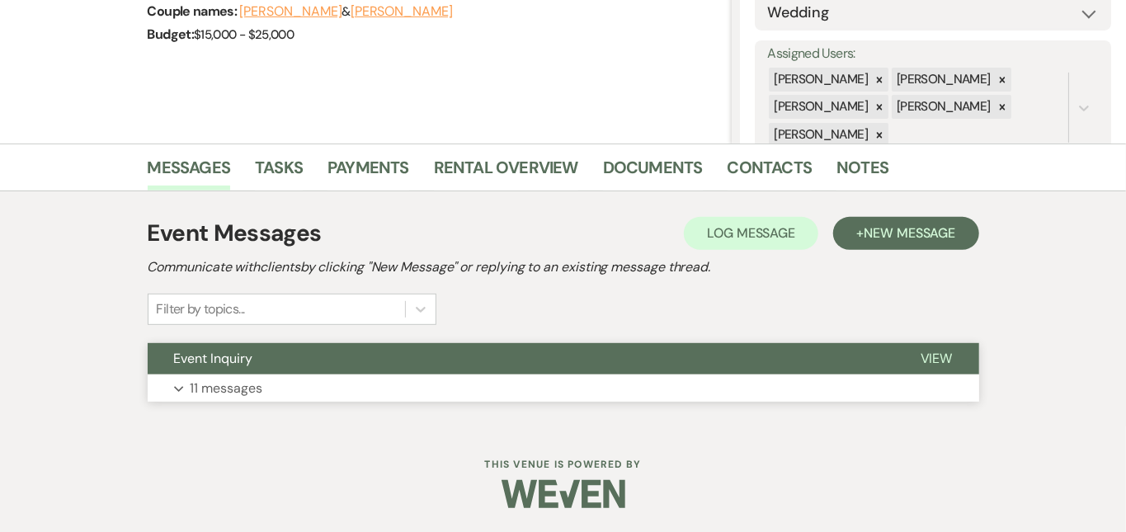
click at [388, 389] on button "Expand 11 messages" at bounding box center [563, 389] width 831 height 28
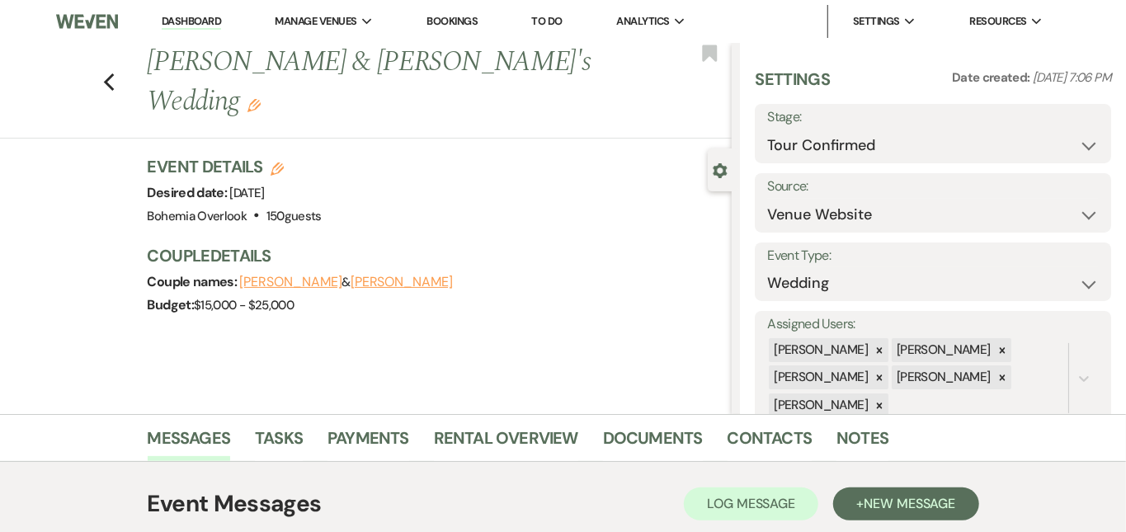
scroll to position [0, 0]
click at [177, 20] on link "Dashboard" at bounding box center [191, 22] width 59 height 16
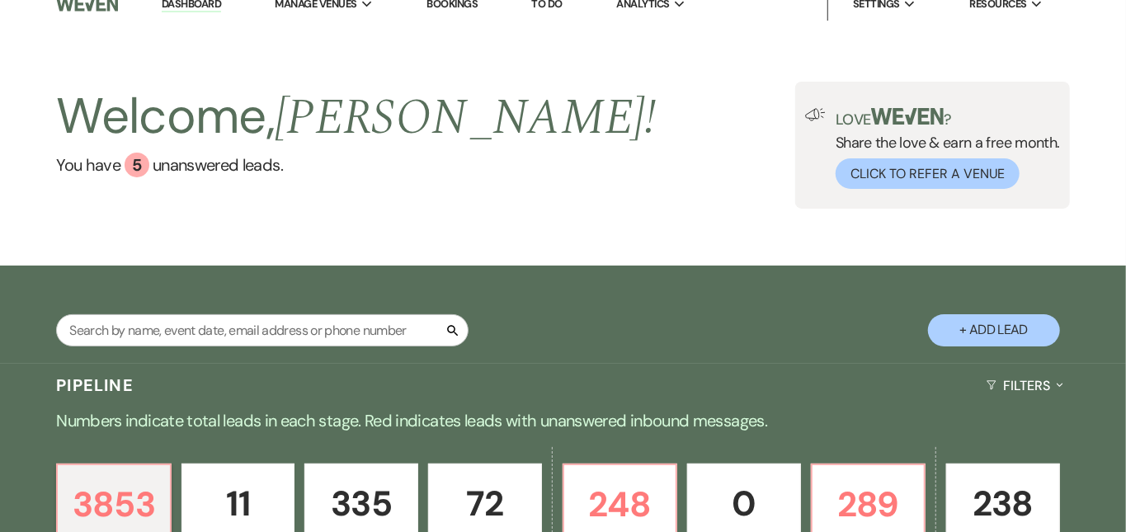
scroll to position [-3, 0]
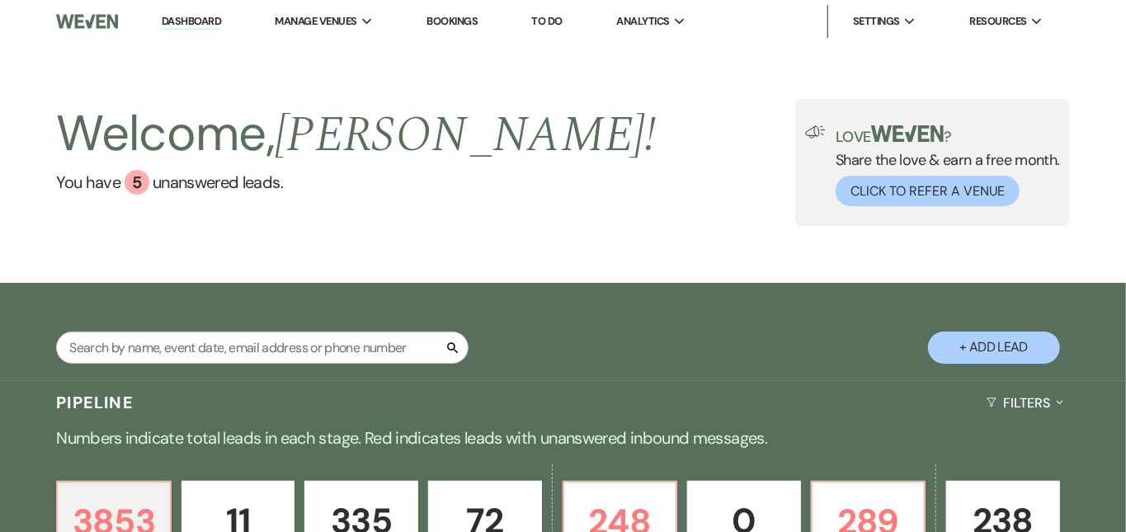
click at [558, 168] on div "Welcome, [PERSON_NAME] ! You have 5 unanswered lead s . Love ? Share the love &…" at bounding box center [563, 162] width 1126 height 127
